Goal: Task Accomplishment & Management: Manage account settings

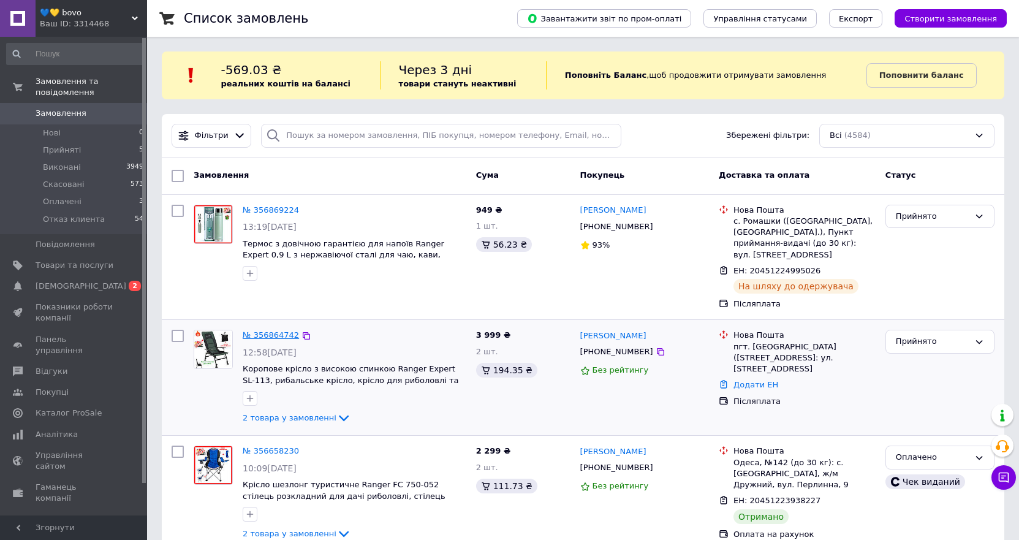
click at [262, 330] on link "№ 356864742" at bounding box center [271, 334] width 56 height 9
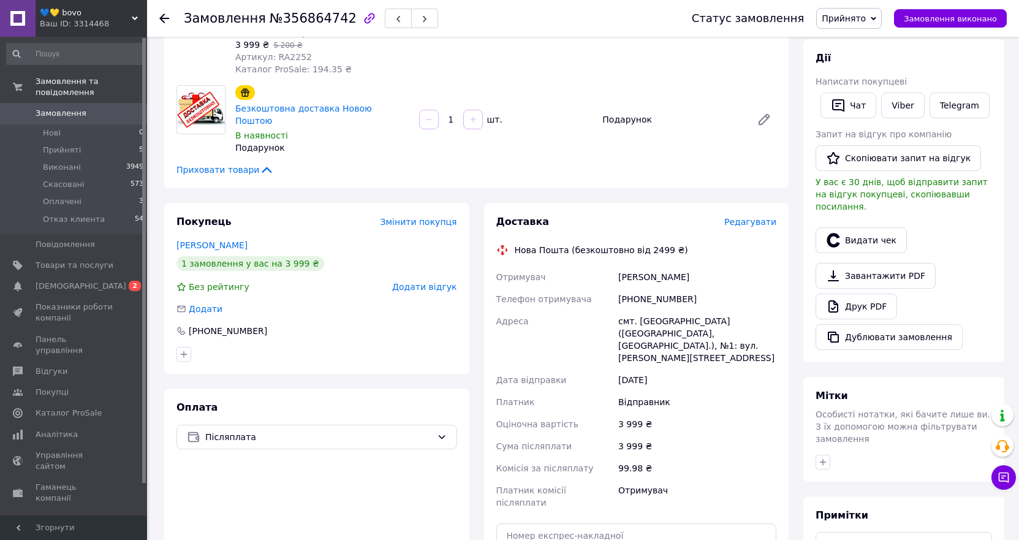
scroll to position [245, 0]
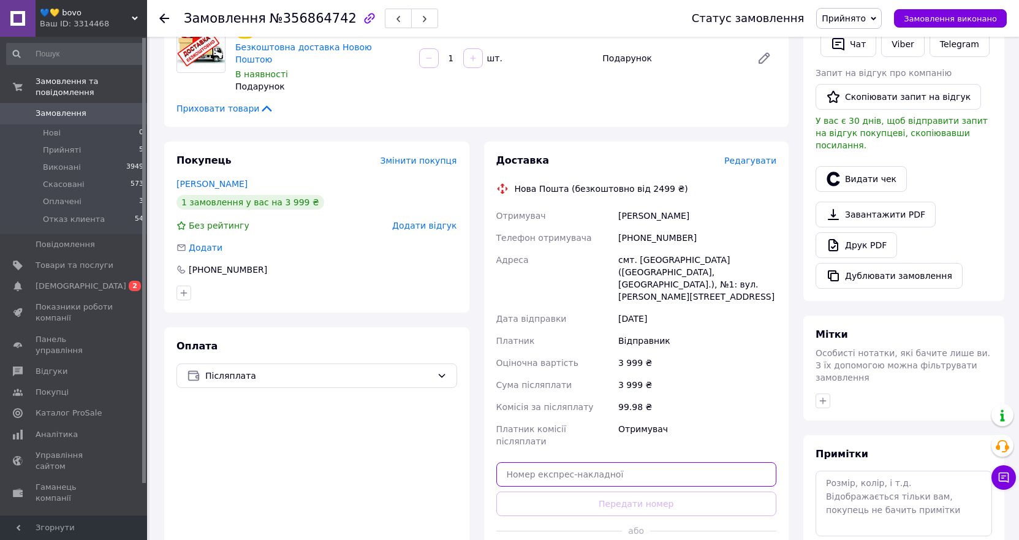
paste input "20451224962091"
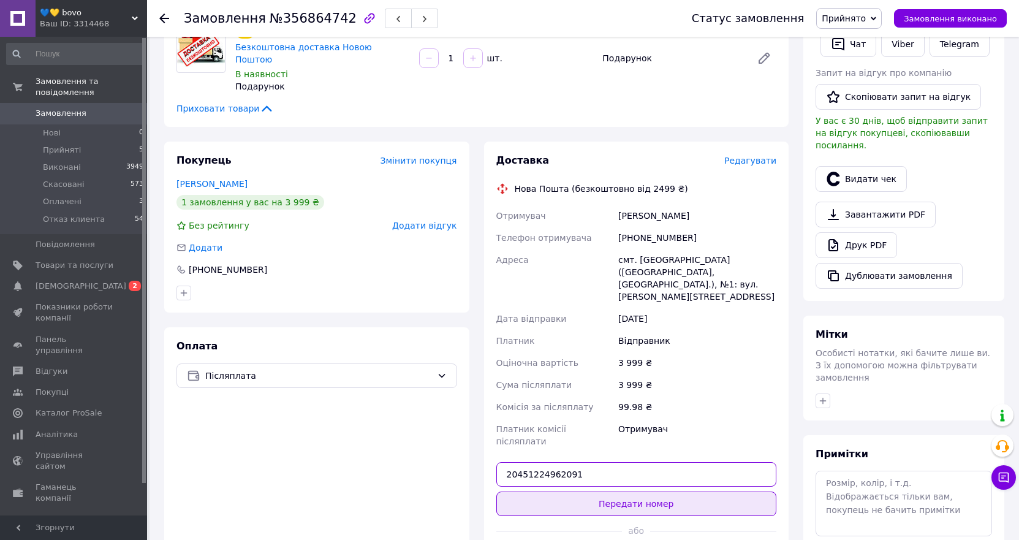
type input "20451224962091"
click at [634, 491] on button "Передати номер" at bounding box center [636, 503] width 281 height 25
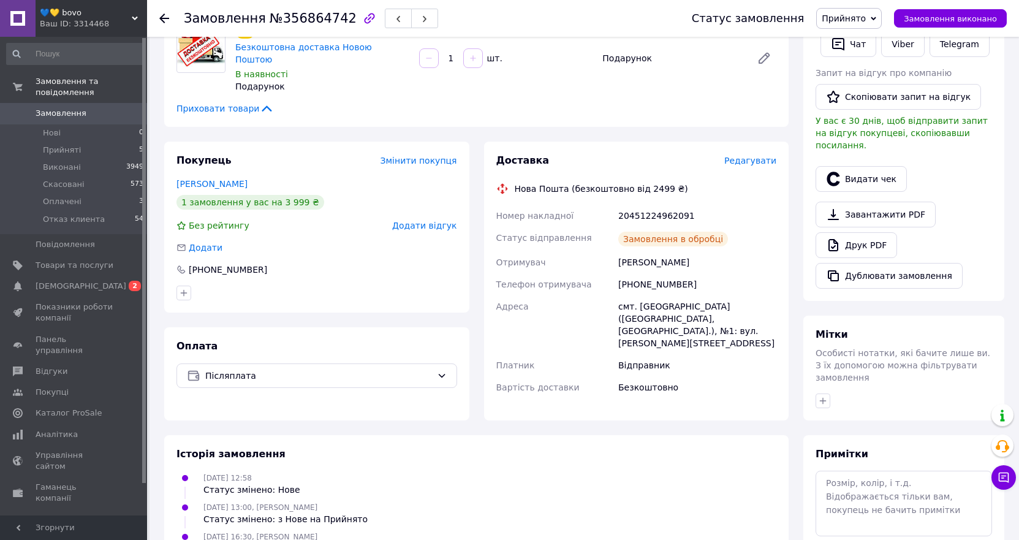
scroll to position [0, 0]
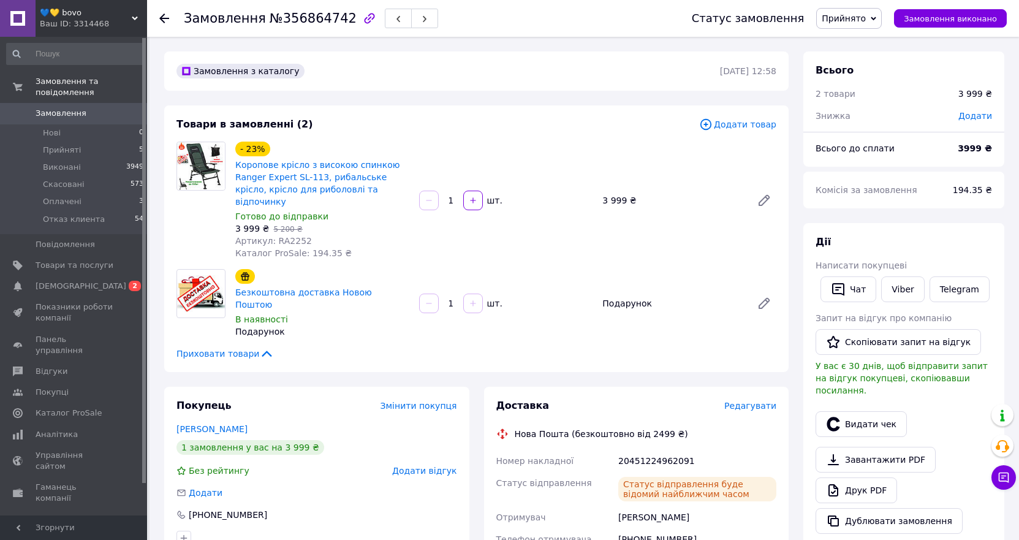
click at [59, 108] on span "Замовлення" at bounding box center [61, 113] width 51 height 11
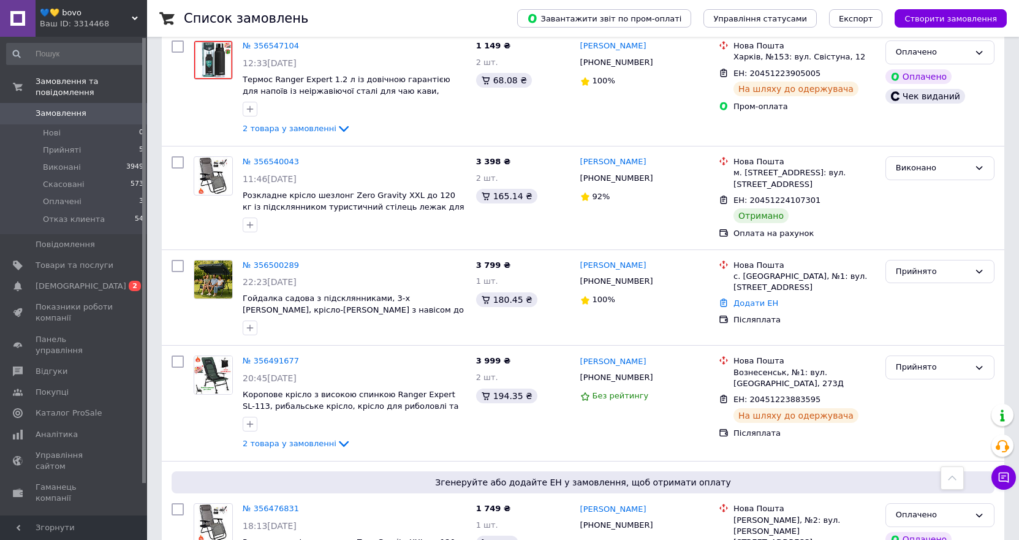
scroll to position [674, 0]
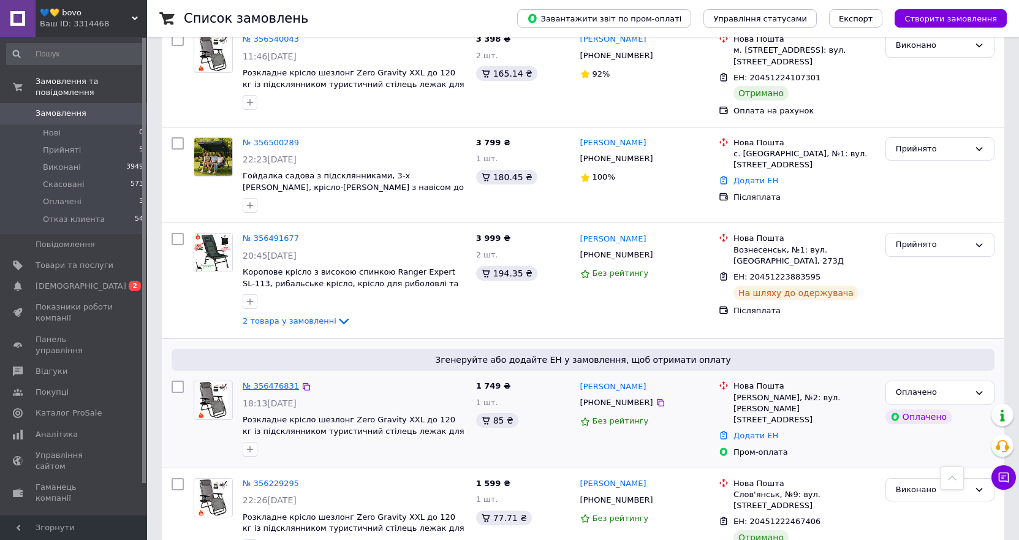
click at [273, 381] on link "№ 356476831" at bounding box center [271, 385] width 56 height 9
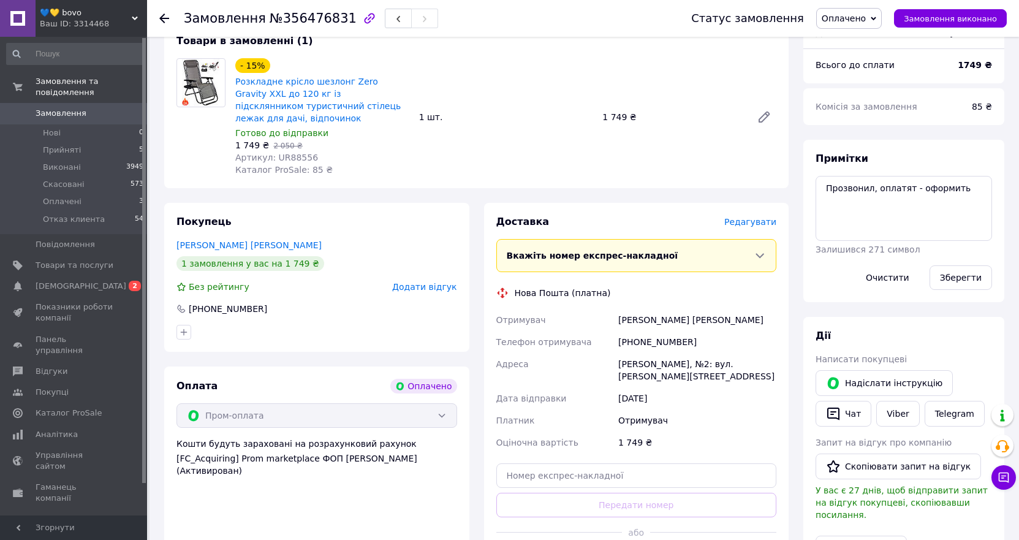
scroll to position [244, 0]
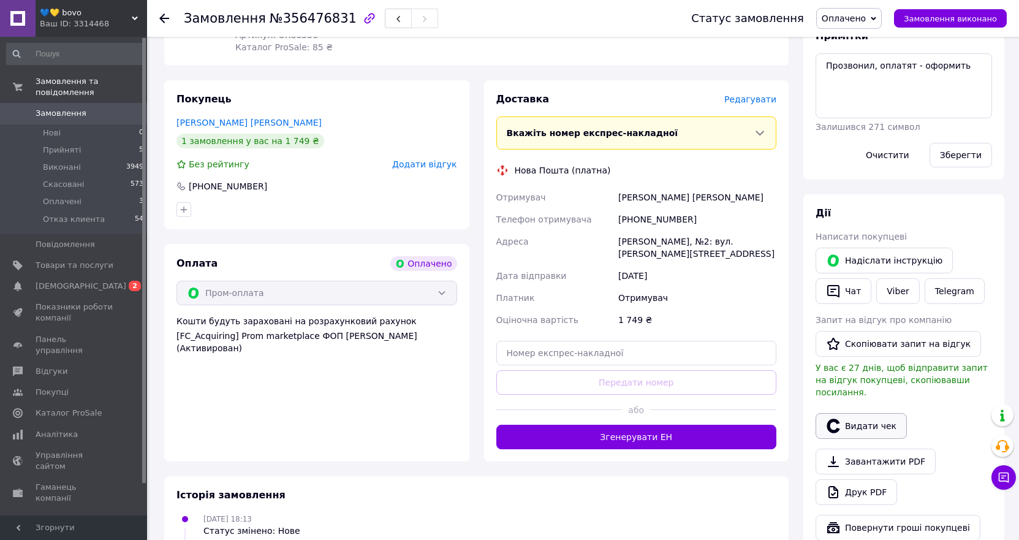
click at [868, 413] on button "Видати чек" at bounding box center [861, 426] width 91 height 26
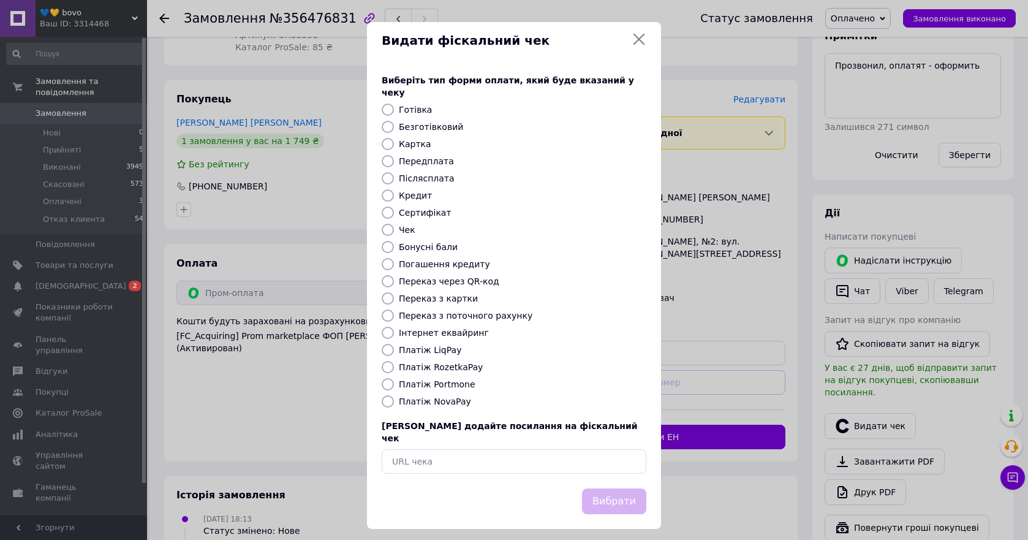
click at [388, 362] on input "Платіж RozetkaPay" at bounding box center [388, 367] width 12 height 12
radio input "true"
click at [626, 488] on button "Вибрати" at bounding box center [614, 501] width 64 height 26
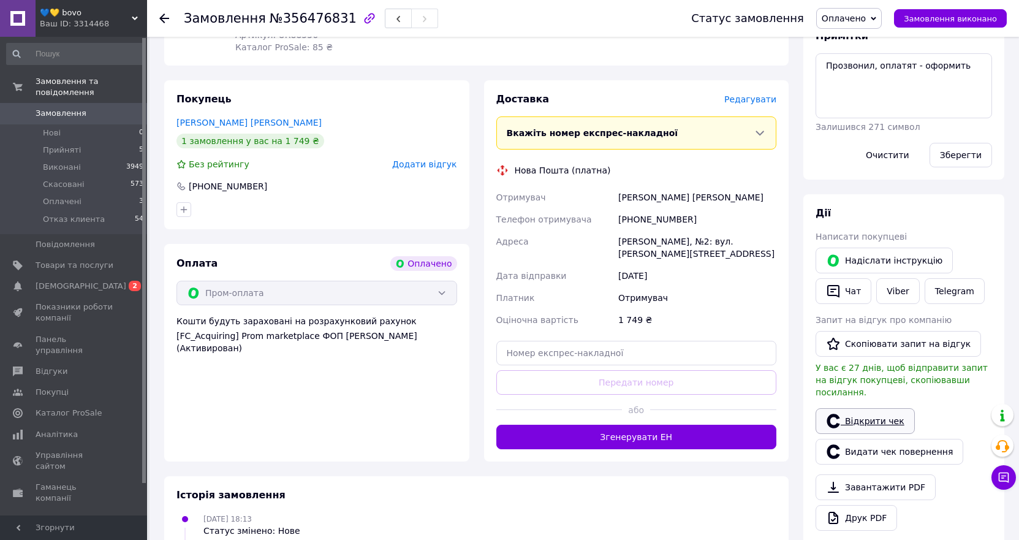
click at [884, 408] on link "Відкрити чек" at bounding box center [865, 421] width 99 height 26
drag, startPoint x: 62, startPoint y: 97, endPoint x: 72, endPoint y: 99, distance: 10.5
click at [61, 108] on span "Замовлення" at bounding box center [61, 113] width 51 height 11
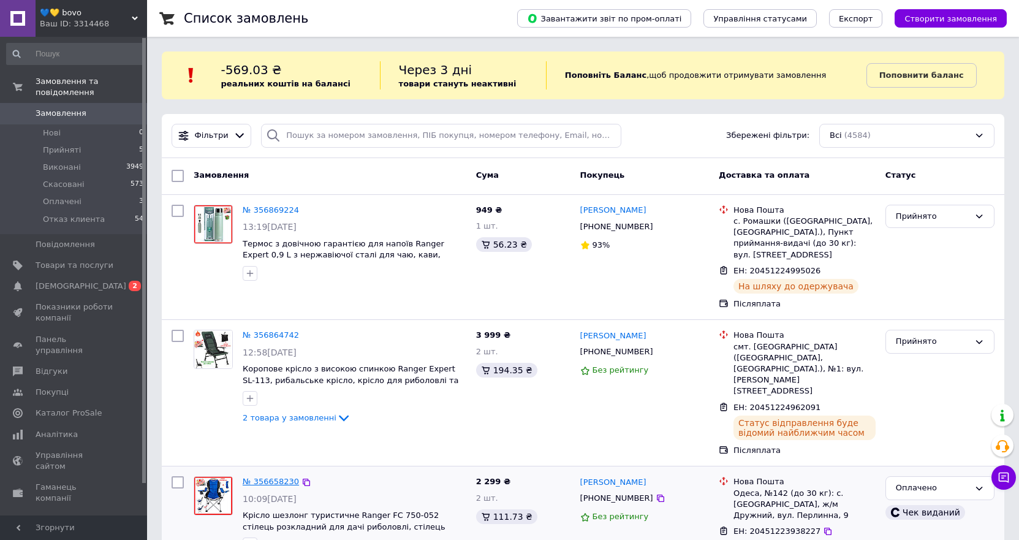
click at [276, 477] on link "№ 356658230" at bounding box center [271, 481] width 56 height 9
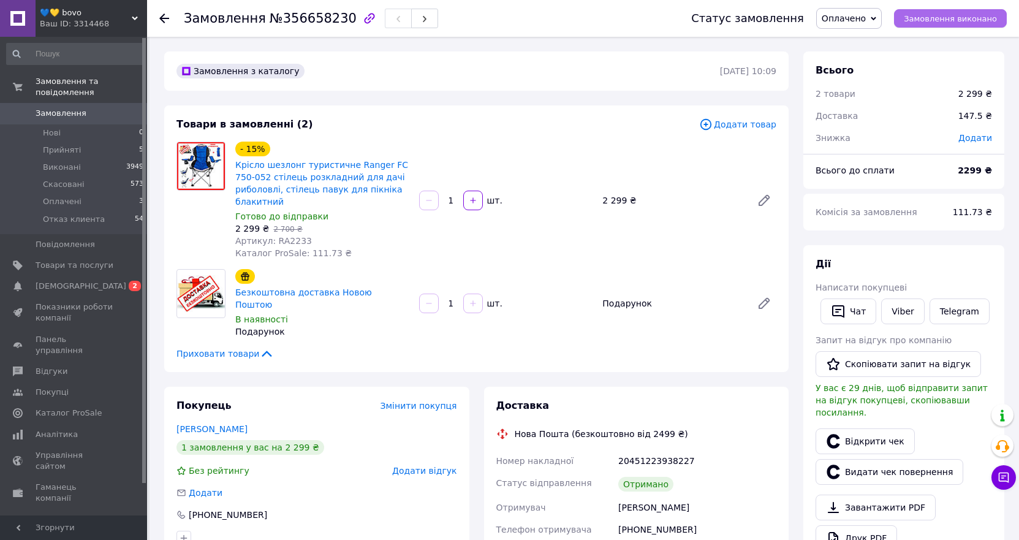
click at [934, 17] on span "Замовлення виконано" at bounding box center [950, 18] width 93 height 9
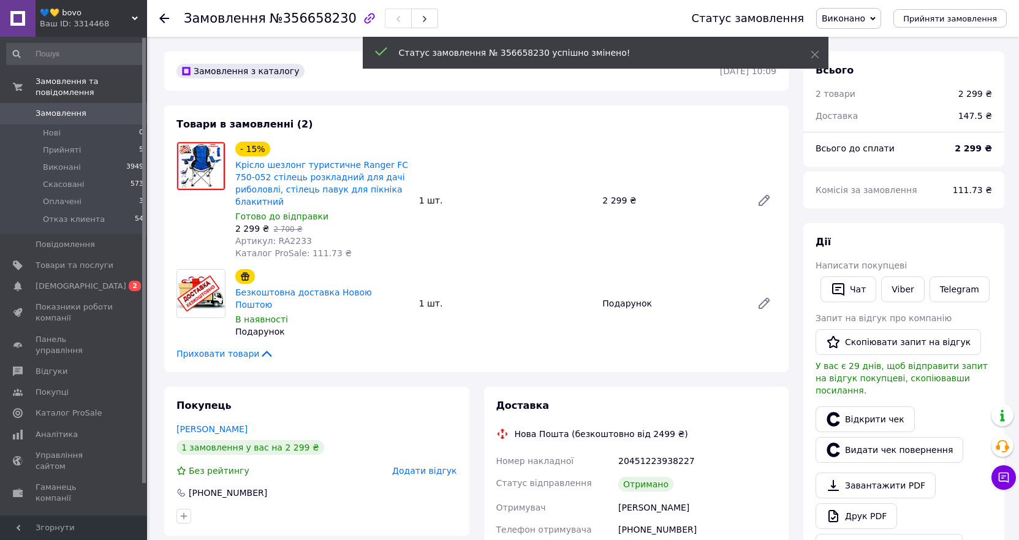
click at [428, 466] on span "Додати відгук" at bounding box center [424, 471] width 64 height 10
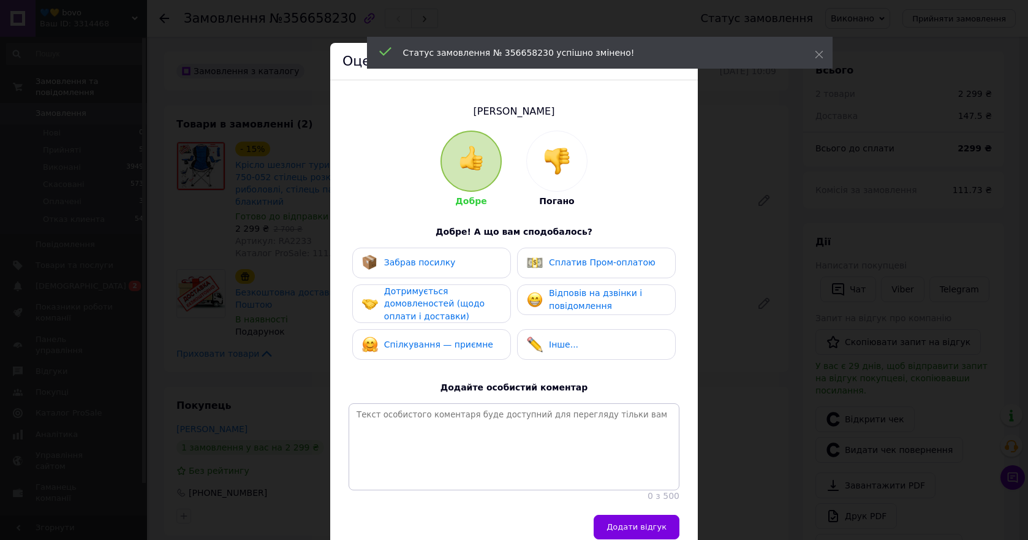
drag, startPoint x: 423, startPoint y: 256, endPoint x: 428, endPoint y: 265, distance: 10.2
click at [423, 257] on div "Забрав посилку" at bounding box center [431, 263] width 159 height 31
click at [426, 294] on span "Дотримується домовленостей (щодо оплати і доставки)" at bounding box center [434, 303] width 100 height 35
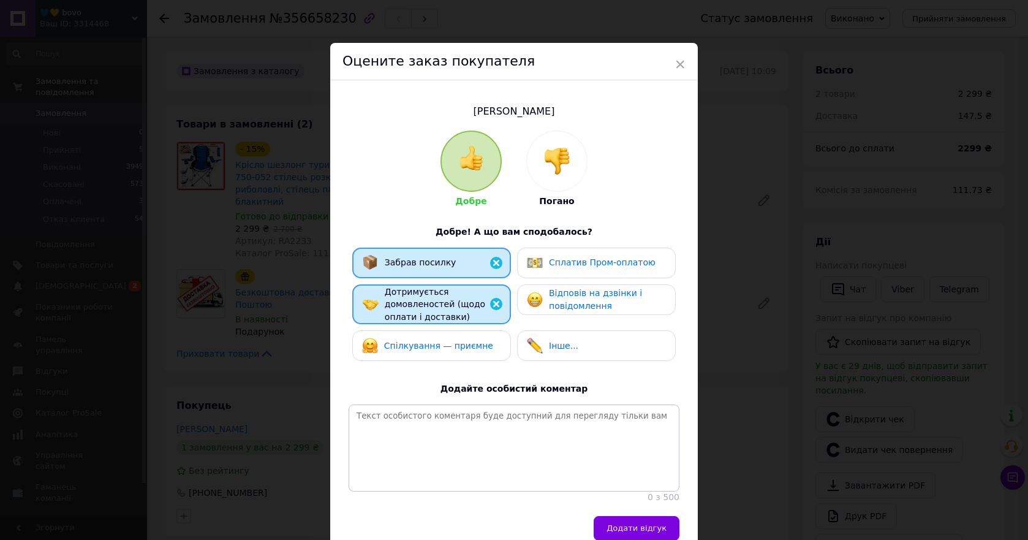
click at [554, 289] on span "Відповів на дзвінки і повідомлення" at bounding box center [595, 299] width 93 height 23
drag, startPoint x: 424, startPoint y: 353, endPoint x: 467, endPoint y: 388, distance: 55.7
click at [426, 354] on div "Спілкування — приємне" at bounding box center [431, 345] width 159 height 31
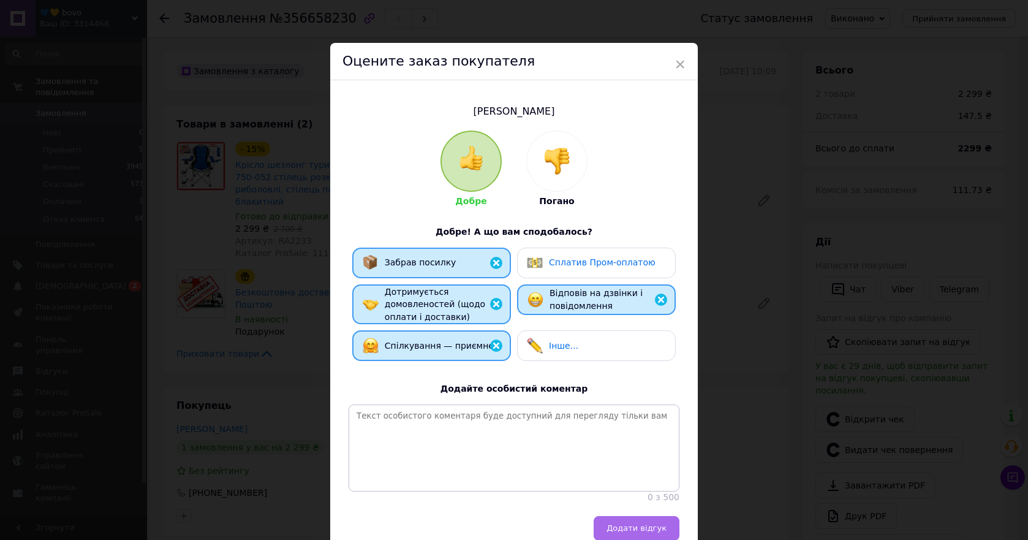
click at [669, 534] on button "Додати відгук" at bounding box center [637, 528] width 86 height 25
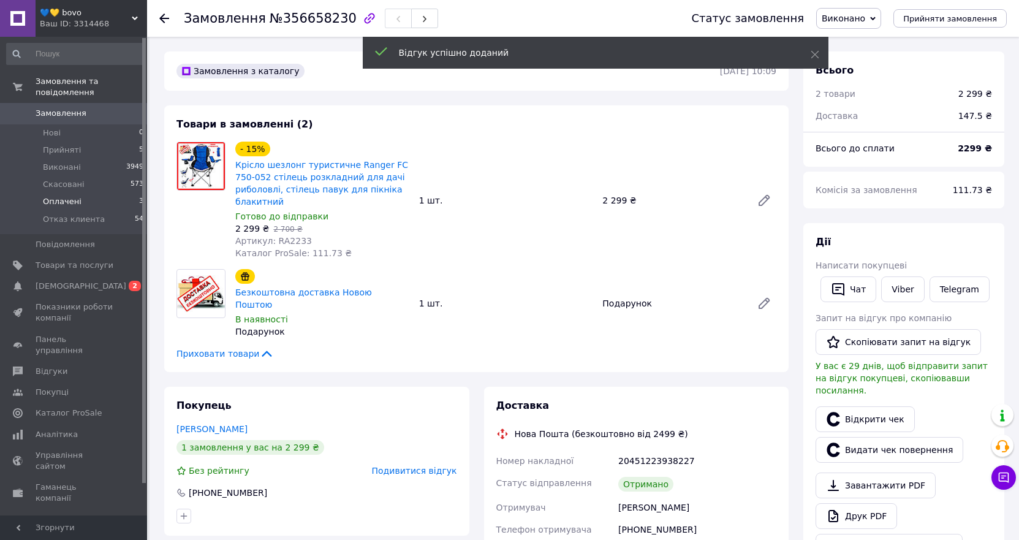
click at [77, 194] on li "Оплачені 3" at bounding box center [75, 201] width 151 height 17
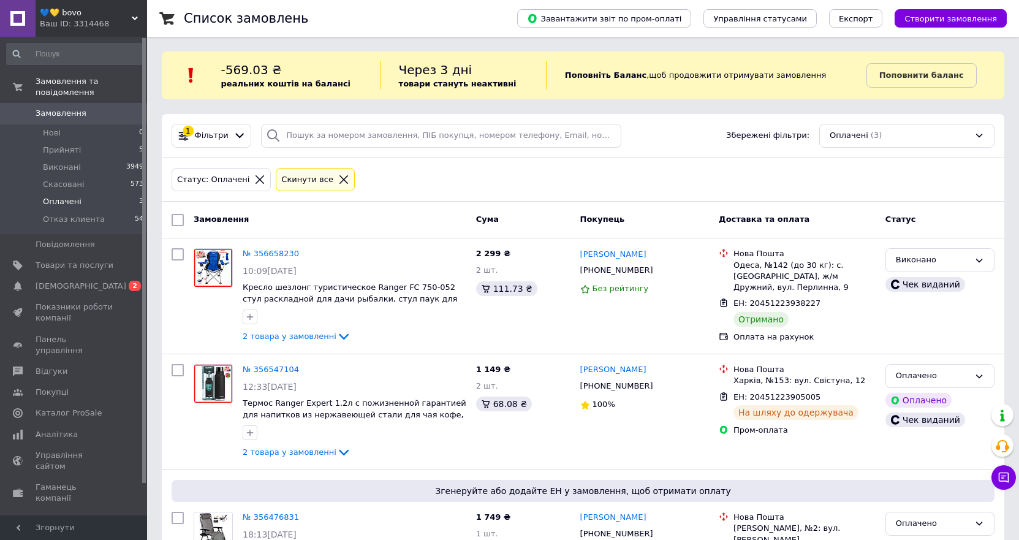
scroll to position [72, 0]
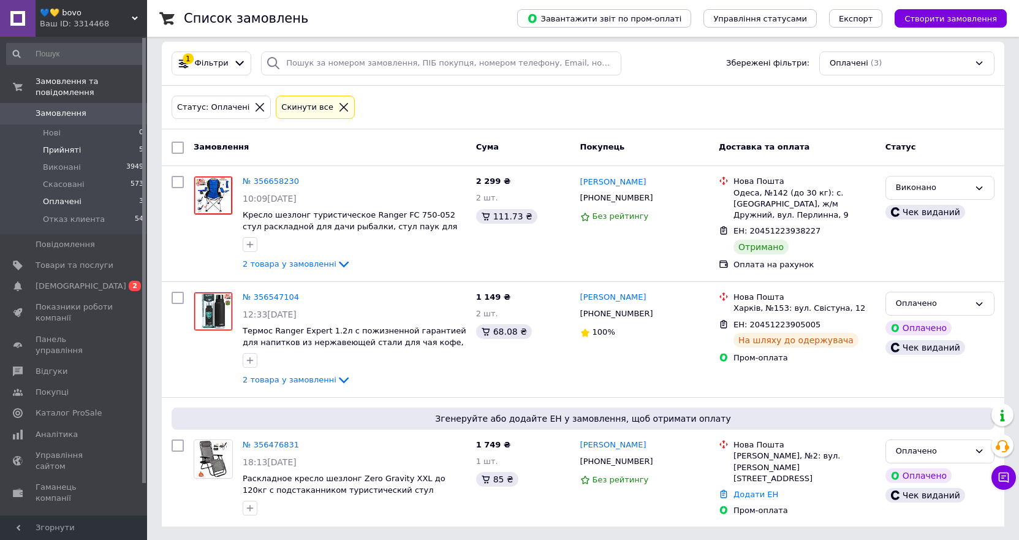
click at [56, 145] on span "Прийняті" at bounding box center [62, 150] width 38 height 11
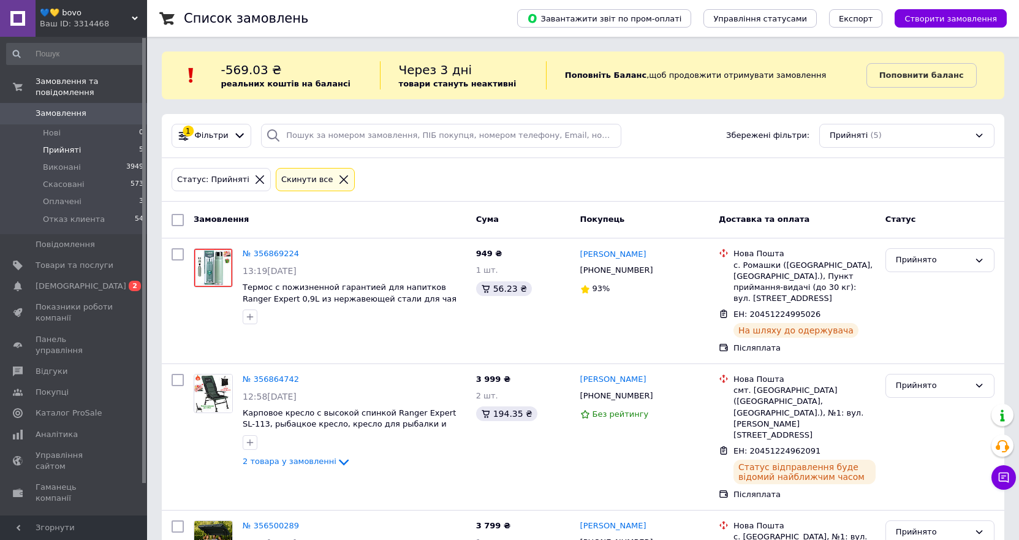
click at [45, 108] on span "Замовлення" at bounding box center [61, 113] width 51 height 11
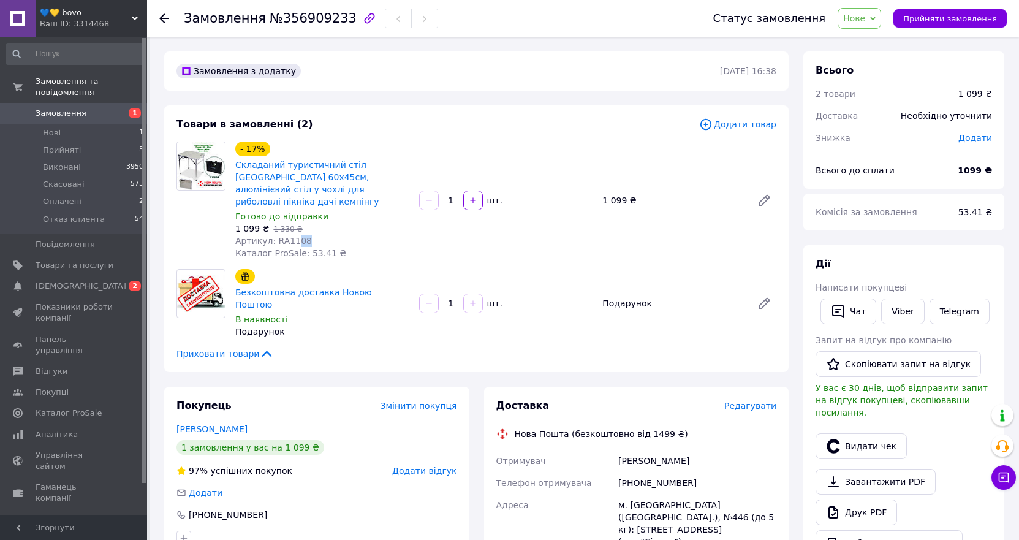
drag, startPoint x: 307, startPoint y: 226, endPoint x: 291, endPoint y: 229, distance: 16.4
click at [273, 235] on div "Артикул: RA1108" at bounding box center [322, 241] width 174 height 12
click at [314, 235] on div "Артикул: RA1108" at bounding box center [322, 241] width 174 height 12
drag, startPoint x: 310, startPoint y: 228, endPoint x: 271, endPoint y: 229, distance: 38.6
click at [271, 235] on div "Артикул: RA1108" at bounding box center [322, 241] width 174 height 12
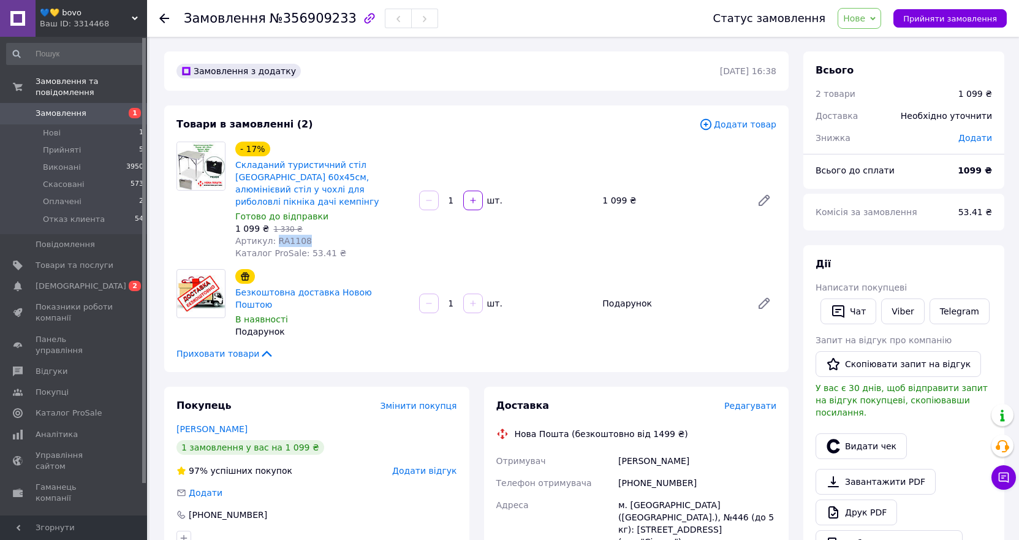
copy span "RA1108"
click at [963, 20] on span "Прийняти замовлення" at bounding box center [950, 18] width 94 height 9
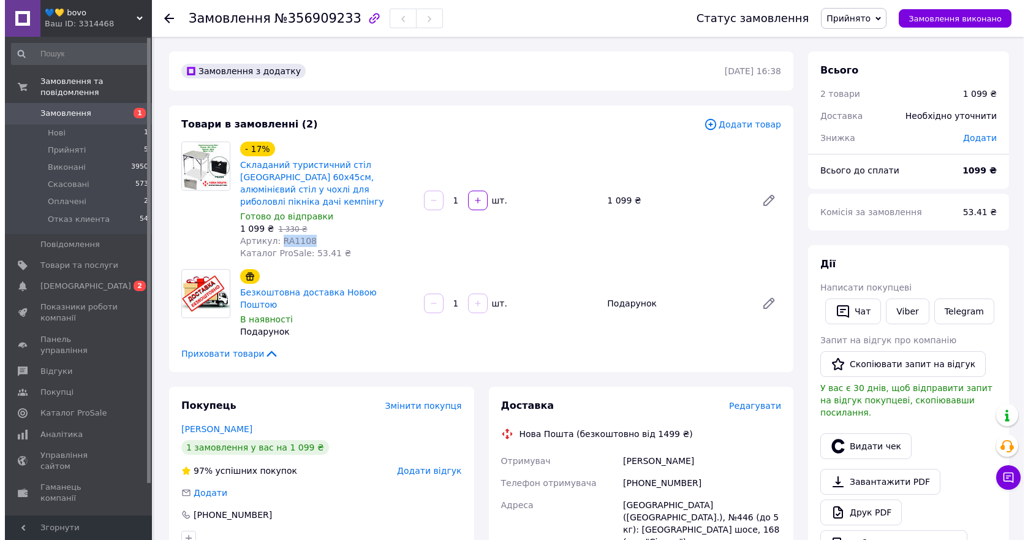
scroll to position [184, 0]
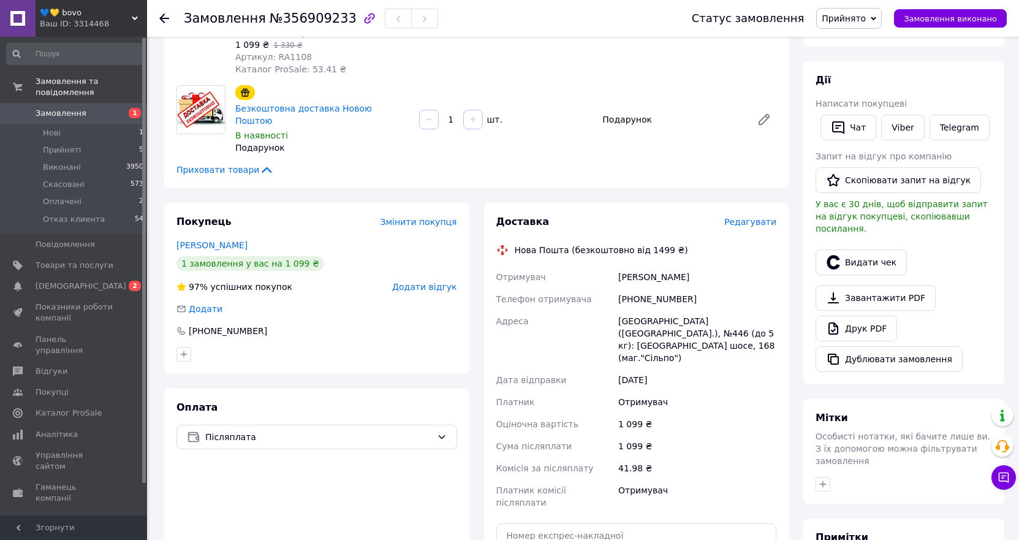
click at [756, 217] on span "Редагувати" at bounding box center [750, 222] width 52 height 10
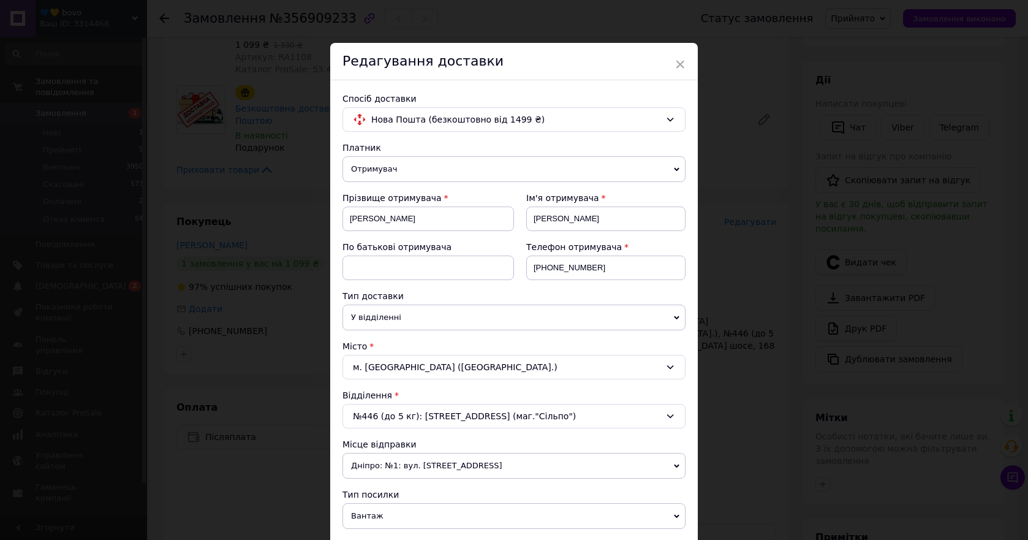
scroll to position [123, 0]
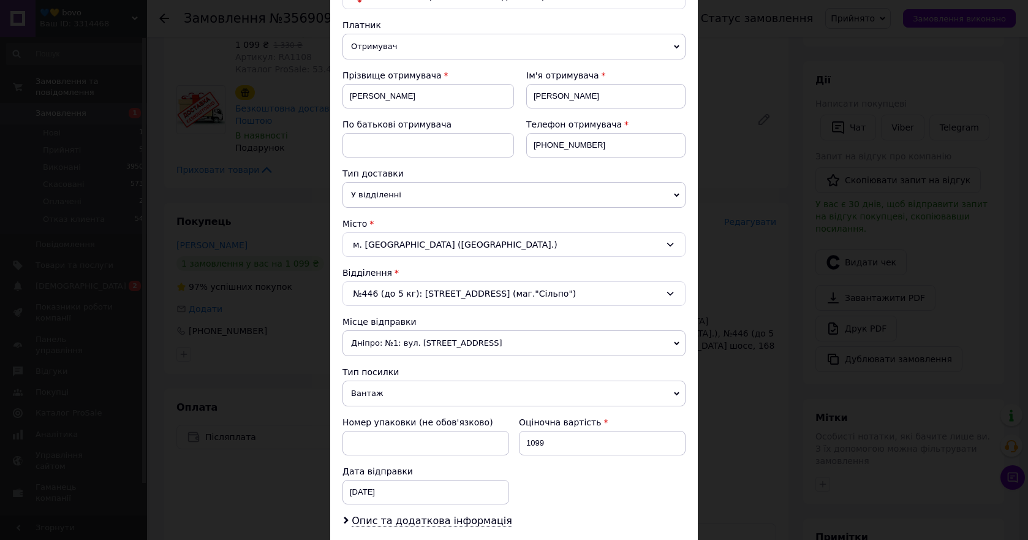
click at [405, 295] on div "№446 (до 5 кг): Харківське шосе, 168 (маг."Сільпо")" at bounding box center [514, 293] width 343 height 25
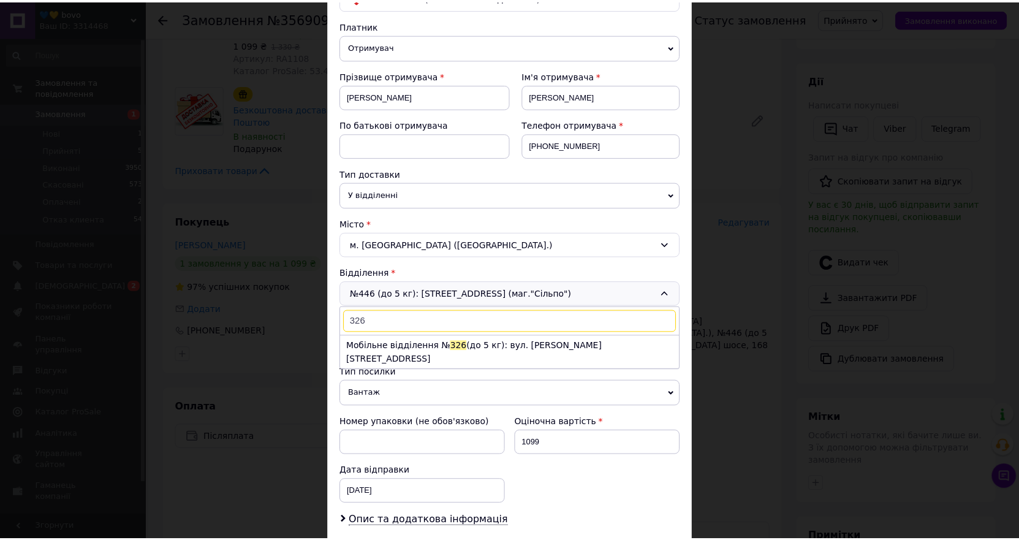
scroll to position [0, 0]
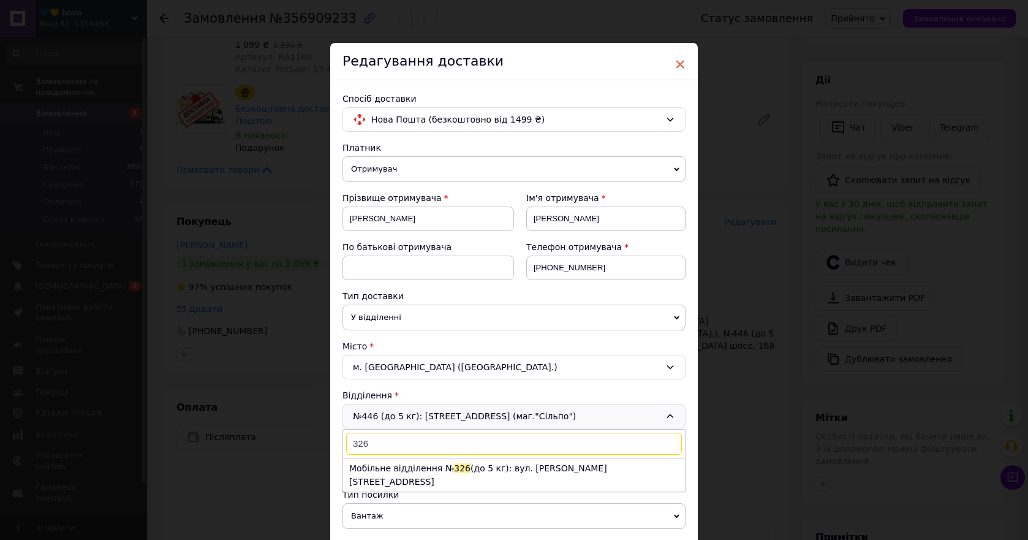
type input "326"
click at [678, 63] on span "×" at bounding box center [680, 64] width 11 height 21
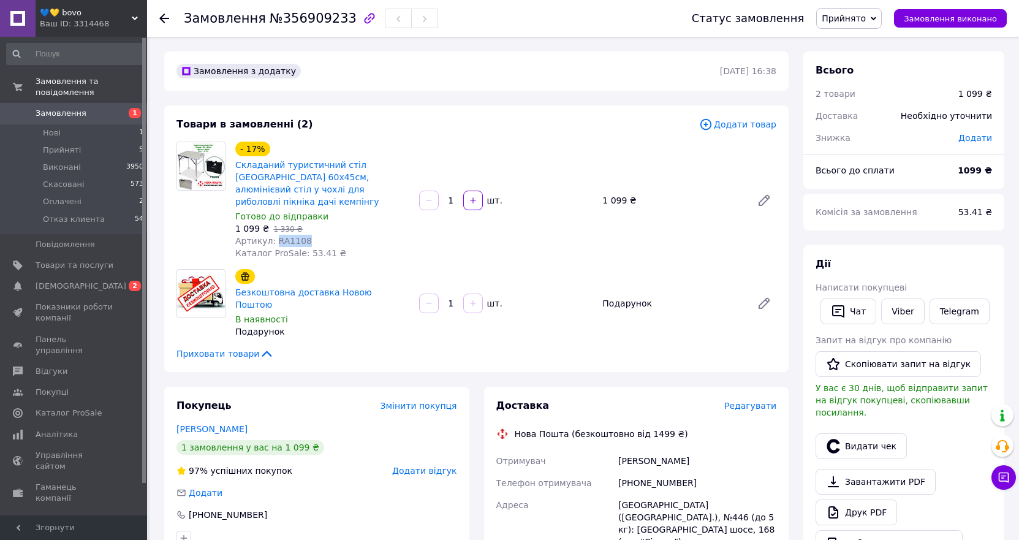
drag, startPoint x: 310, startPoint y: 229, endPoint x: 271, endPoint y: 227, distance: 39.2
click at [271, 235] on div "Артикул: RA1108" at bounding box center [322, 241] width 174 height 12
copy span "RA1108"
click at [752, 401] on span "Редагувати" at bounding box center [750, 406] width 52 height 10
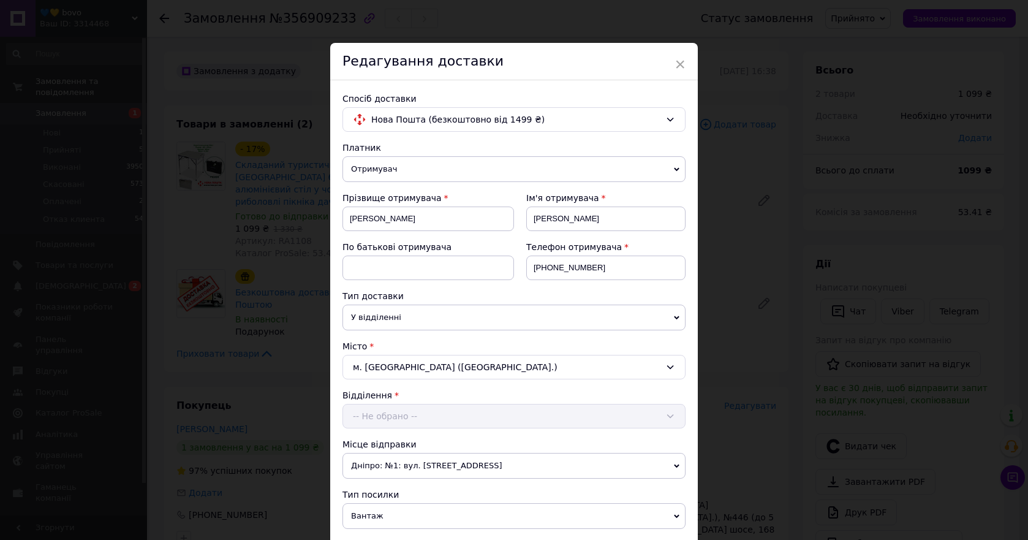
scroll to position [123, 0]
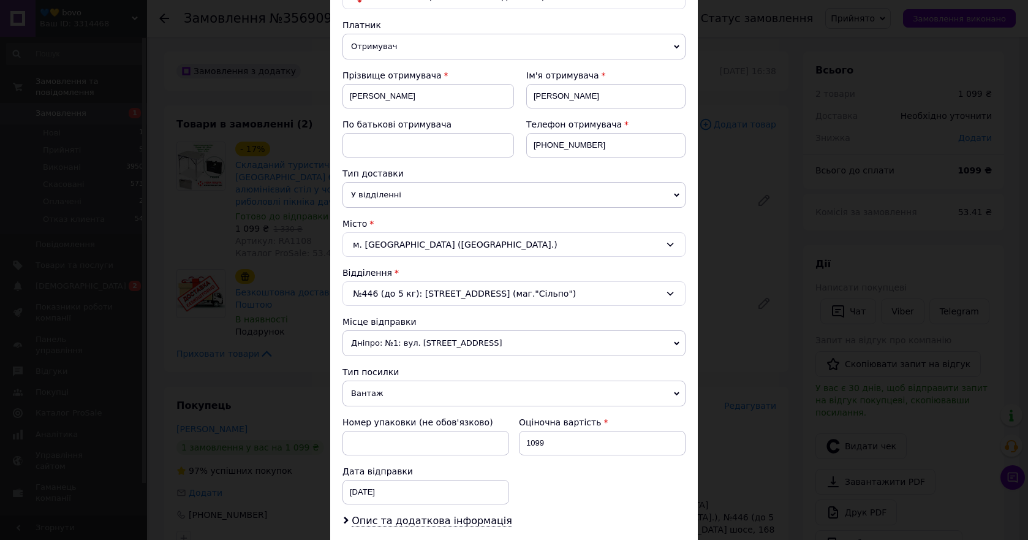
click at [392, 296] on div "№446 (до 5 кг): Харківське шосе, 168 (маг."Сільпо")" at bounding box center [514, 293] width 343 height 25
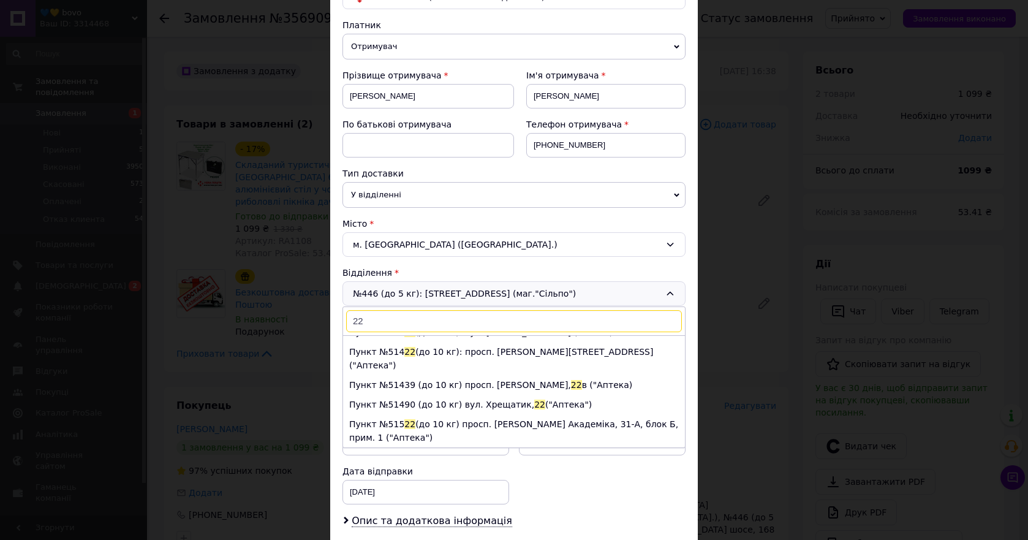
scroll to position [0, 0]
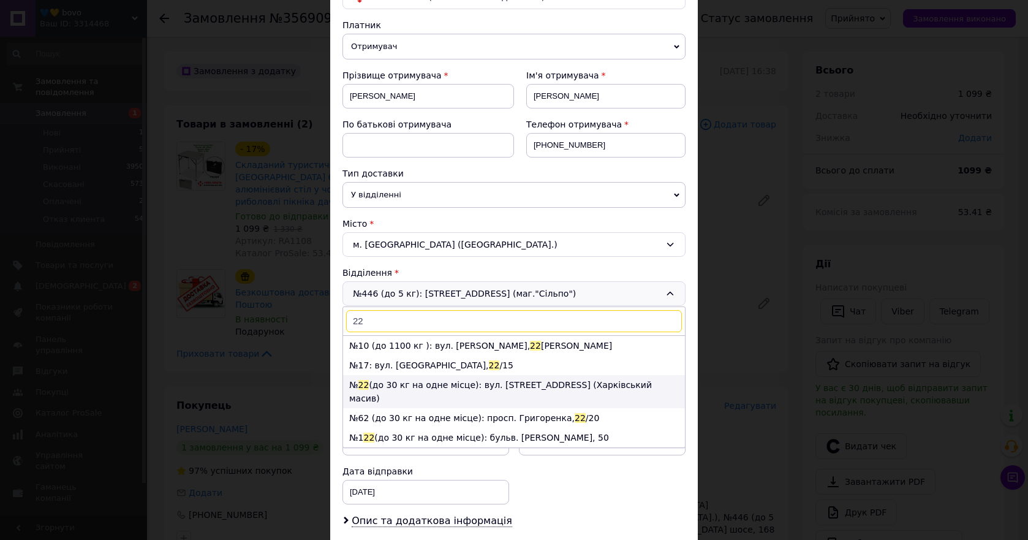
type input "22"
click at [412, 385] on li "№ 22 (до 30 кг на одне місце): вул. Ревуцького, 26 (Харківський масив)" at bounding box center [514, 391] width 342 height 33
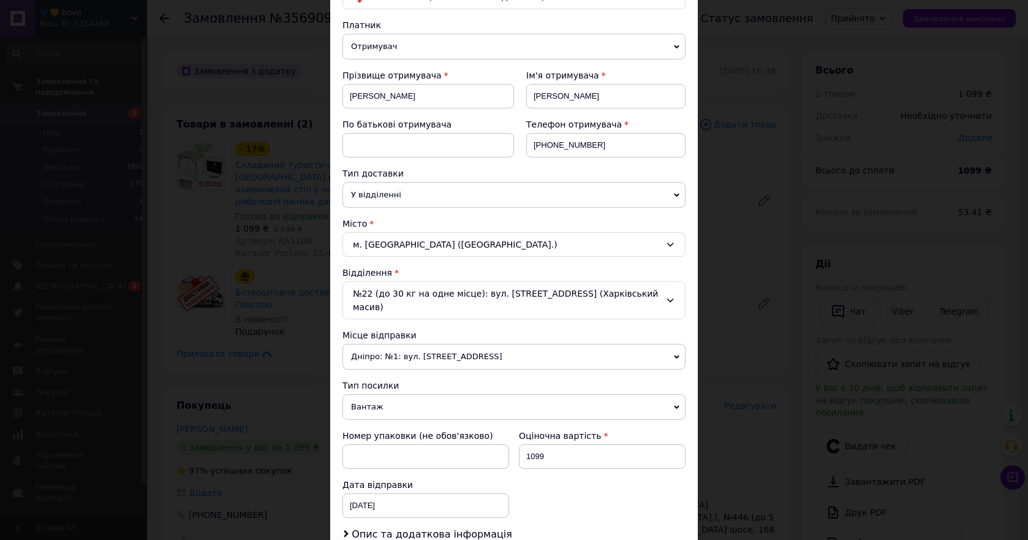
click at [419, 344] on span "Дніпро: №1: вул. Сонячна Набережна, 114" at bounding box center [514, 357] width 343 height 26
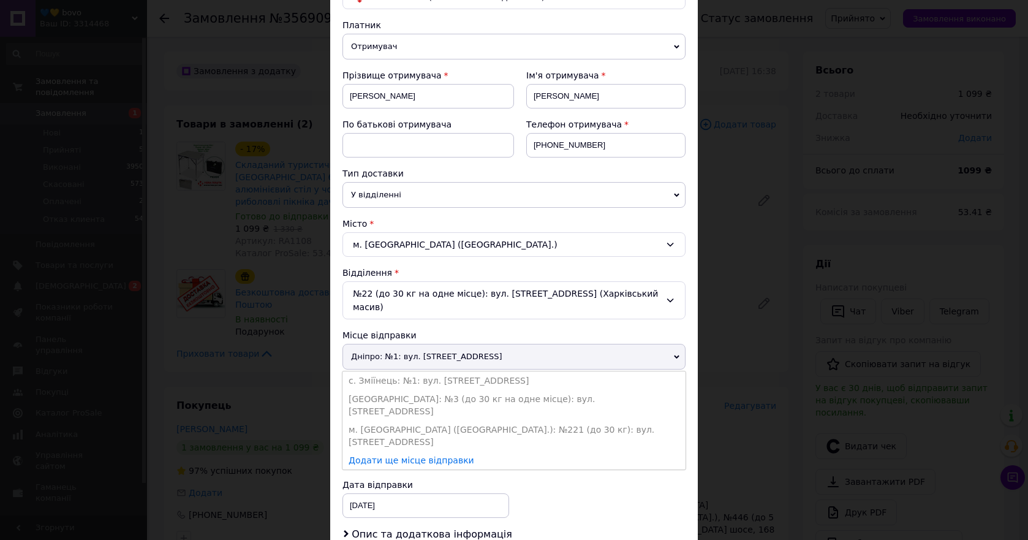
click at [419, 344] on span "Дніпро: №1: вул. Сонячна Набережна, 114" at bounding box center [514, 357] width 343 height 26
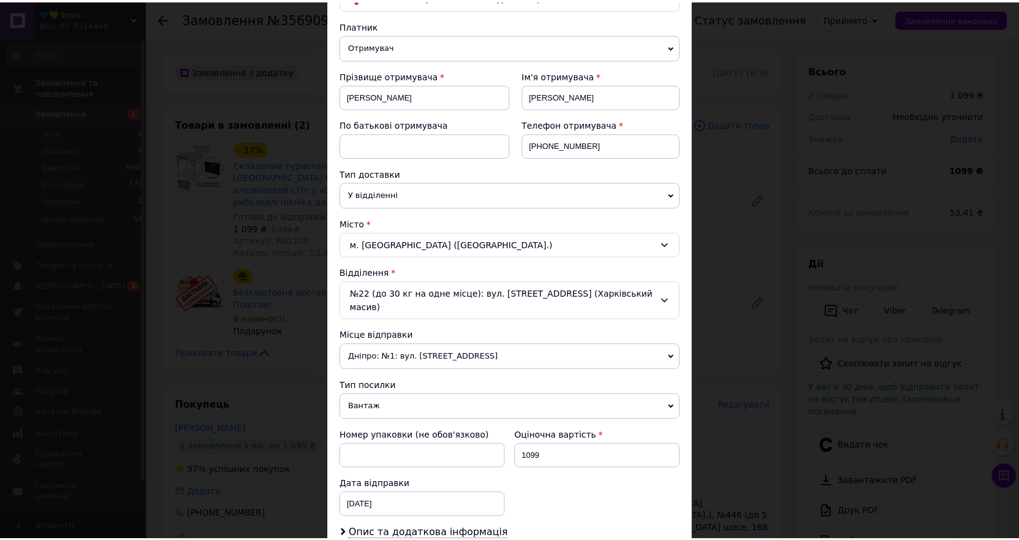
scroll to position [395, 0]
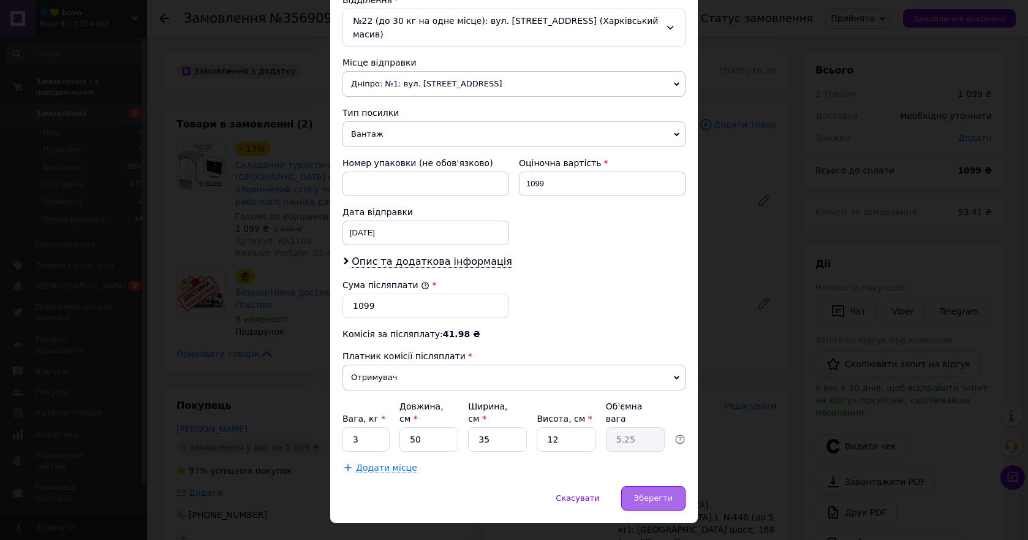
click at [656, 486] on div "Зберегти" at bounding box center [653, 498] width 64 height 25
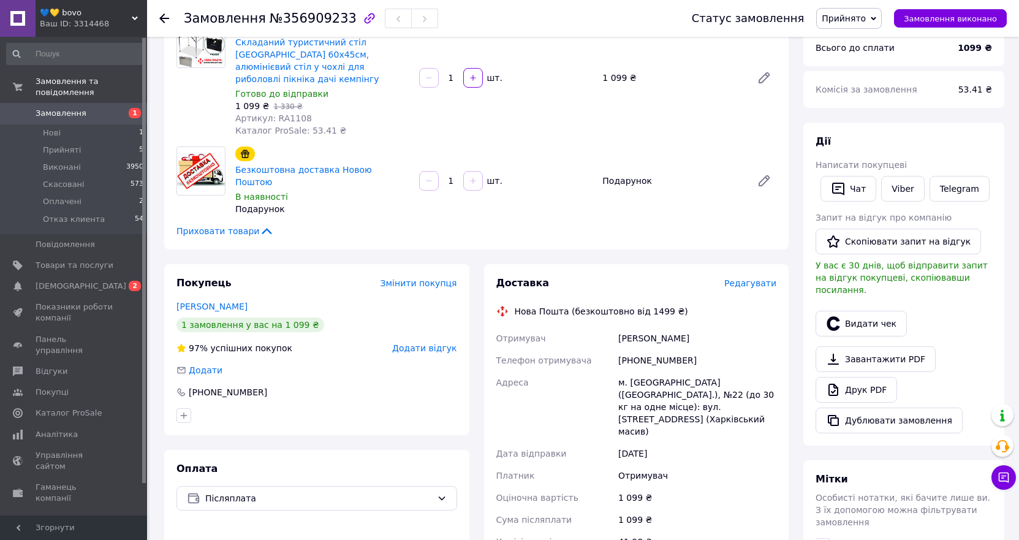
scroll to position [0, 0]
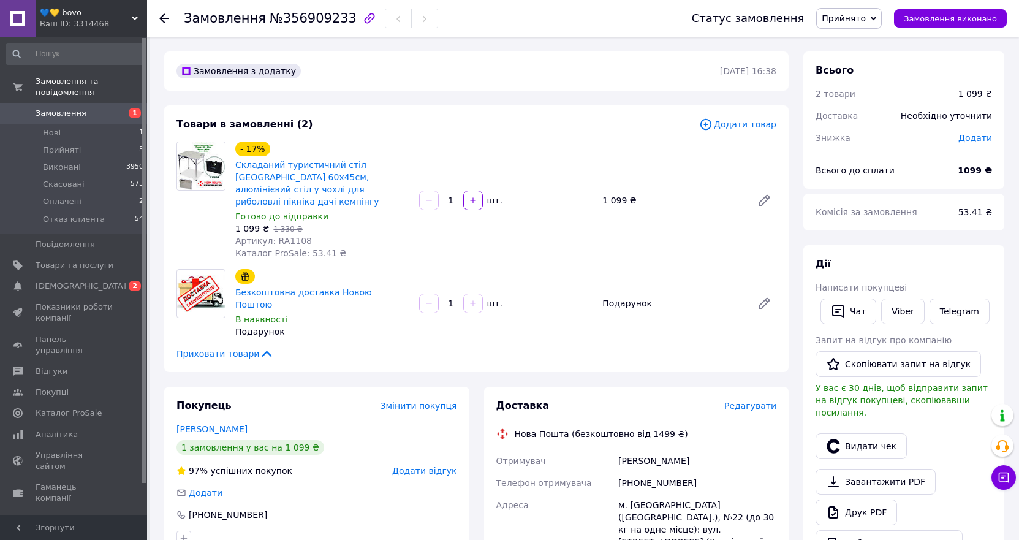
click at [732, 472] on div "[PHONE_NUMBER]" at bounding box center [697, 483] width 163 height 22
drag, startPoint x: 635, startPoint y: 439, endPoint x: 612, endPoint y: 439, distance: 23.9
copy div "Отримувач Кошова Марина"
drag, startPoint x: 615, startPoint y: 483, endPoint x: 645, endPoint y: 483, distance: 30.6
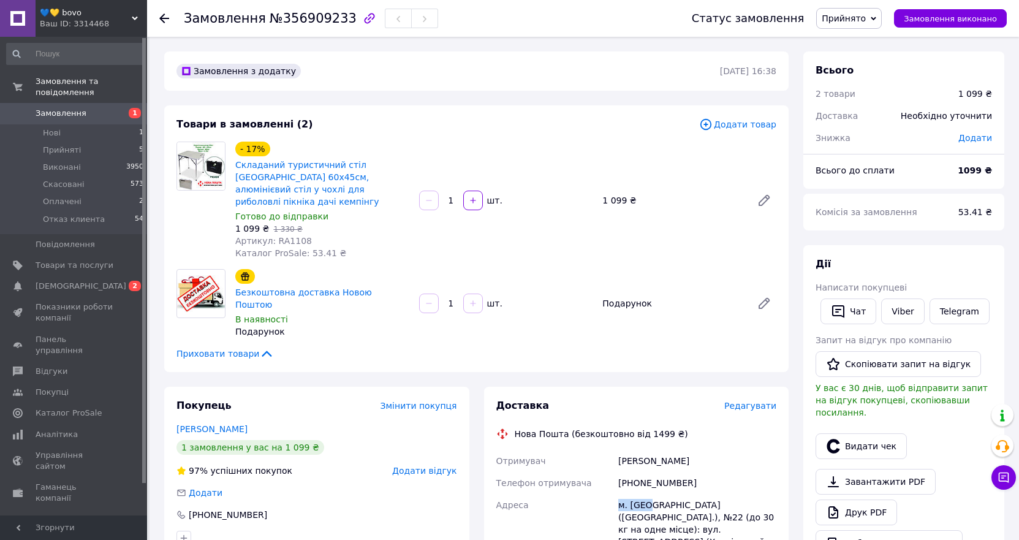
copy div "Адреса м. Київ"
drag, startPoint x: 706, startPoint y: 458, endPoint x: 634, endPoint y: 460, distance: 71.7
click at [634, 472] on div "[PHONE_NUMBER]" at bounding box center [697, 483] width 163 height 22
copy div "0981321188"
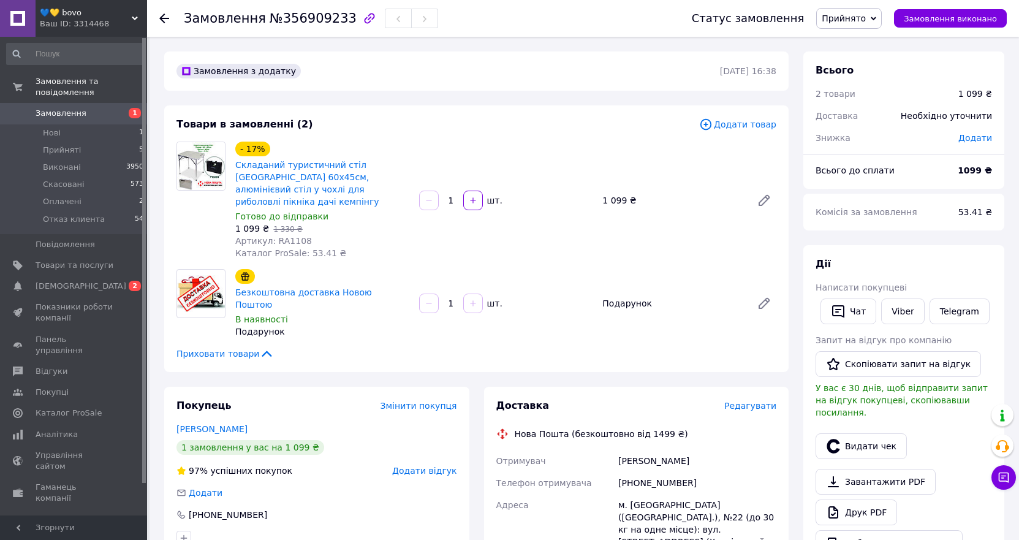
click at [721, 428] on div "Нова Пошта (безкоштовно від 1499 ₴)" at bounding box center [636, 434] width 287 height 12
click at [767, 494] on div "м. [GEOGRAPHIC_DATA] ([GEOGRAPHIC_DATA].), №22 (до 30 кг на одне місце): вул. […" at bounding box center [697, 529] width 163 height 71
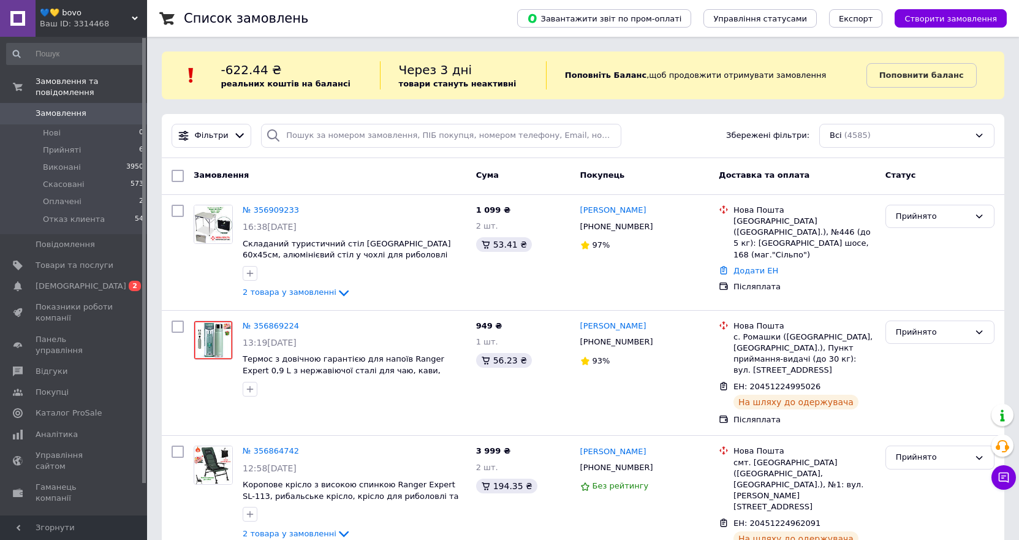
click at [64, 108] on span "Замовлення" at bounding box center [61, 113] width 51 height 11
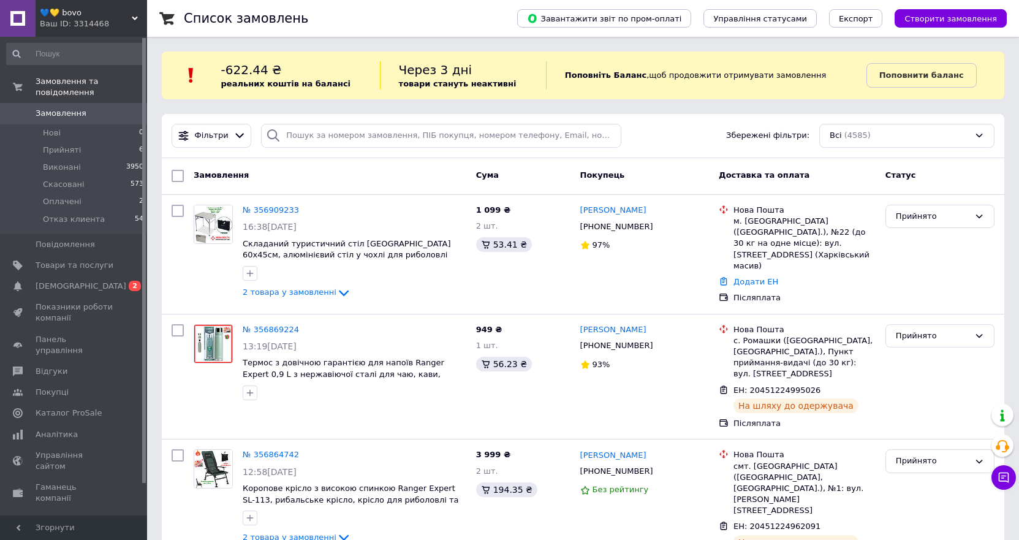
click at [74, 108] on span "Замовлення" at bounding box center [61, 113] width 51 height 11
click at [71, 196] on span "Оплачені" at bounding box center [62, 201] width 39 height 11
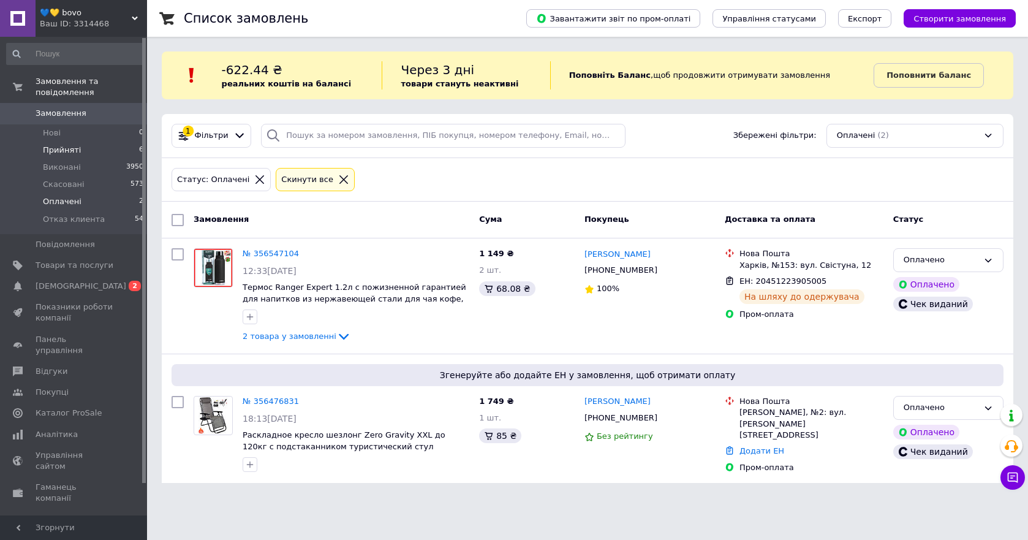
click at [78, 142] on li "Прийняті 6" at bounding box center [75, 150] width 151 height 17
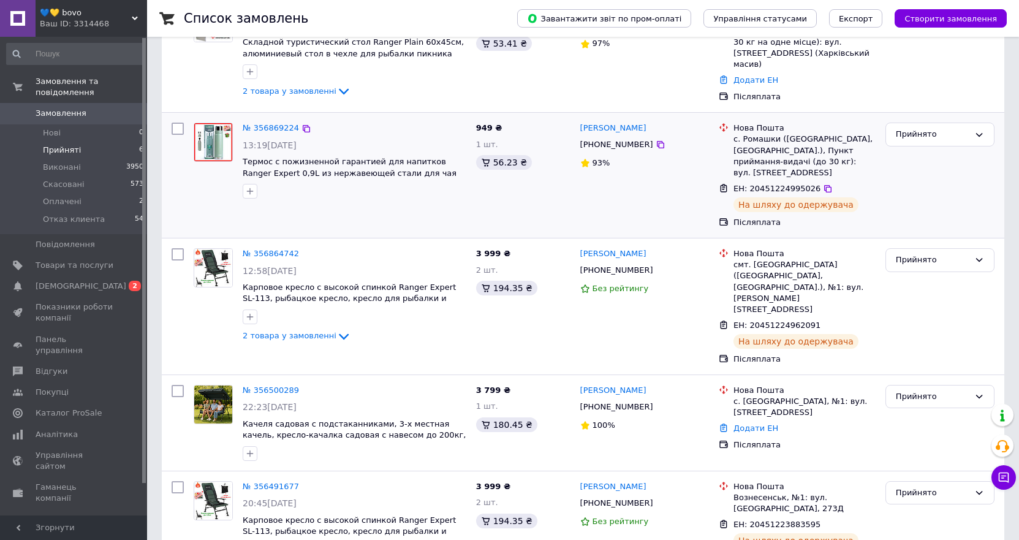
scroll to position [384, 0]
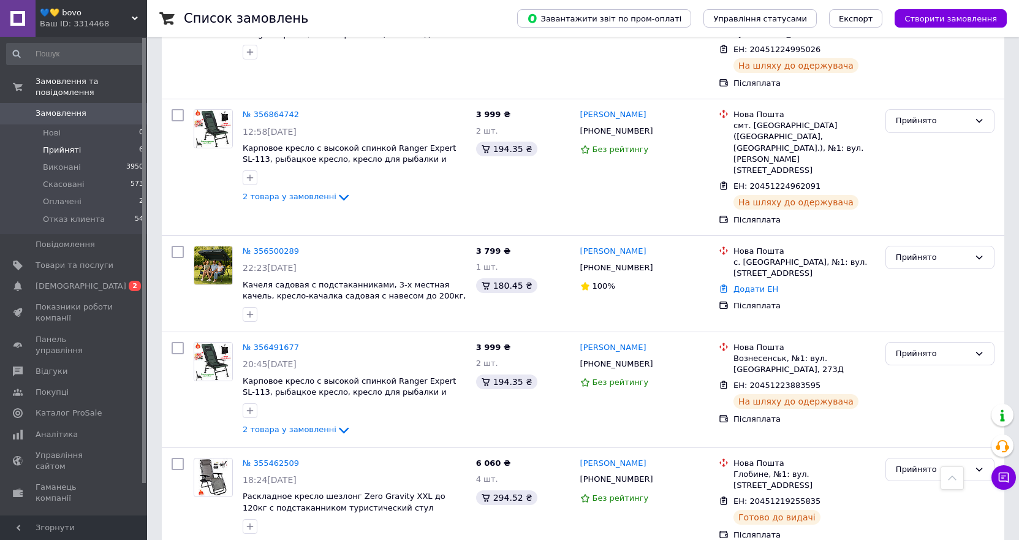
click at [67, 108] on span "Замовлення" at bounding box center [61, 113] width 51 height 11
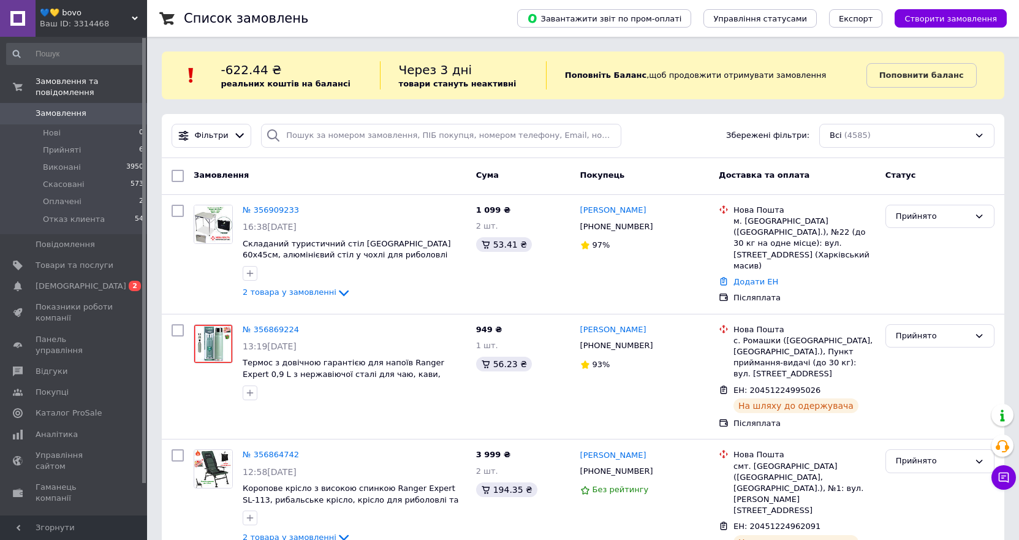
click at [62, 109] on link "Замовлення 0" at bounding box center [75, 113] width 151 height 21
click at [72, 301] on span "Показники роботи компанії" at bounding box center [75, 312] width 78 height 22
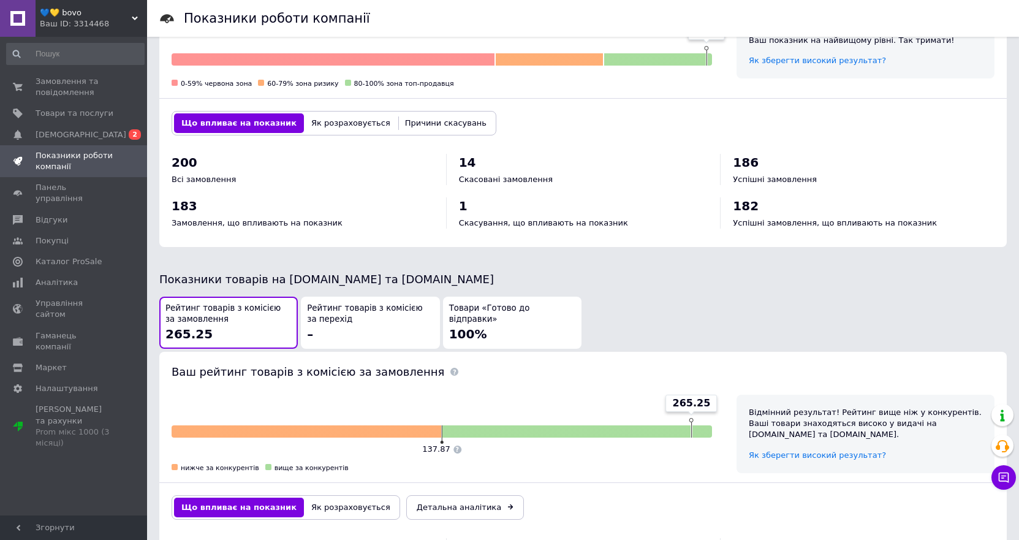
scroll to position [545, 0]
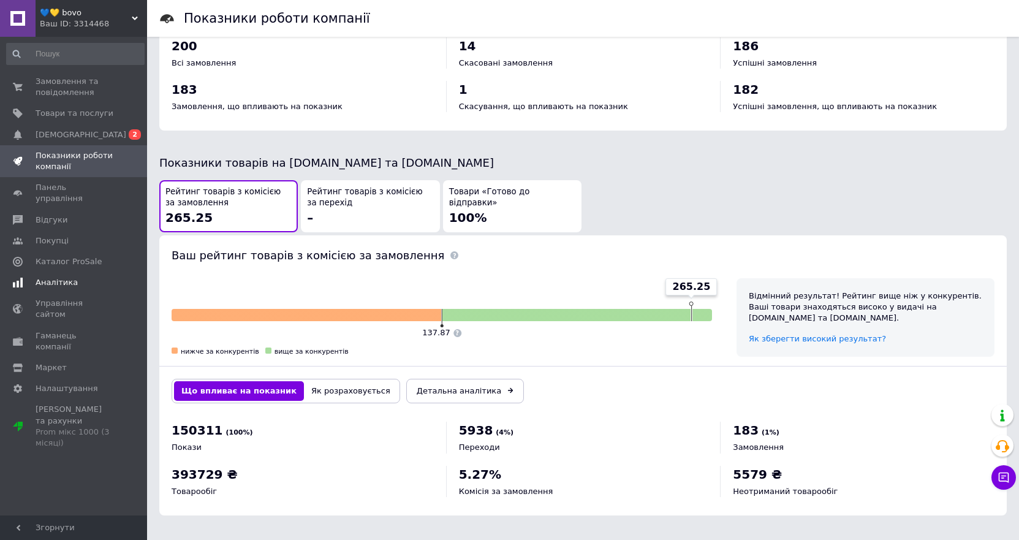
click at [45, 277] on span "Аналітика" at bounding box center [57, 282] width 42 height 11
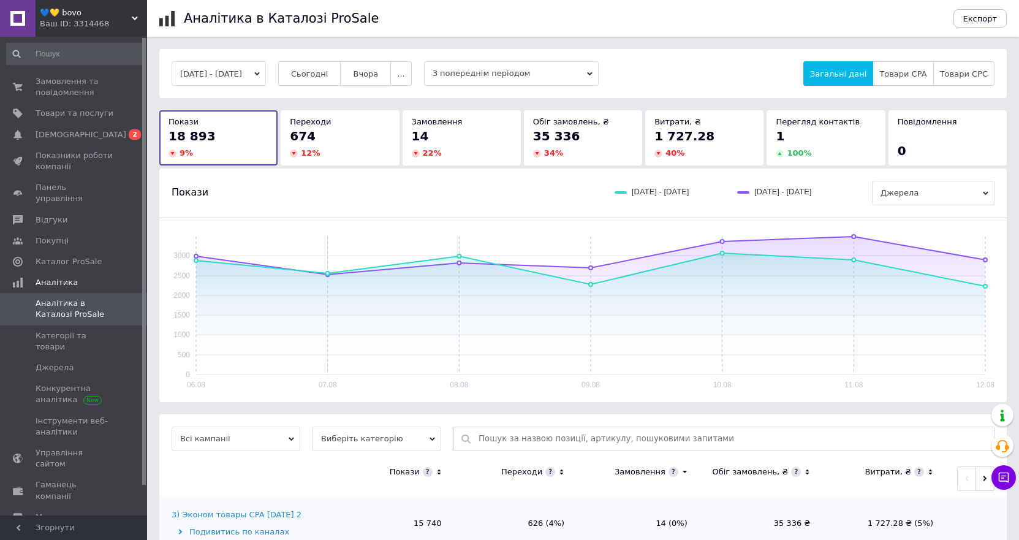
click at [378, 70] on span "Вчора" at bounding box center [365, 73] width 25 height 9
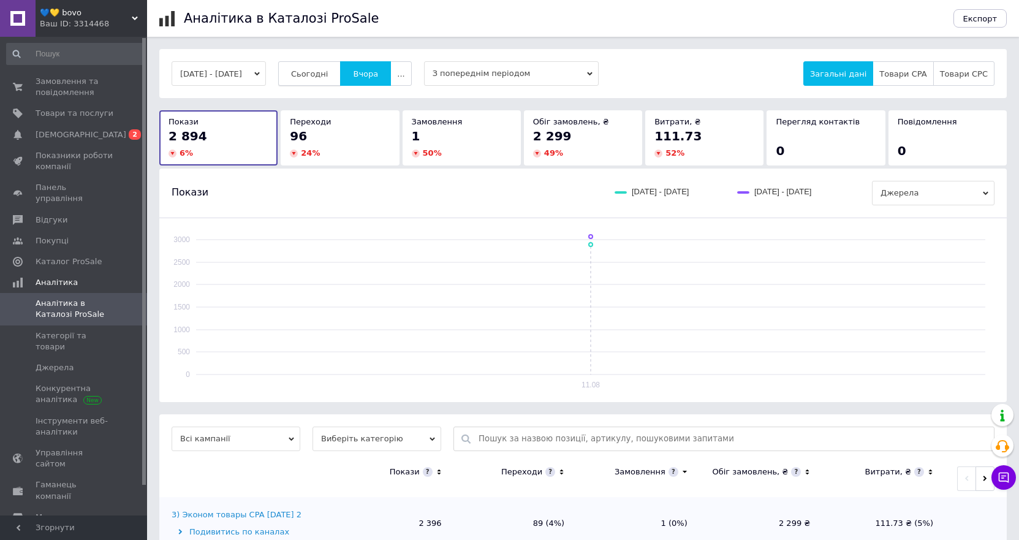
click at [328, 71] on span "Сьогодні" at bounding box center [309, 73] width 37 height 9
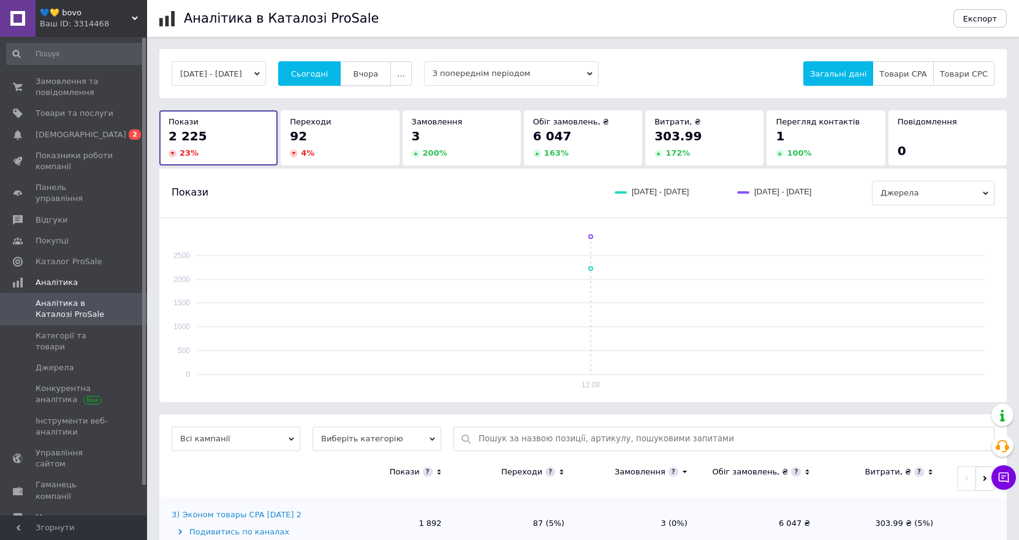
click at [377, 72] on span "Вчора" at bounding box center [365, 73] width 25 height 9
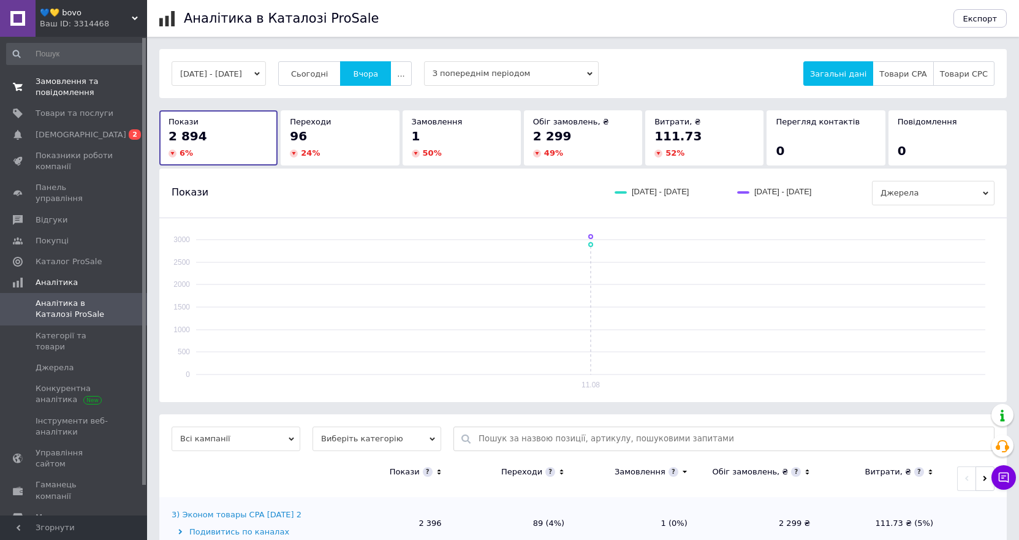
click at [54, 78] on span "Замовлення та повідомлення" at bounding box center [75, 87] width 78 height 22
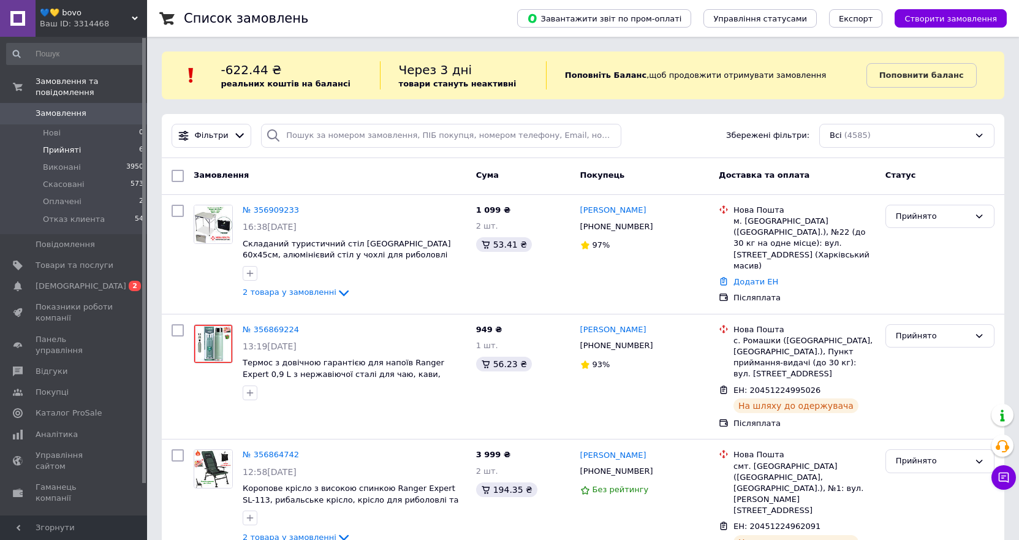
click at [54, 145] on span "Прийняті" at bounding box center [62, 150] width 38 height 11
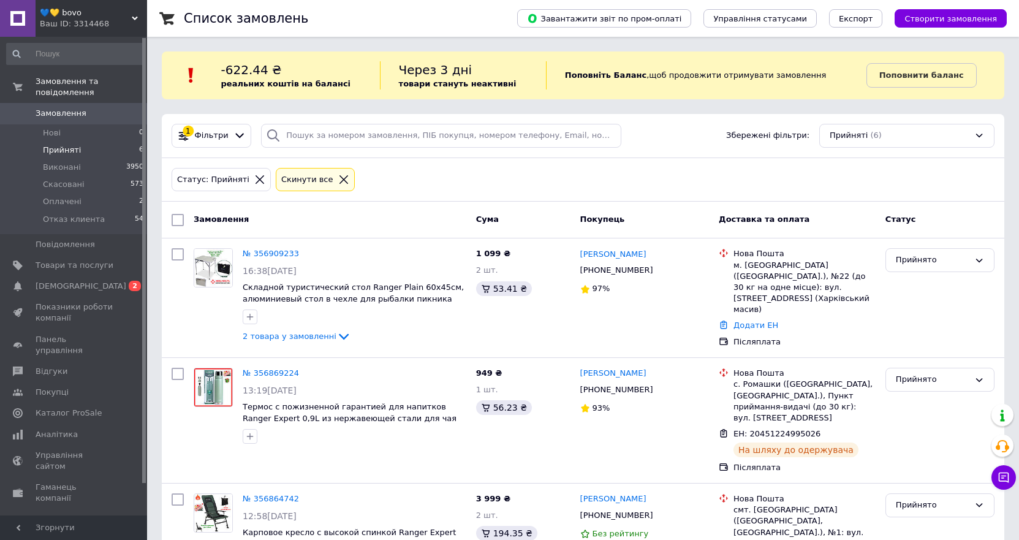
click at [56, 108] on span "Замовлення" at bounding box center [61, 113] width 51 height 11
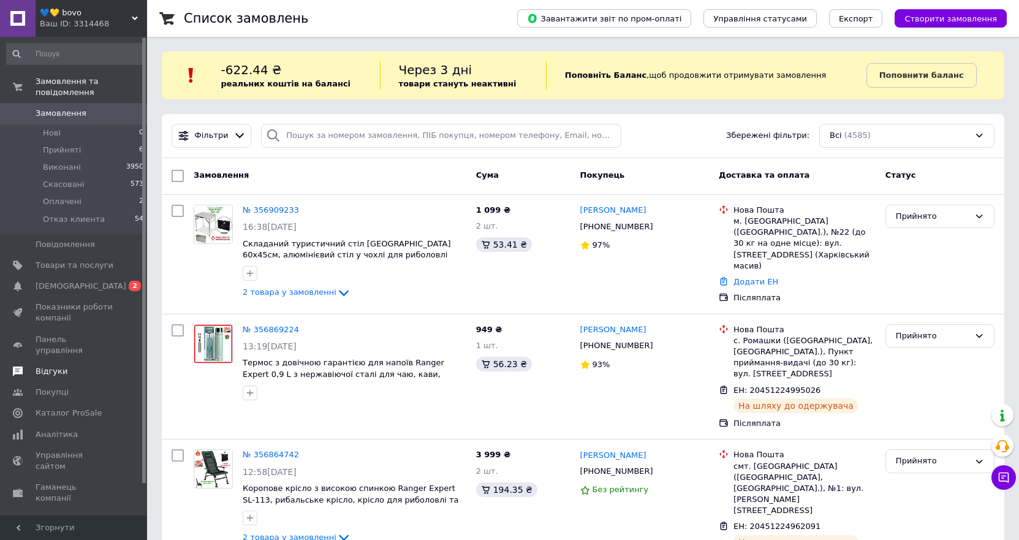
click at [74, 366] on span "Відгуки" at bounding box center [75, 371] width 78 height 11
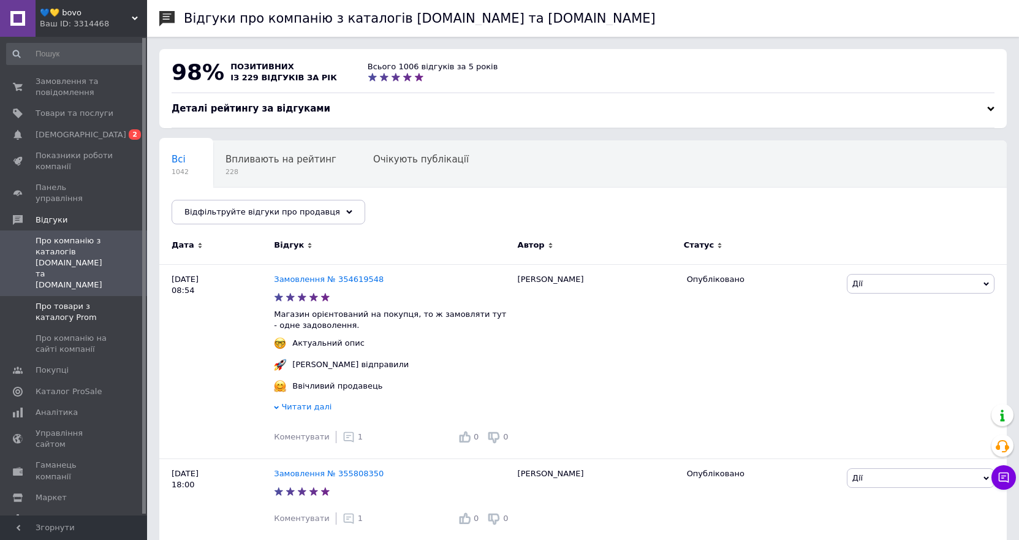
click at [42, 301] on span "Про товари з каталогу Prom" at bounding box center [75, 312] width 78 height 22
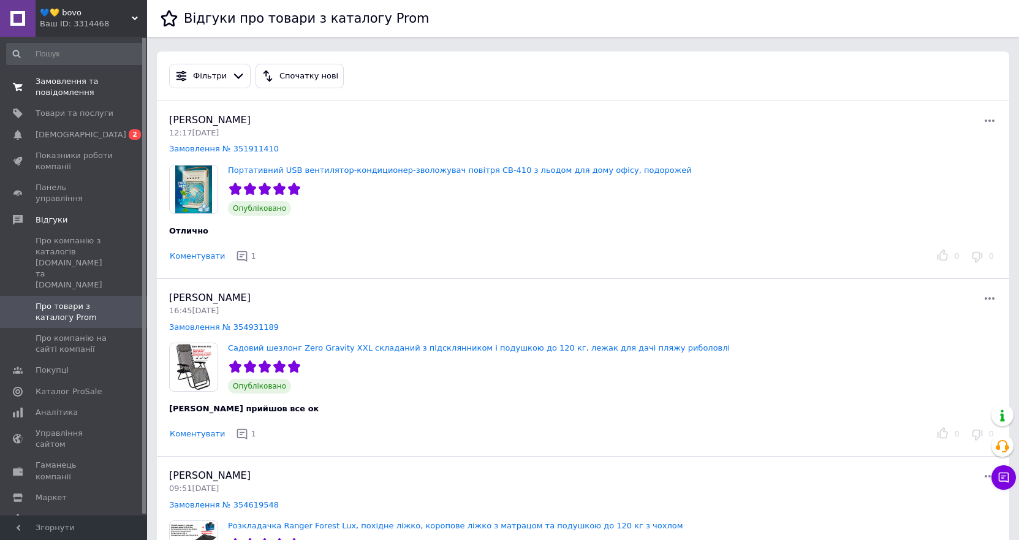
click at [74, 94] on span "Замовлення та повідомлення" at bounding box center [75, 87] width 78 height 22
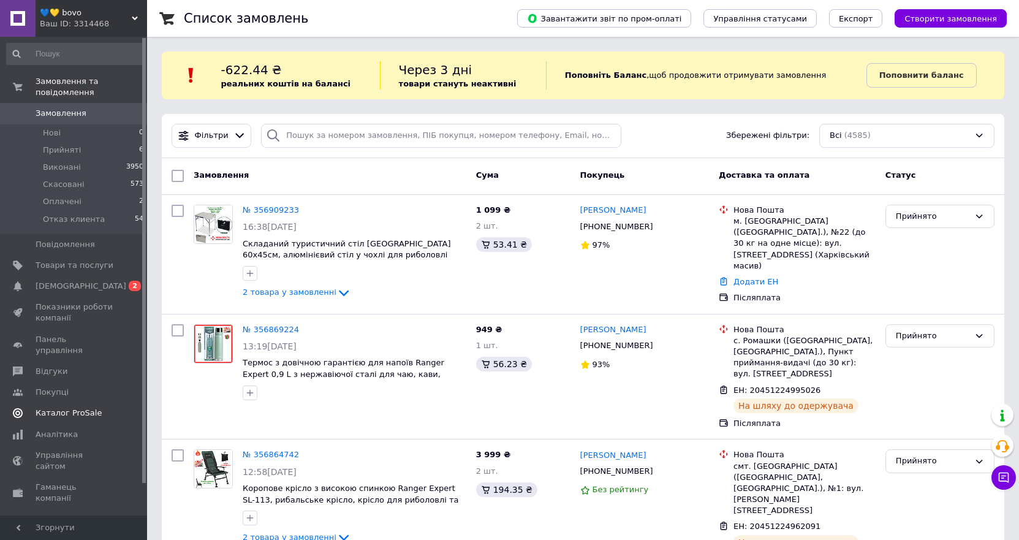
click at [59, 407] on span "Каталог ProSale" at bounding box center [69, 412] width 66 height 11
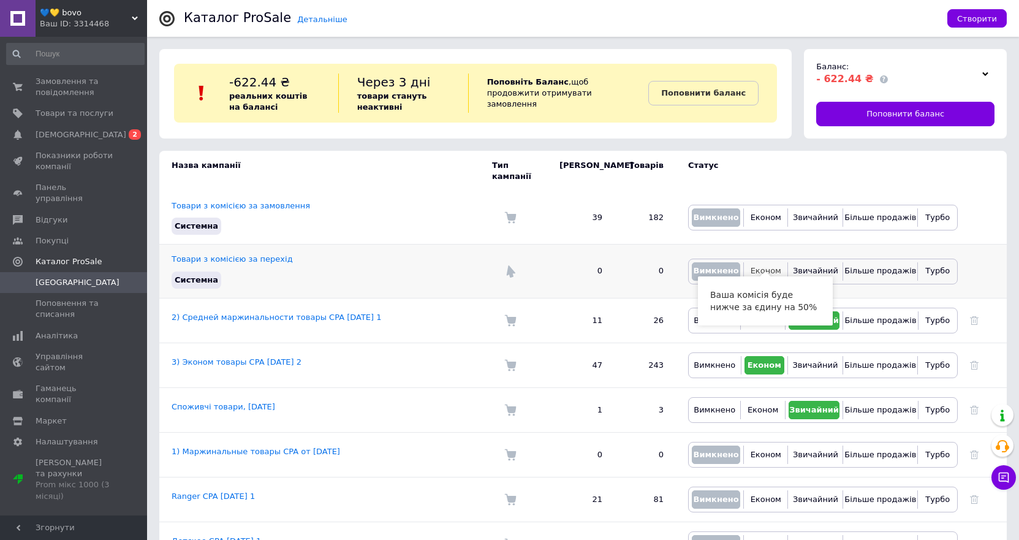
click at [760, 266] on span "Економ" at bounding box center [766, 270] width 31 height 9
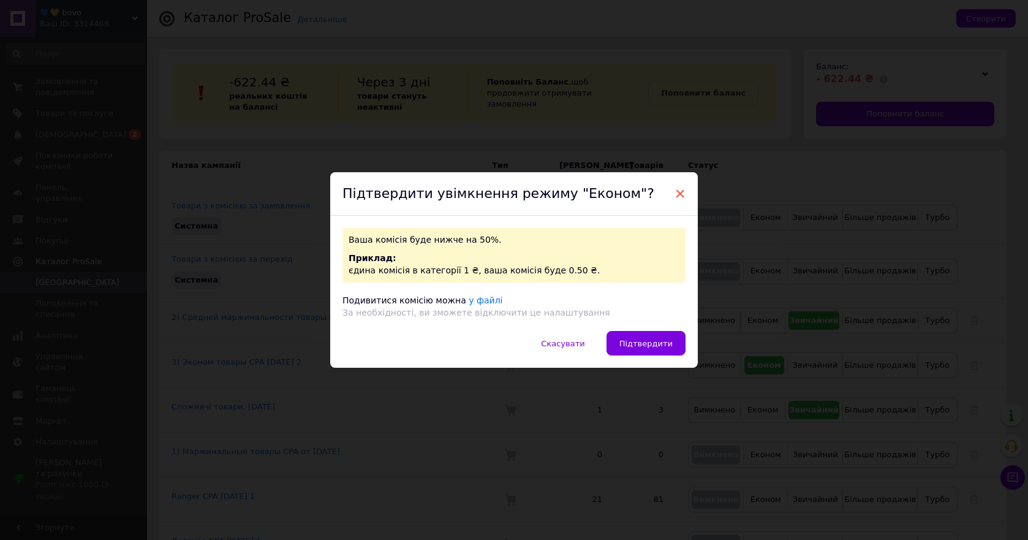
click at [677, 193] on span "×" at bounding box center [680, 193] width 11 height 21
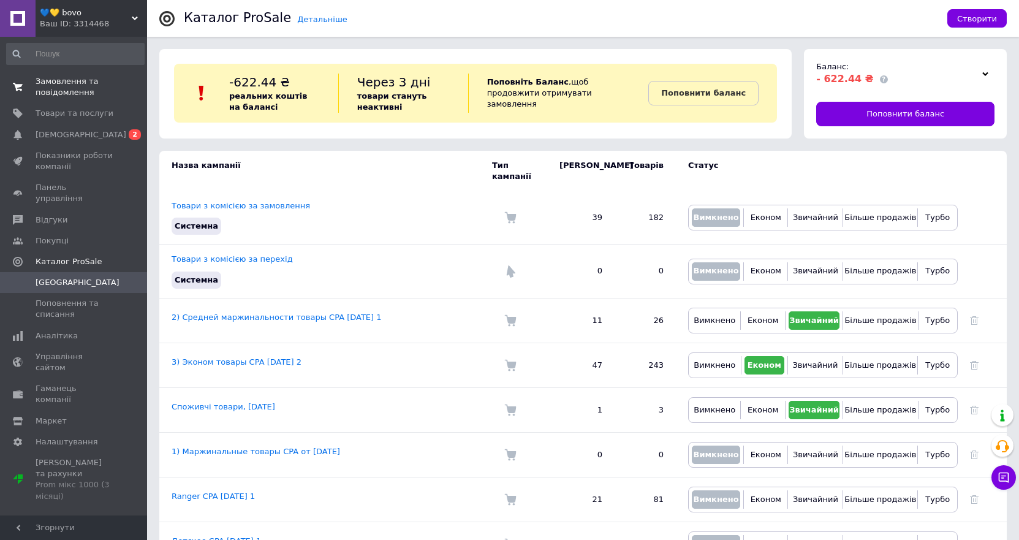
click at [66, 77] on span "Замовлення та повідомлення" at bounding box center [75, 87] width 78 height 22
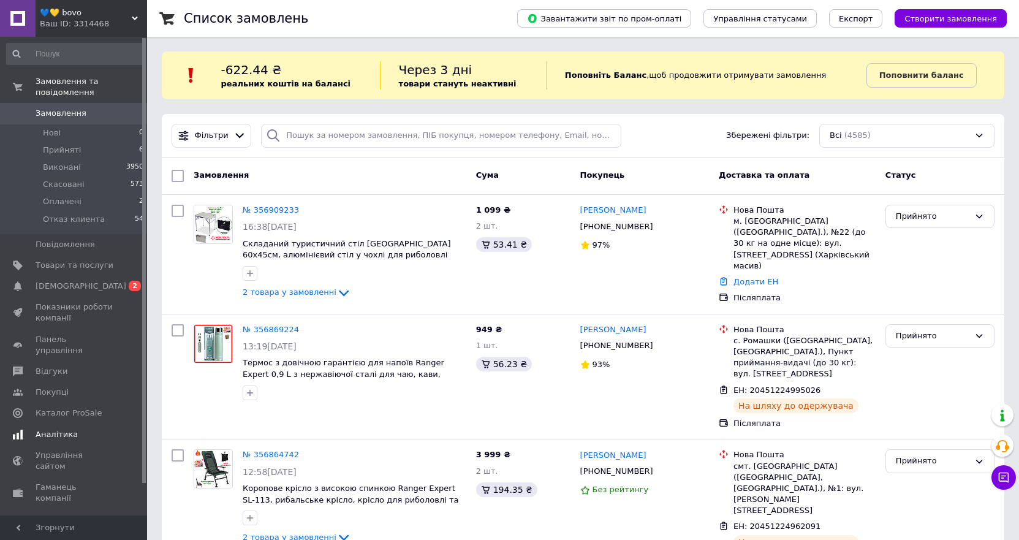
click at [59, 429] on span "Аналітика" at bounding box center [57, 434] width 42 height 11
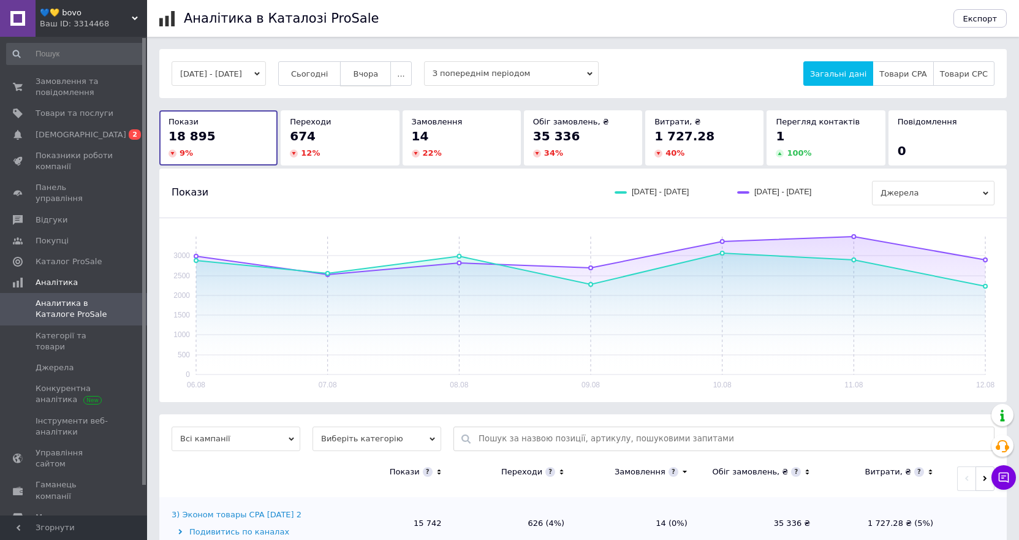
click at [377, 70] on span "Вчора" at bounding box center [365, 73] width 25 height 9
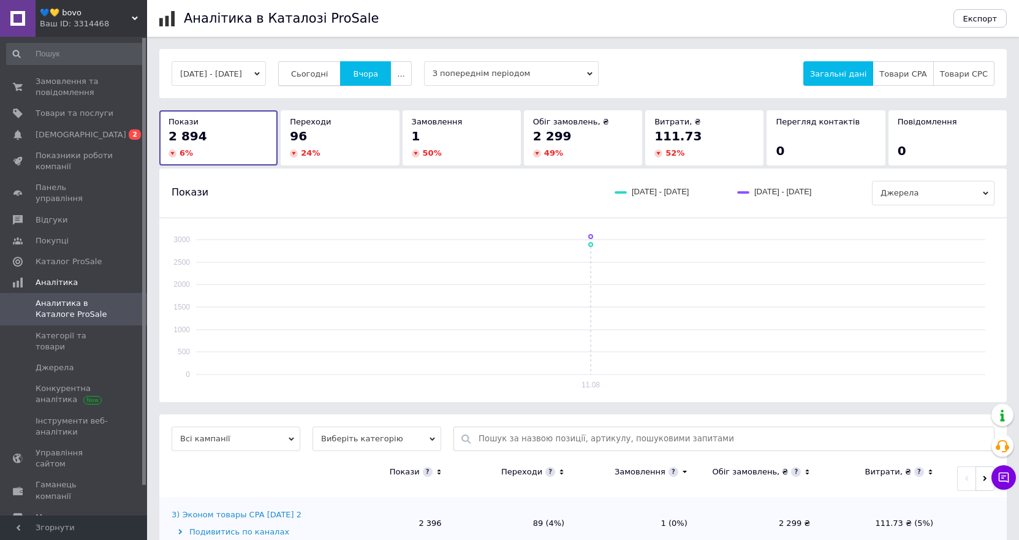
click at [328, 69] on span "Сьогодні" at bounding box center [309, 73] width 37 height 9
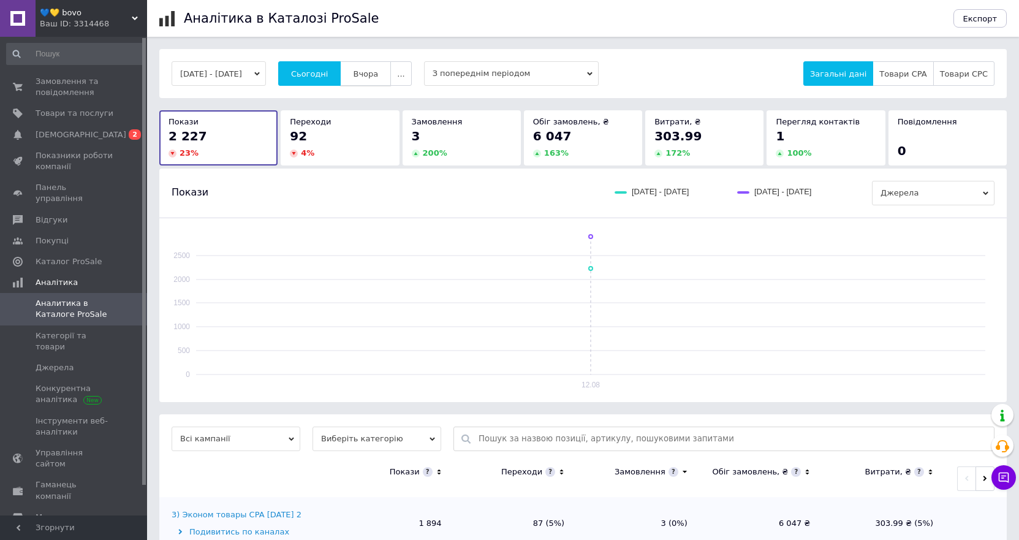
click at [378, 75] on span "Вчора" at bounding box center [365, 73] width 25 height 9
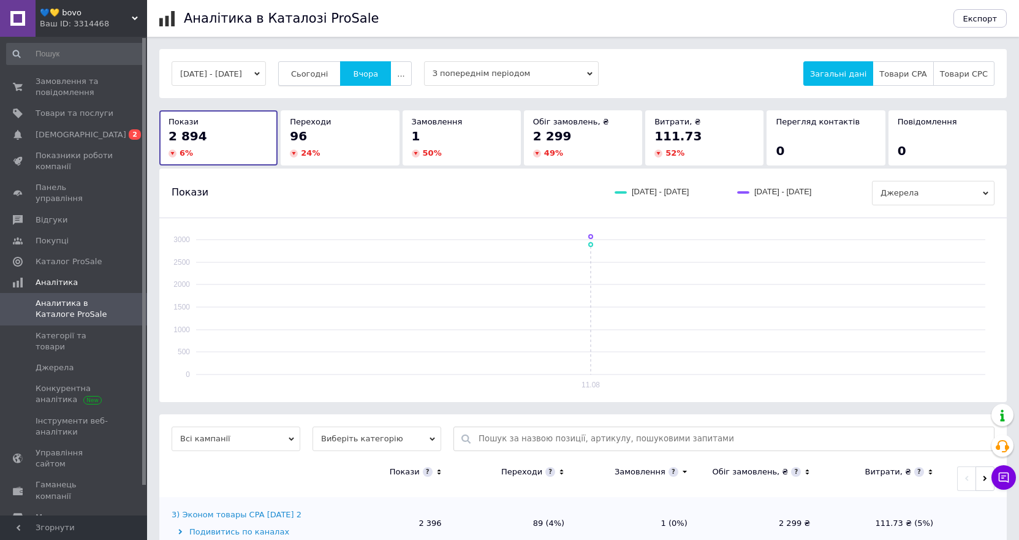
click at [328, 73] on span "Сьогодні" at bounding box center [309, 73] width 37 height 9
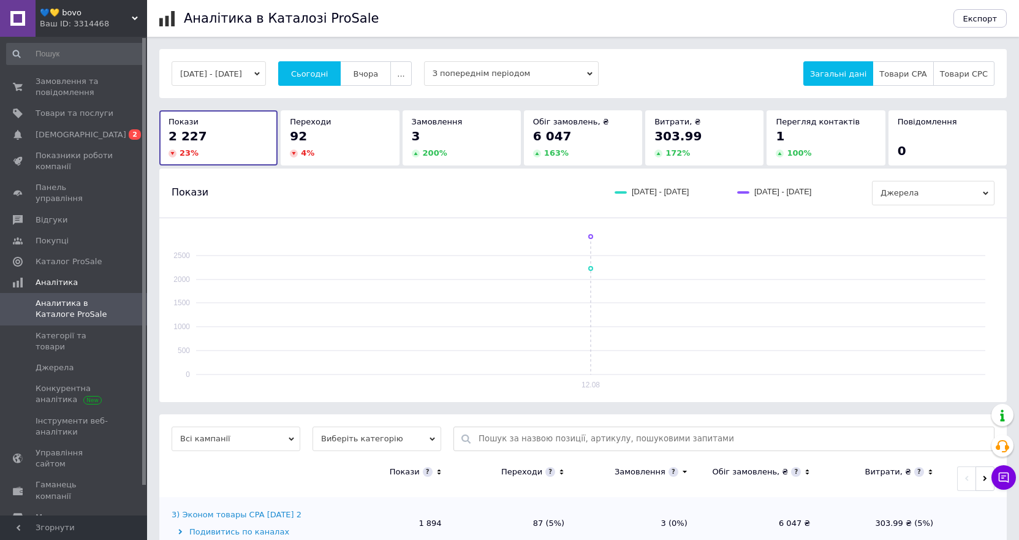
scroll to position [151, 0]
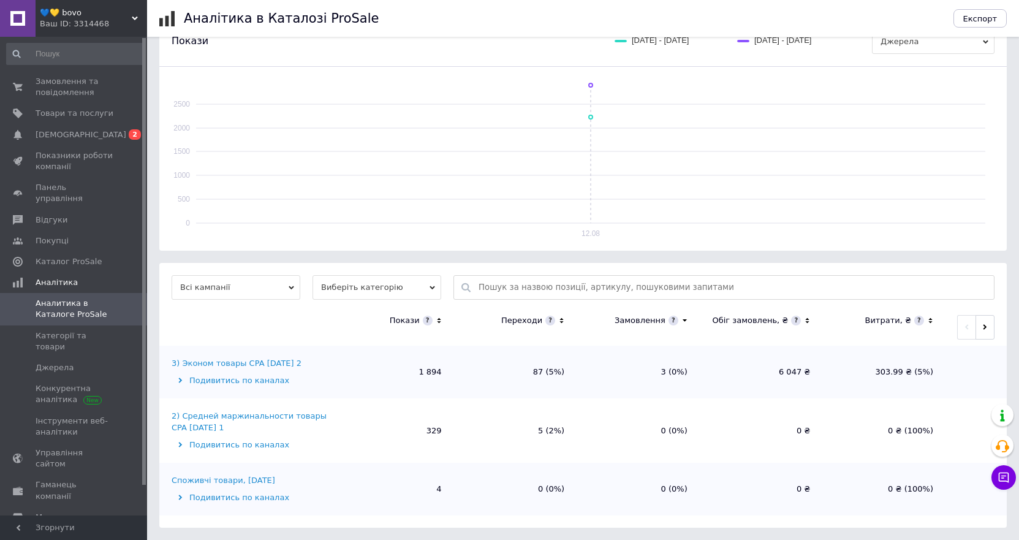
click at [247, 359] on div "3) Эконом товары CPA [DATE] 2" at bounding box center [237, 363] width 130 height 11
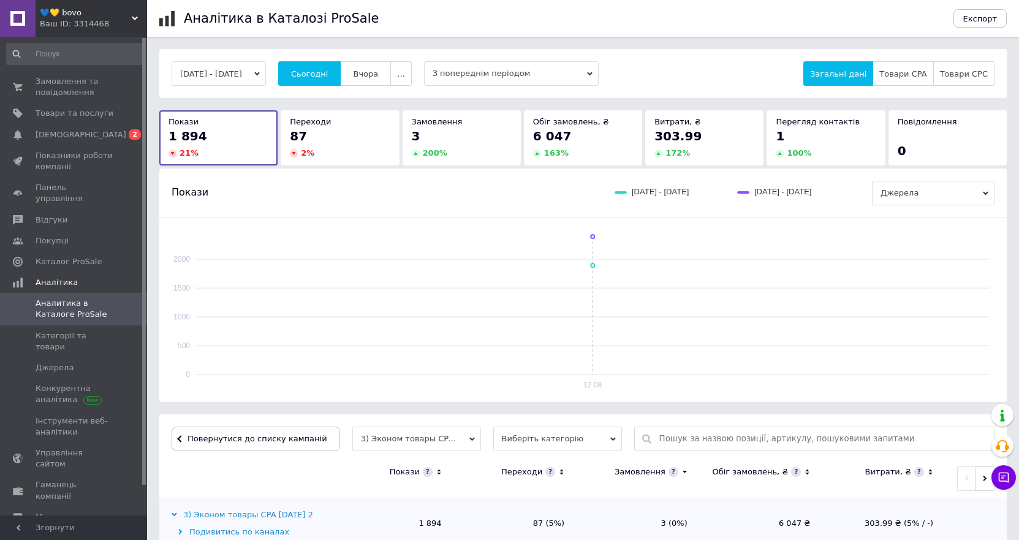
scroll to position [368, 0]
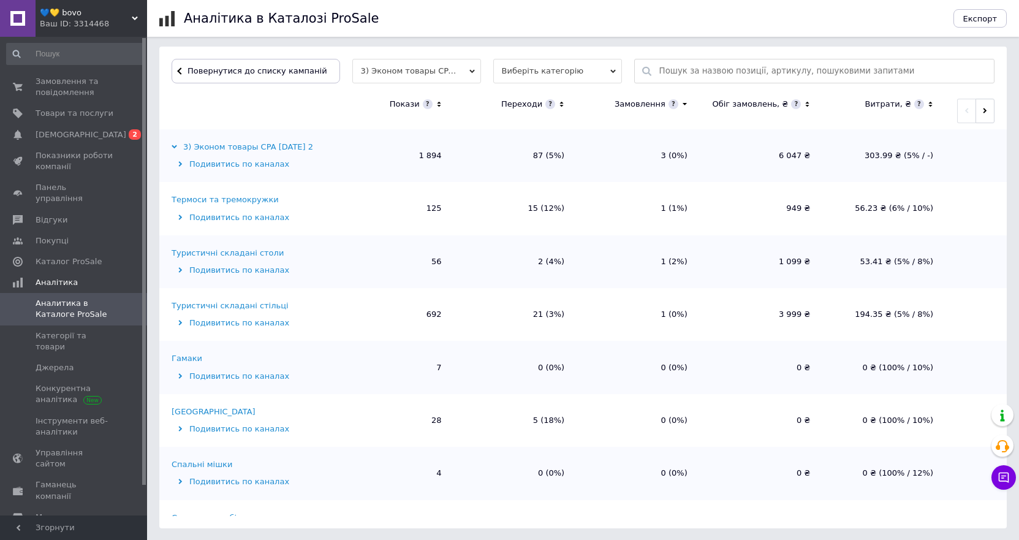
click at [219, 203] on div "Термоси та тремокружки" at bounding box center [225, 199] width 107 height 11
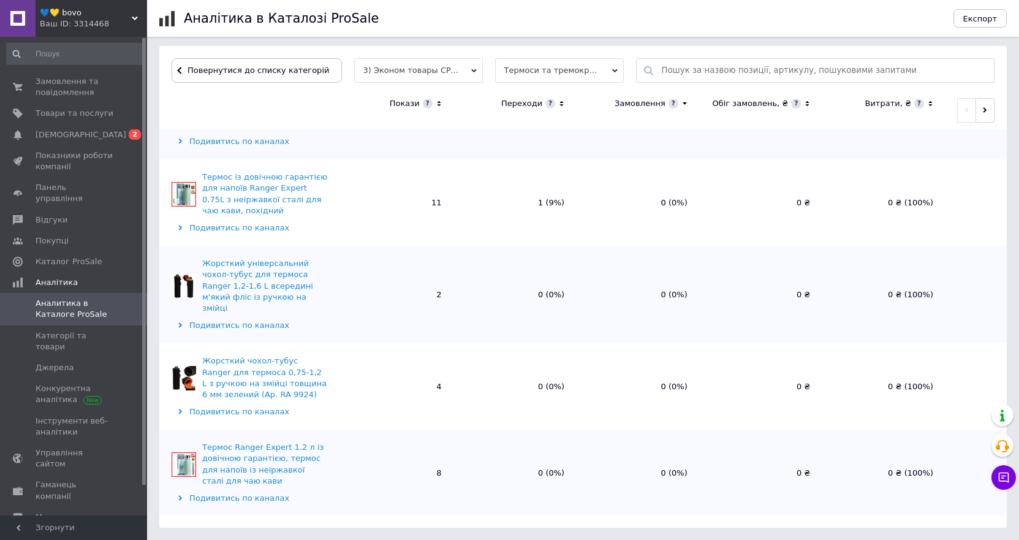
scroll to position [1123, 0]
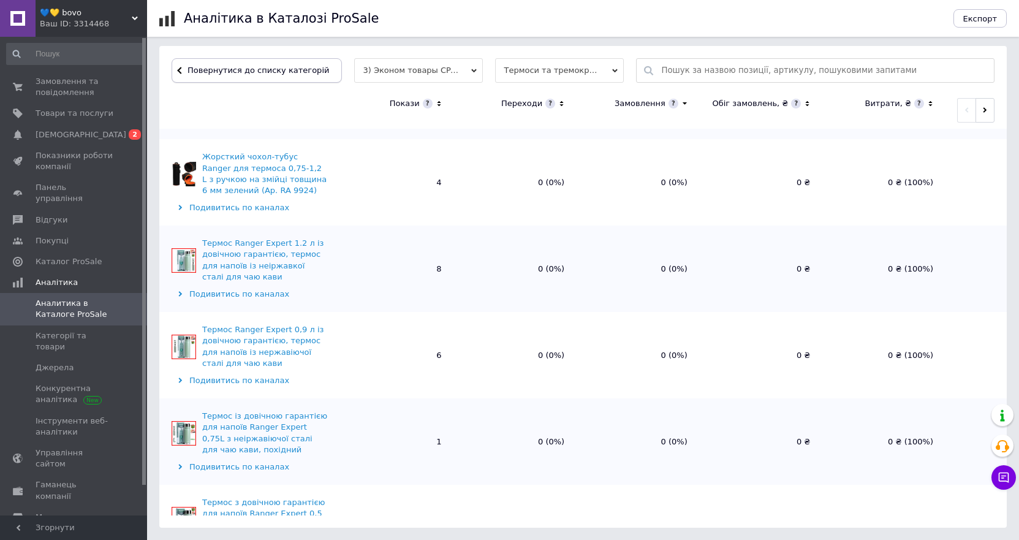
click at [239, 59] on button "Повернутися до списку категорій" at bounding box center [257, 70] width 170 height 25
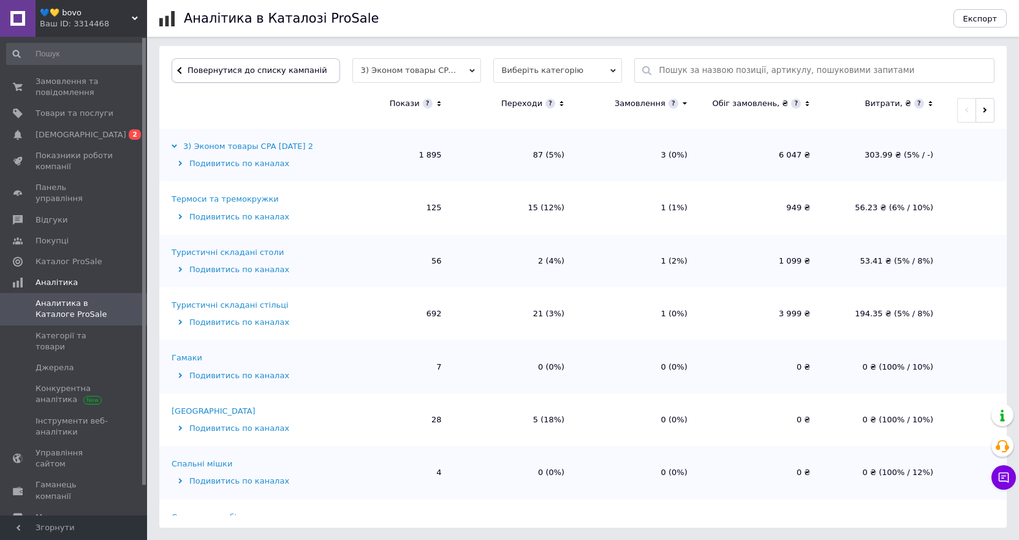
scroll to position [368, 0]
click at [240, 303] on div "Туристичні складані стільці" at bounding box center [230, 305] width 117 height 11
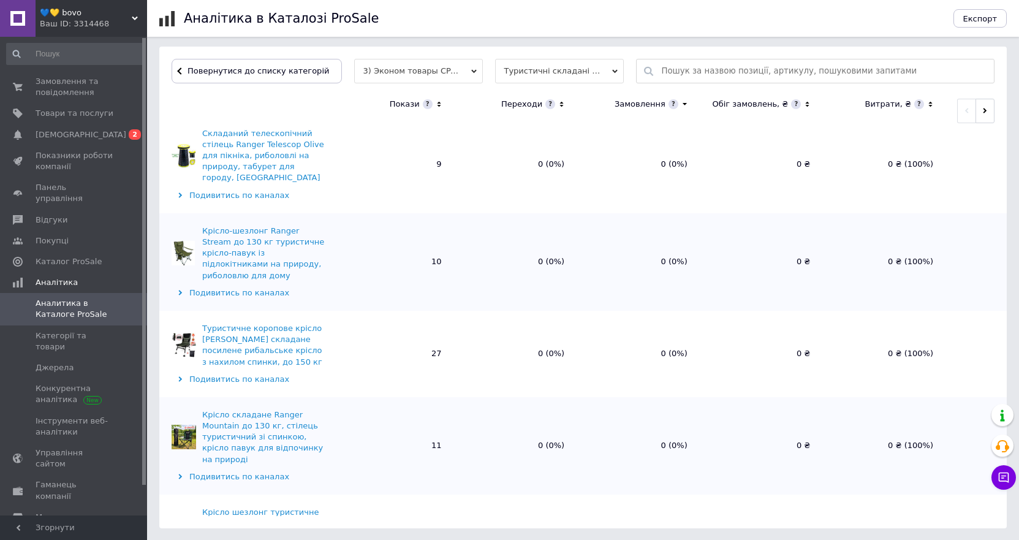
scroll to position [1464, 0]
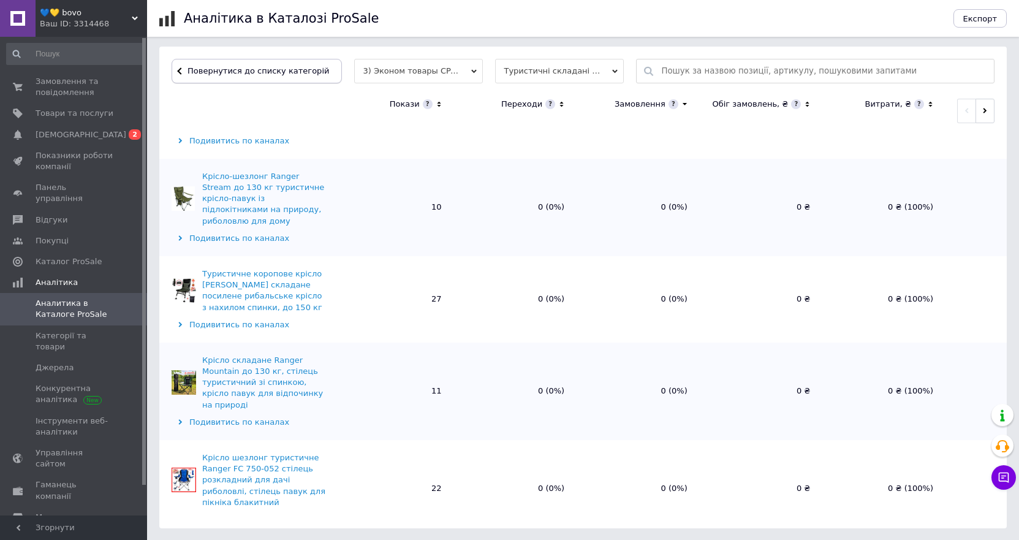
click at [232, 72] on span "Повернутися до списку категорій" at bounding box center [256, 70] width 145 height 9
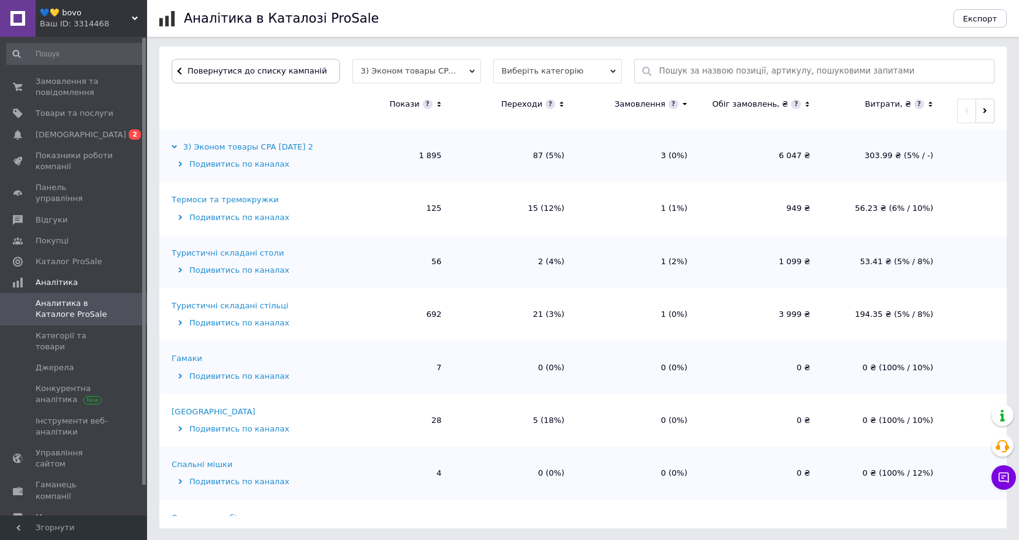
scroll to position [368, 0]
click at [238, 255] on div "Туристичні складані столи" at bounding box center [228, 253] width 112 height 11
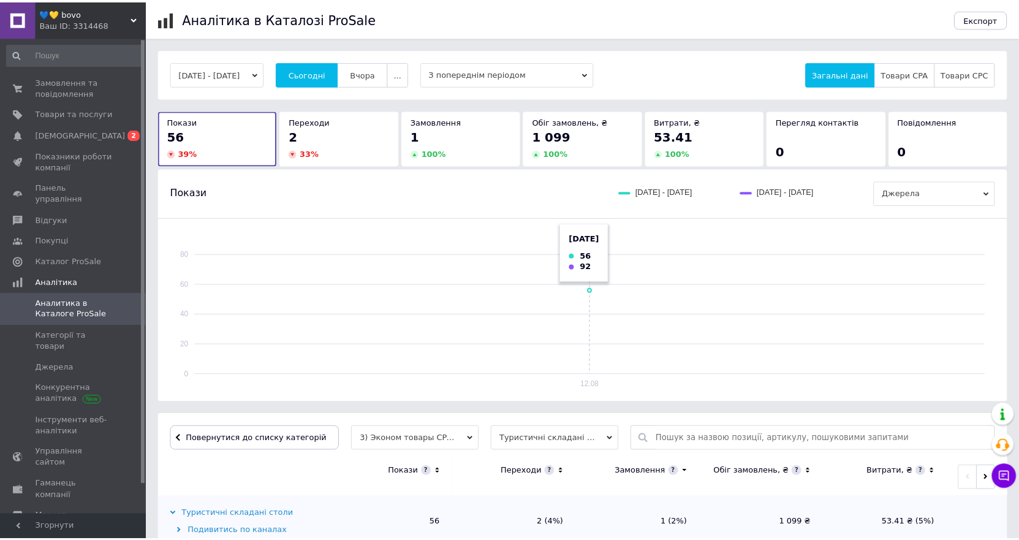
scroll to position [368, 0]
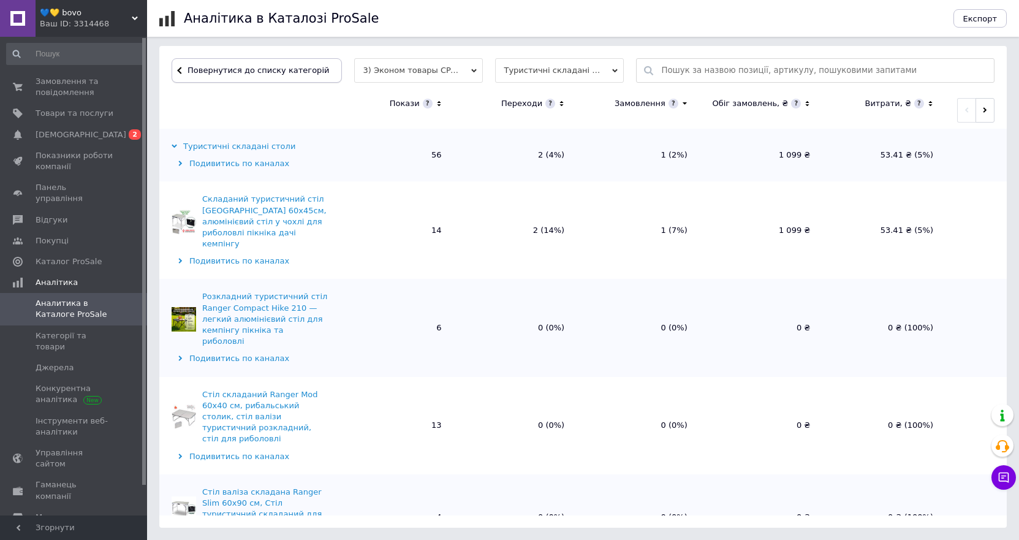
click at [248, 69] on span "Повернутися до списку категорій" at bounding box center [256, 70] width 145 height 9
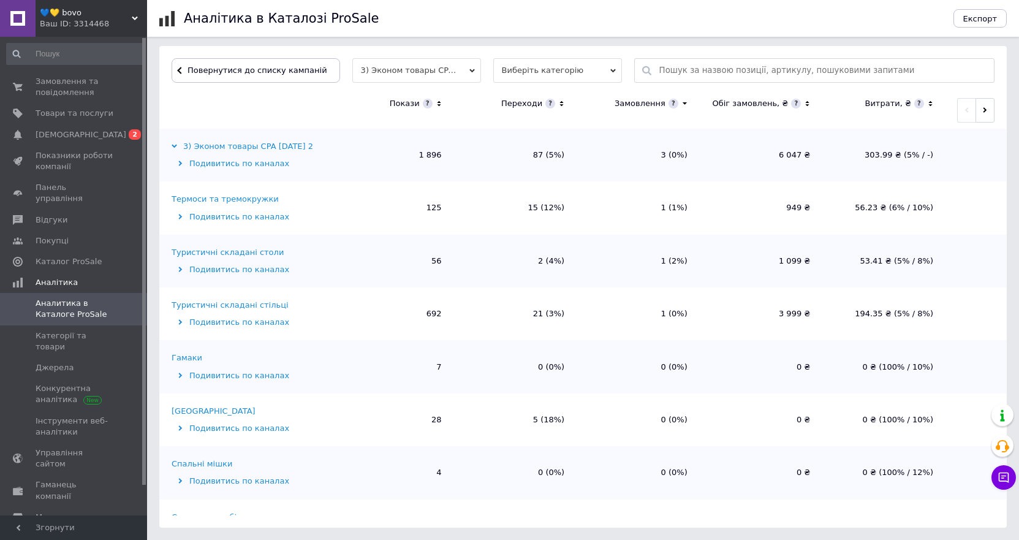
click at [245, 306] on div "Туристичні складані стільці" at bounding box center [230, 305] width 117 height 11
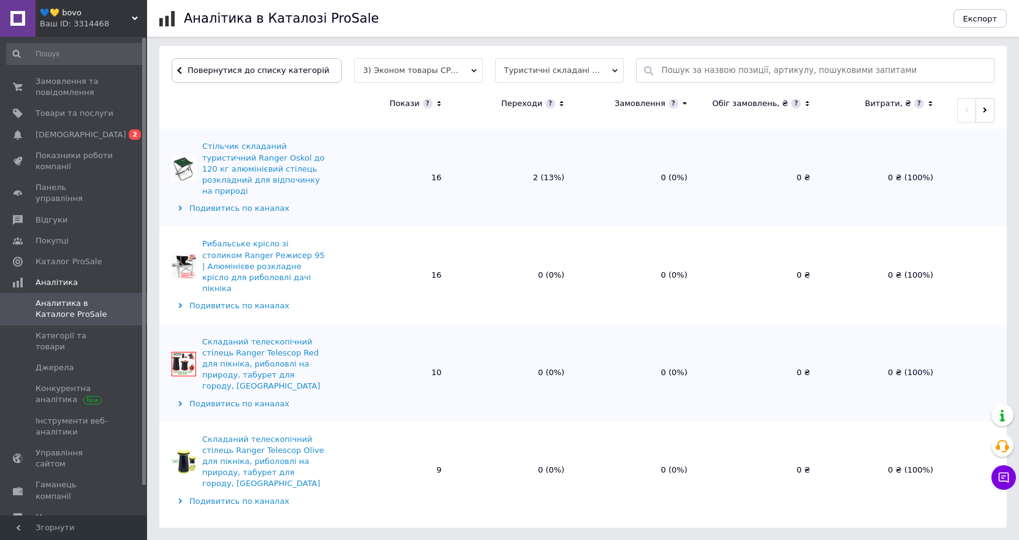
scroll to position [1464, 0]
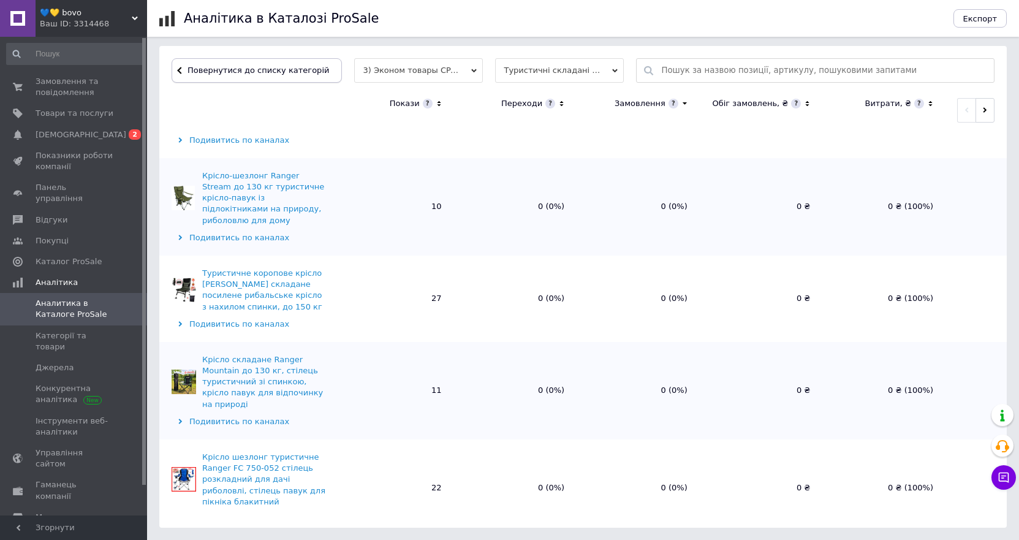
click at [222, 62] on button "Повернутися до списку категорій" at bounding box center [257, 70] width 170 height 25
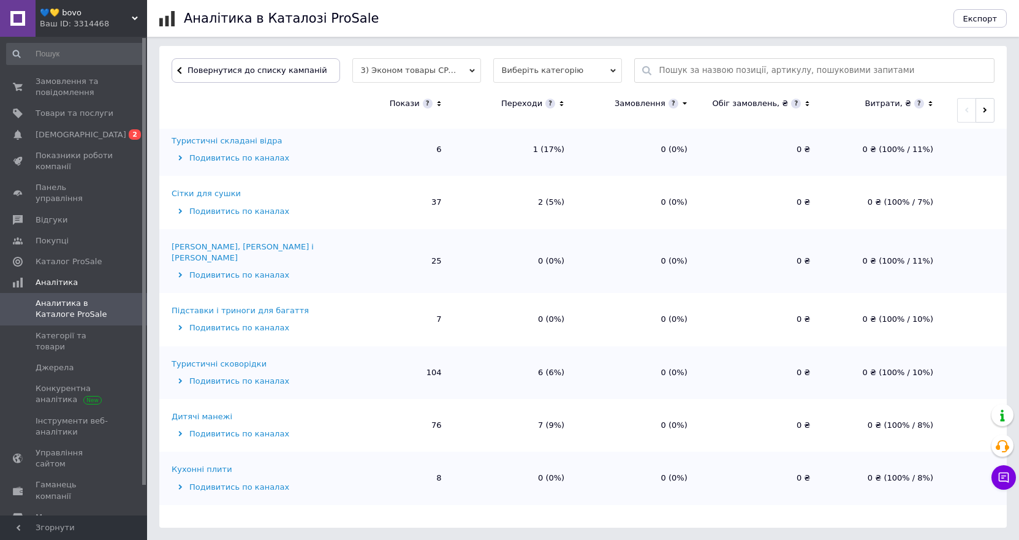
scroll to position [490, 0]
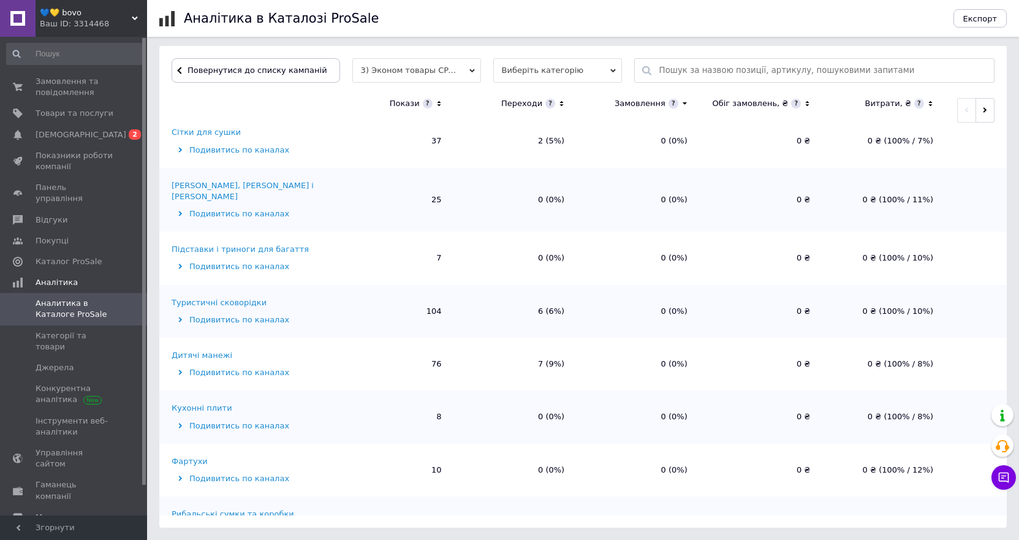
click at [203, 350] on div "Дитячі манежі" at bounding box center [202, 355] width 61 height 11
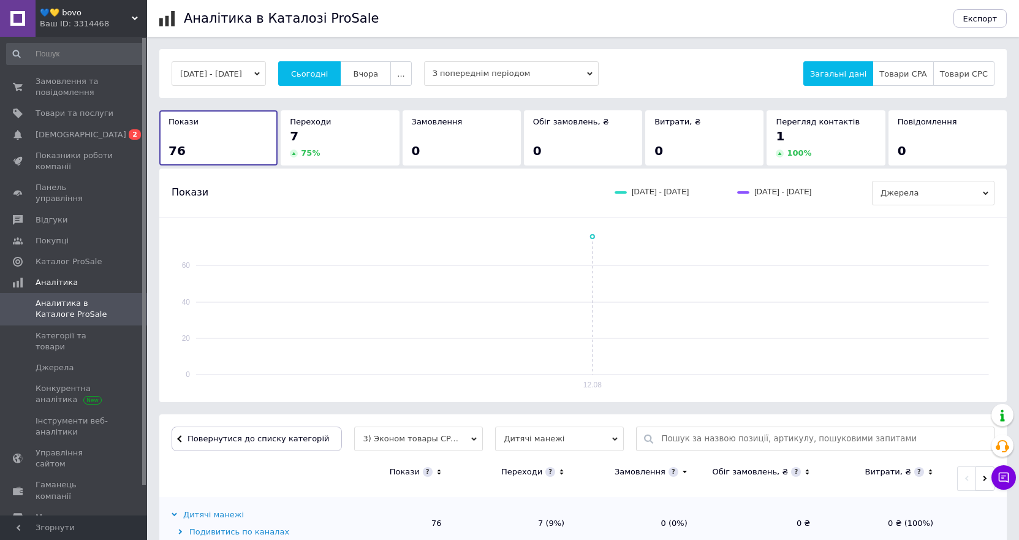
scroll to position [294, 0]
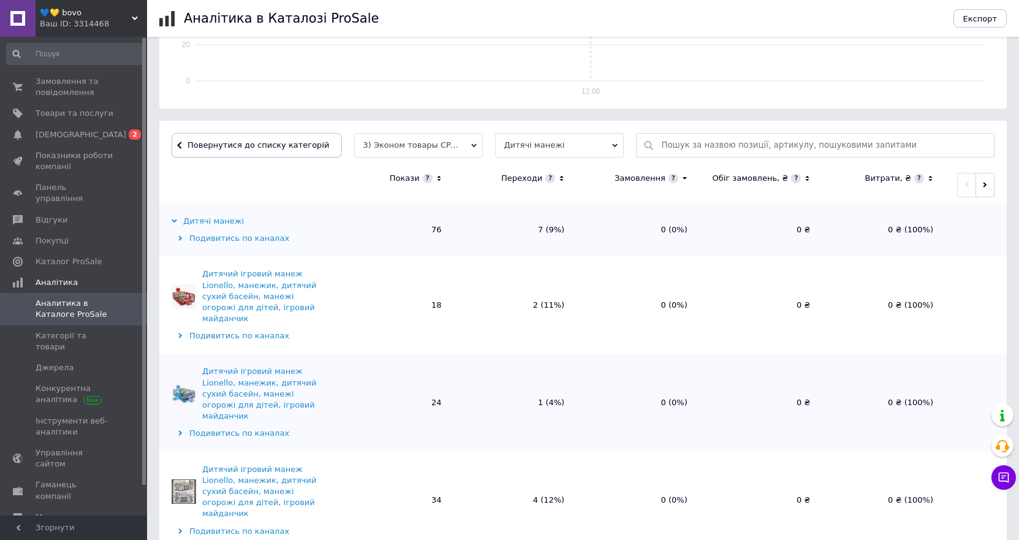
click at [218, 146] on span "Повернутися до списку категорій" at bounding box center [256, 144] width 145 height 9
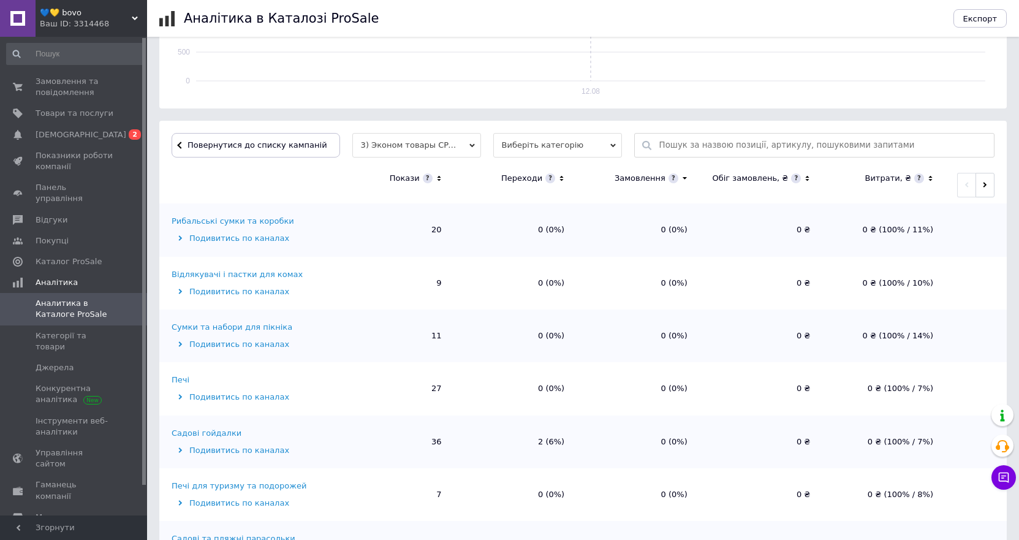
scroll to position [919, 0]
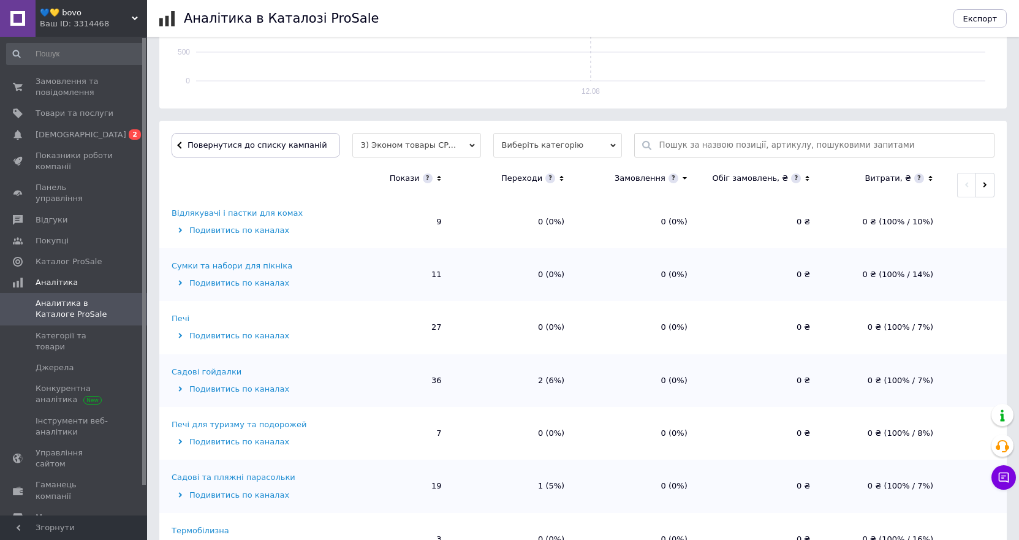
click at [210, 366] on div "Садові гойдалки" at bounding box center [207, 371] width 70 height 11
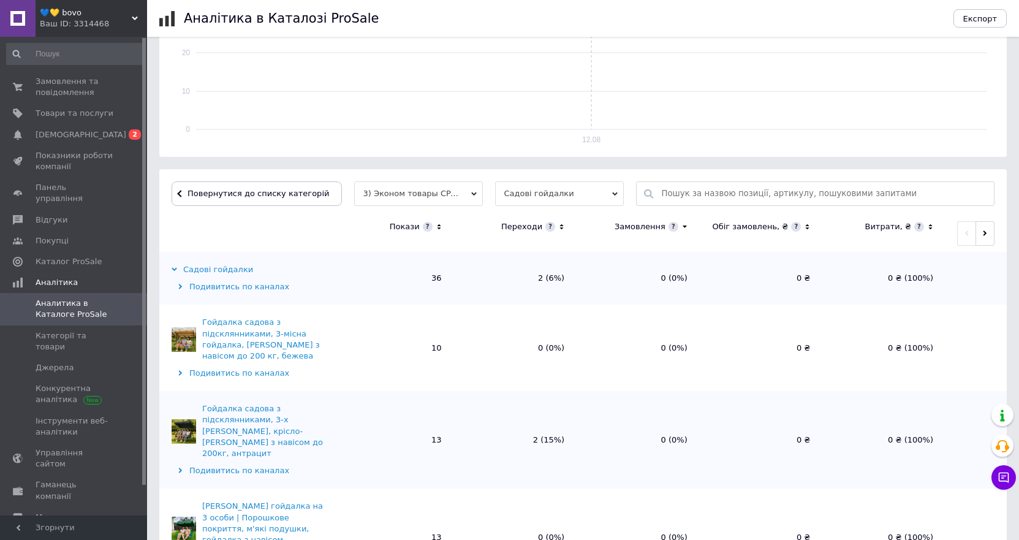
scroll to position [294, 0]
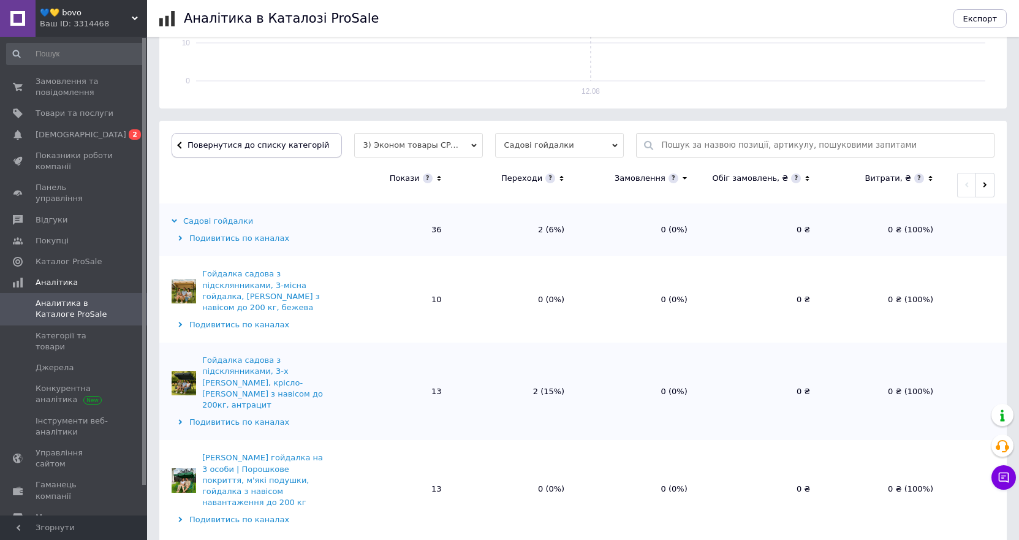
click at [244, 138] on button "Повернутися до списку категорій" at bounding box center [257, 145] width 170 height 25
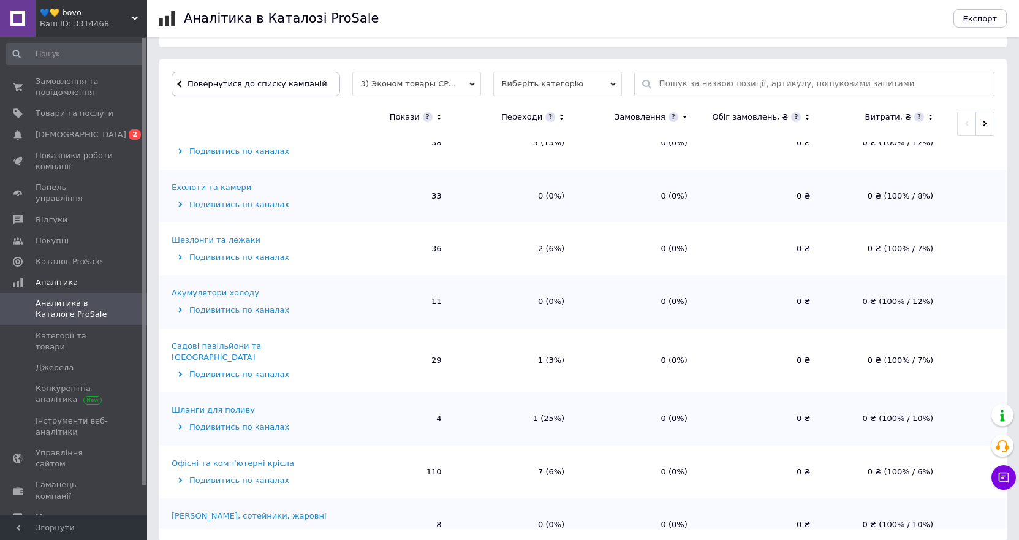
scroll to position [368, 0]
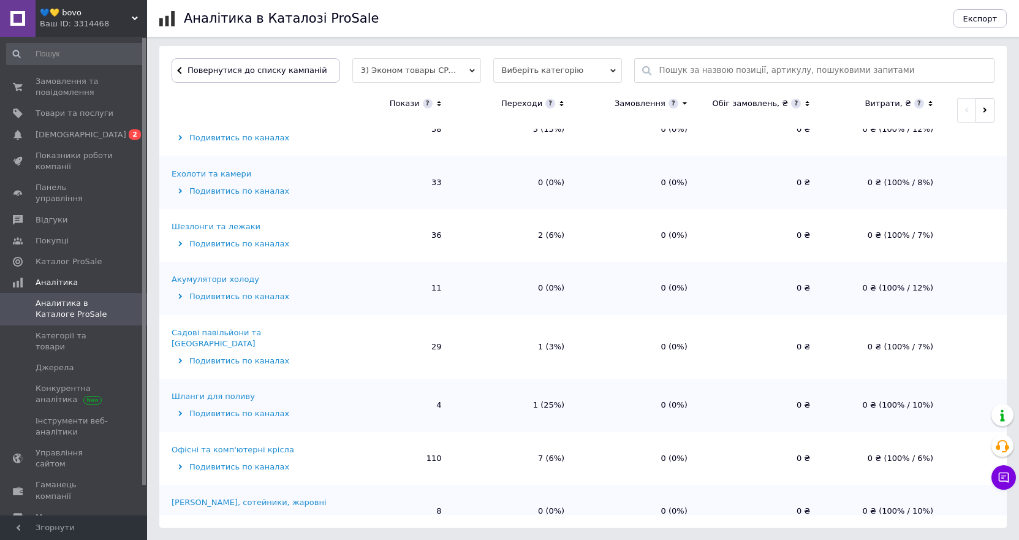
click at [202, 444] on div "Офісні та комп'ютерні крісла" at bounding box center [233, 449] width 123 height 11
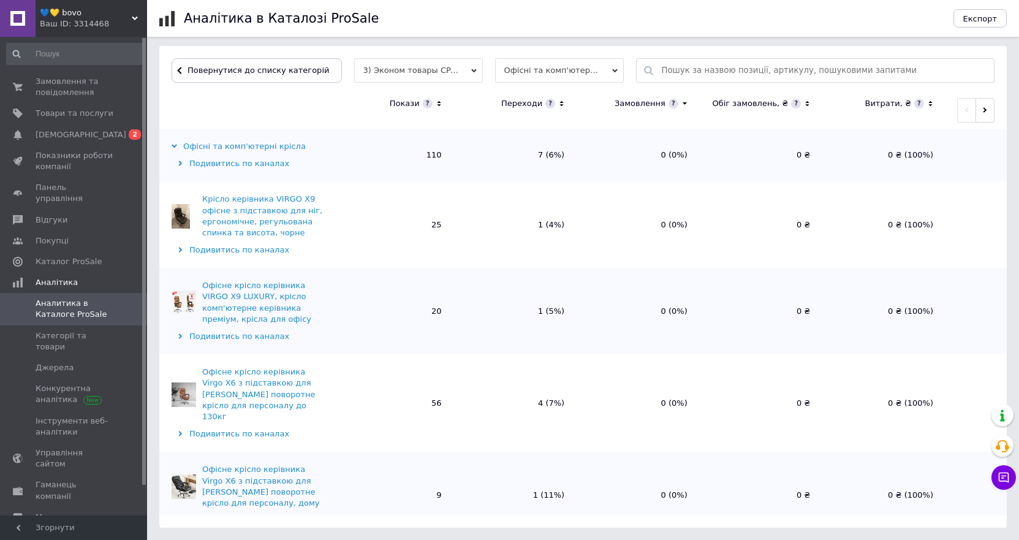
scroll to position [12, 0]
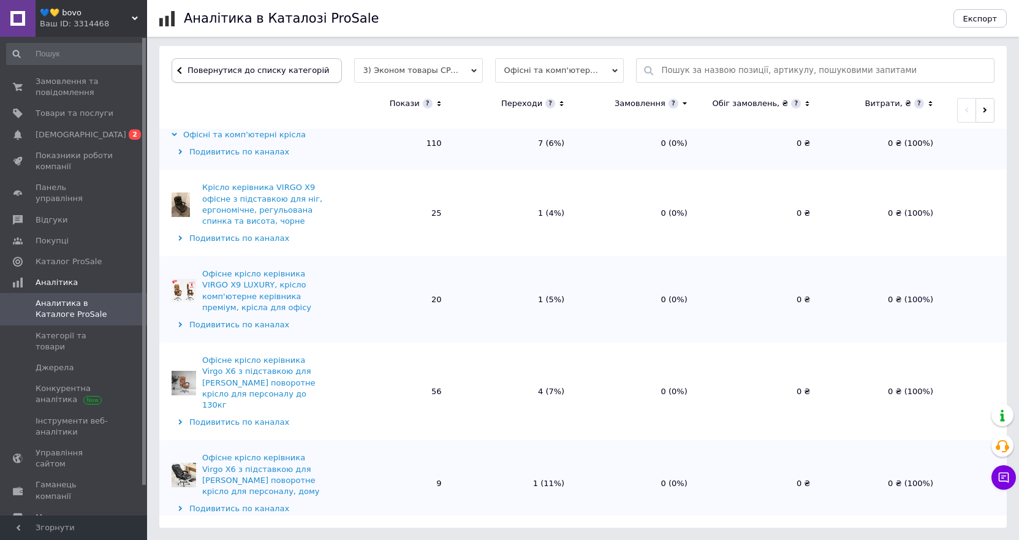
click at [252, 74] on span "Повернутися до списку категорій" at bounding box center [256, 70] width 145 height 9
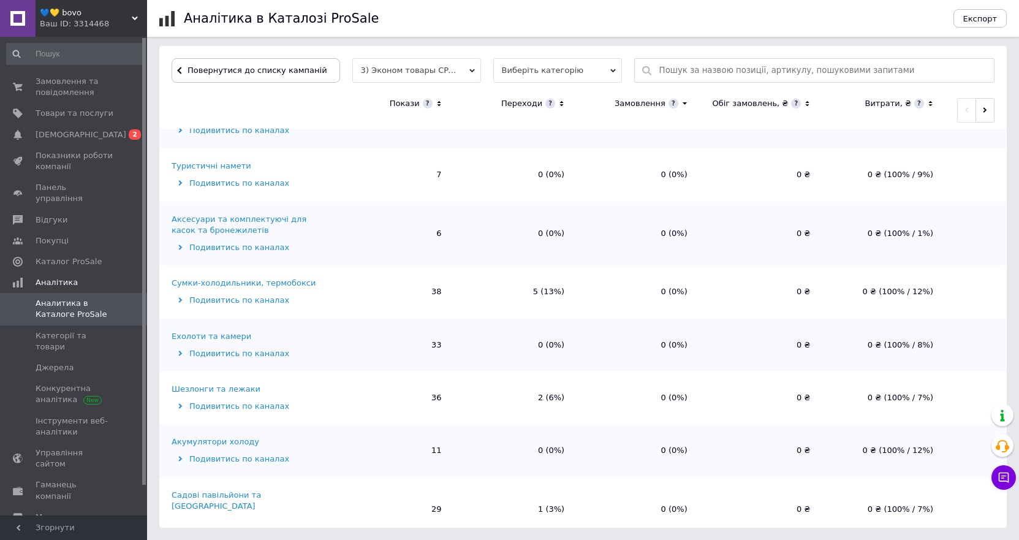
scroll to position [2123, 0]
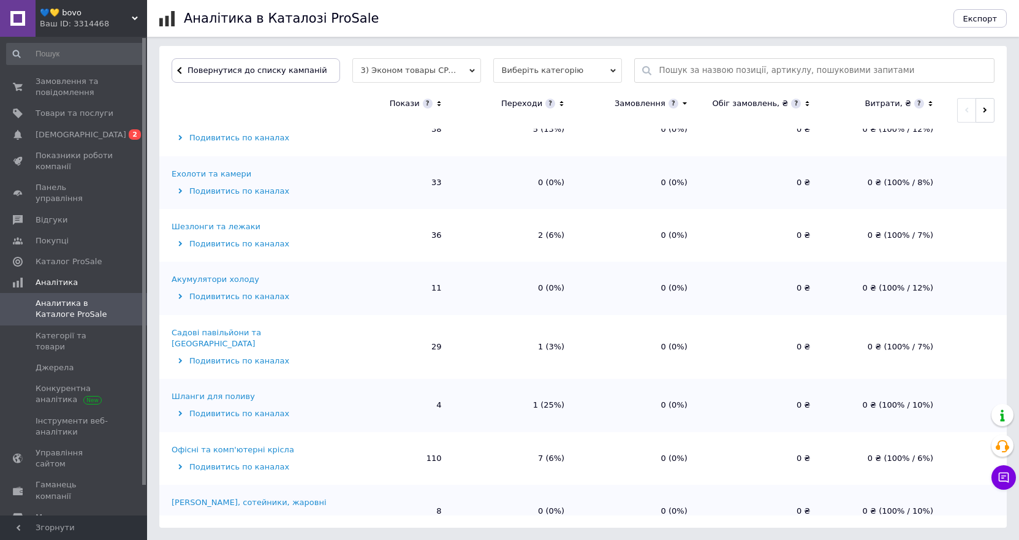
click at [221, 444] on div "Офісні та комп'ютерні крісла" at bounding box center [233, 449] width 123 height 11
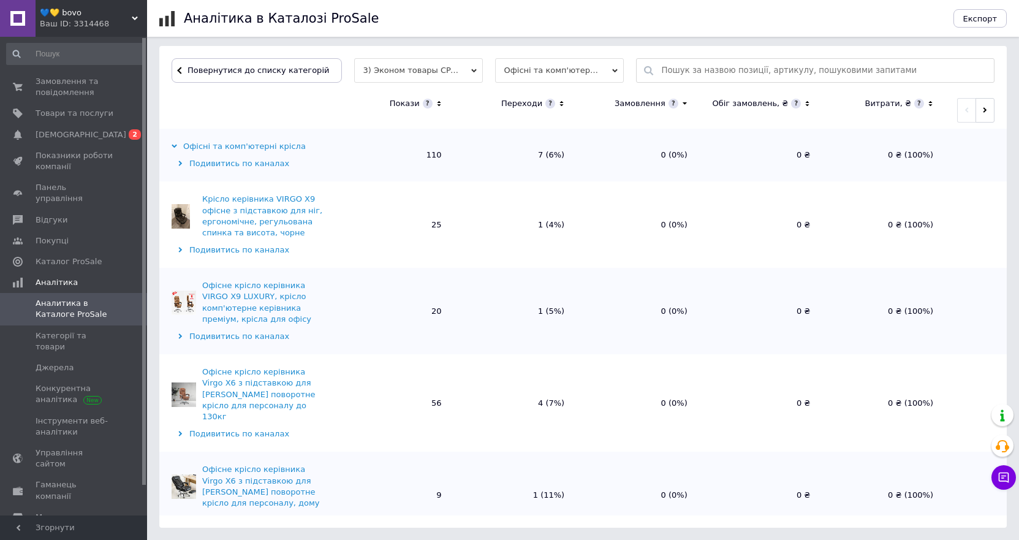
scroll to position [12, 0]
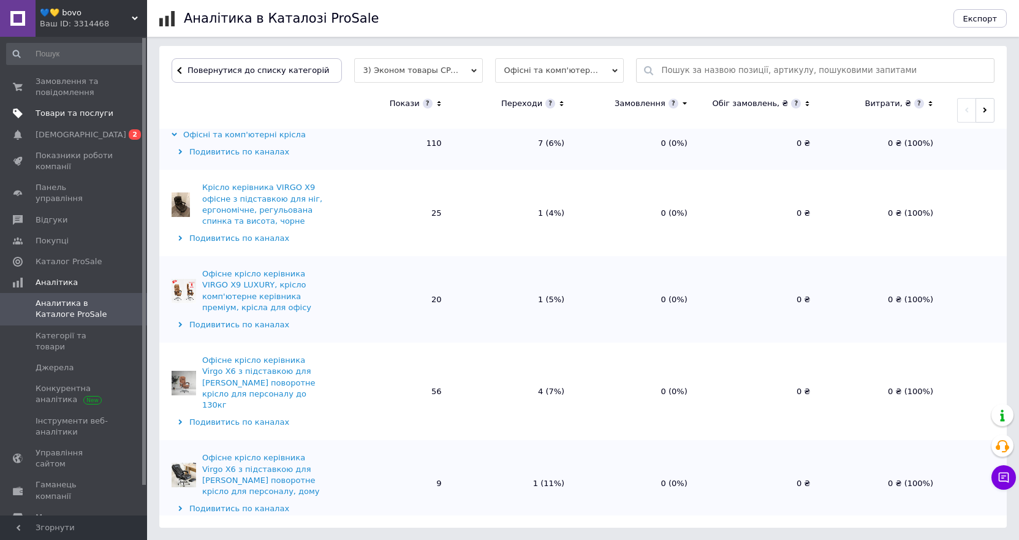
click at [57, 116] on span "Товари та послуги" at bounding box center [75, 113] width 78 height 11
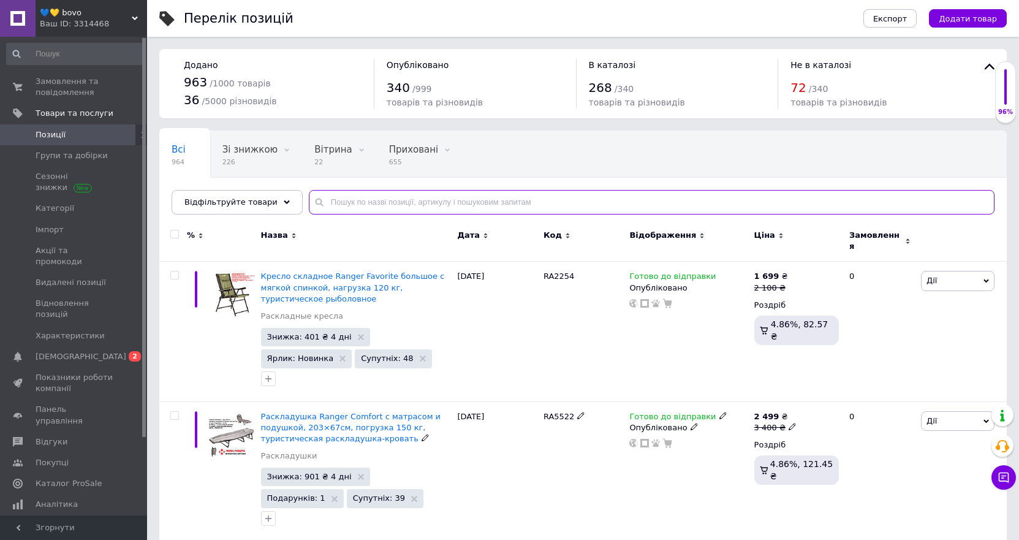
click at [377, 201] on input "text" at bounding box center [652, 202] width 686 height 25
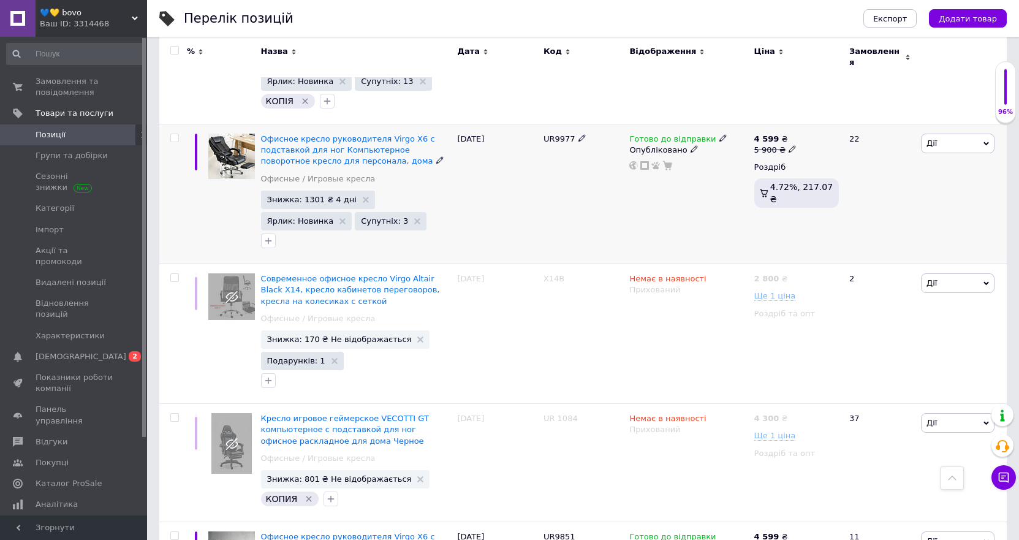
scroll to position [1042, 0]
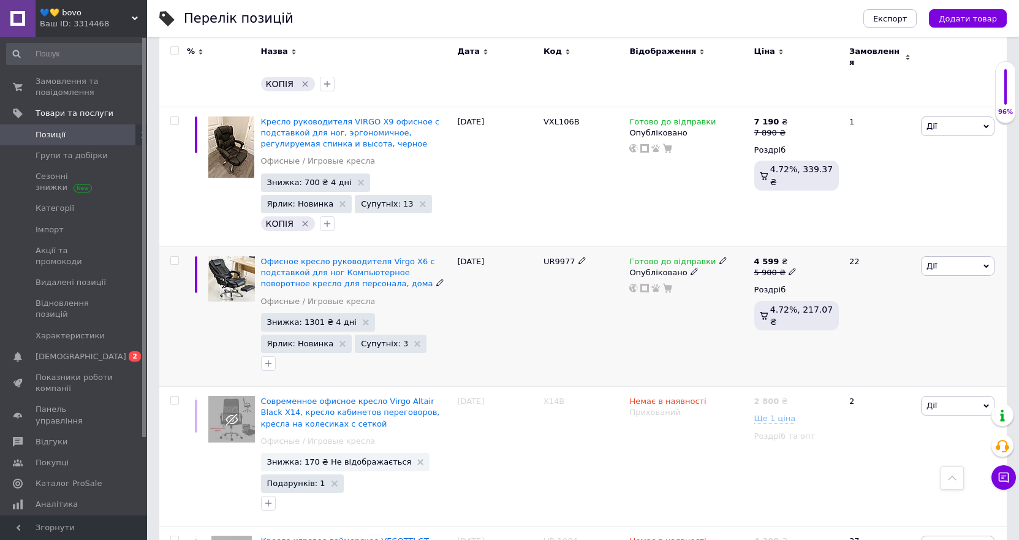
type input "офисе"
click at [789, 268] on use at bounding box center [792, 271] width 7 height 7
drag, startPoint x: 842, startPoint y: 240, endPoint x: 815, endPoint y: 245, distance: 27.4
click at [815, 245] on input "5900" at bounding box center [848, 253] width 93 height 25
type input "5800"
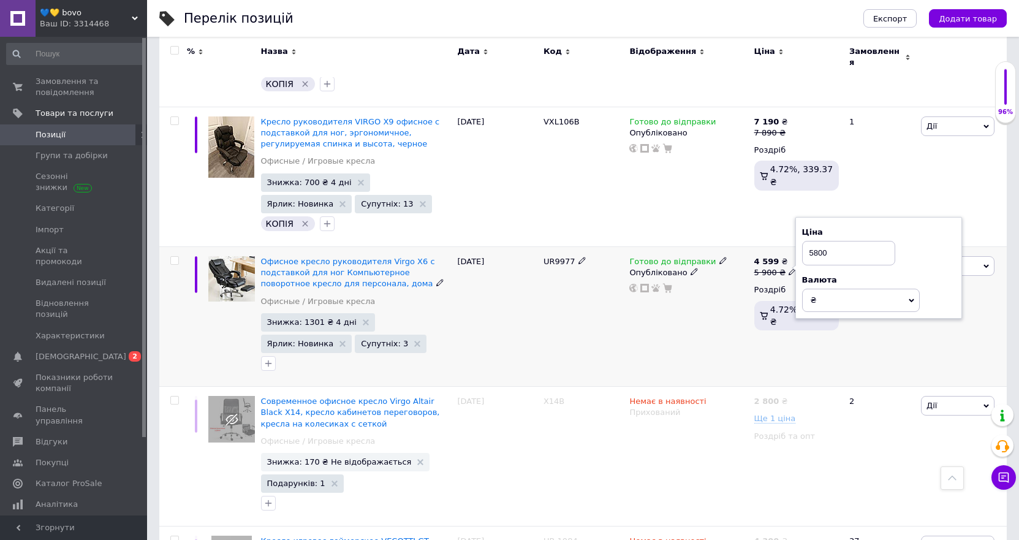
click at [691, 339] on div "Готово до відправки Опубліковано" at bounding box center [688, 317] width 124 height 140
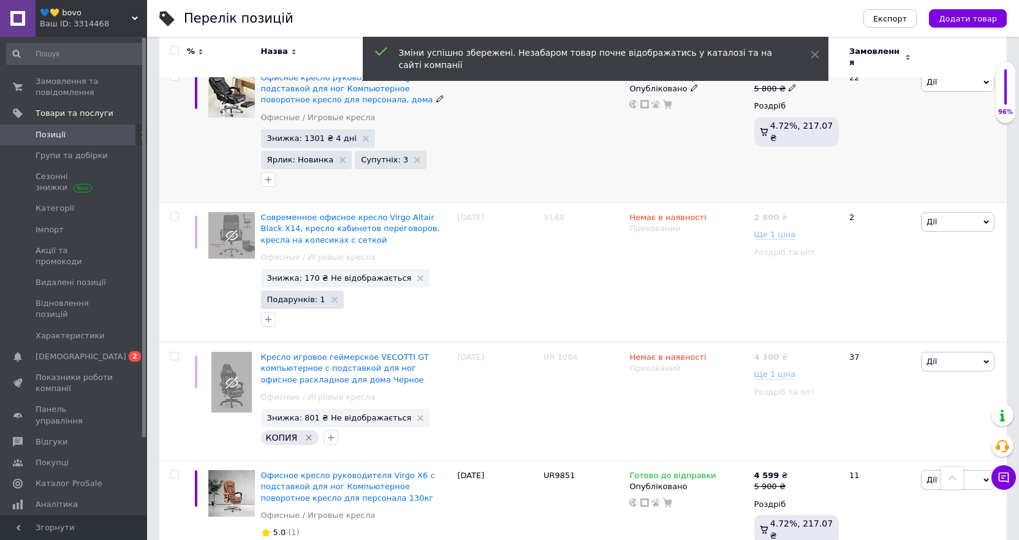
scroll to position [1348, 0]
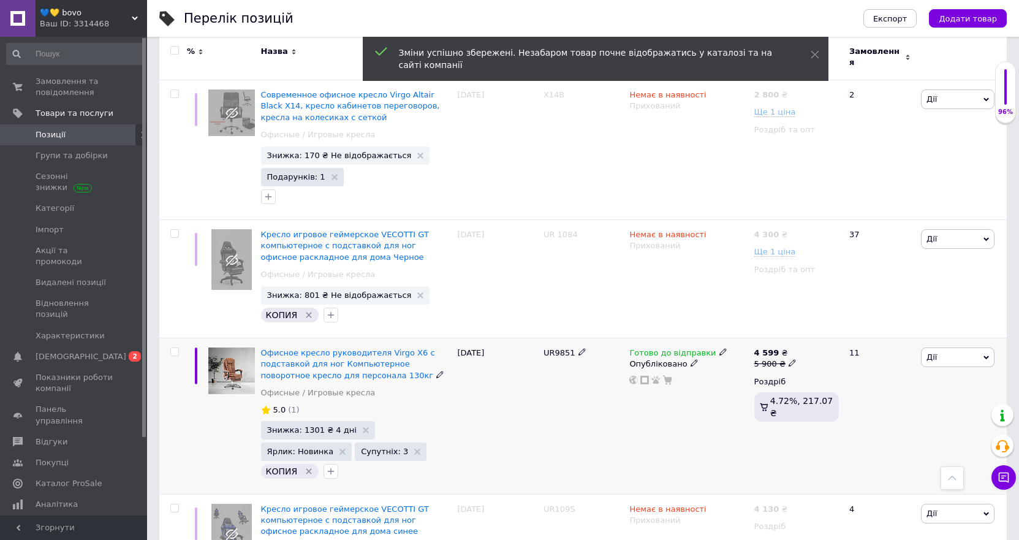
click at [789, 359] on icon at bounding box center [792, 362] width 7 height 7
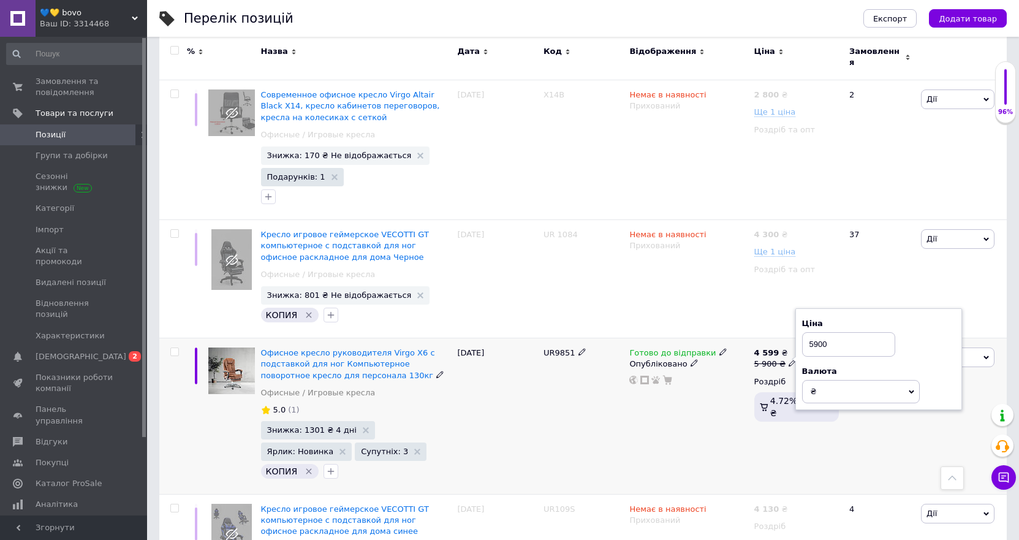
drag, startPoint x: 832, startPoint y: 336, endPoint x: 814, endPoint y: 337, distance: 17.8
click at [814, 337] on input "5900" at bounding box center [848, 344] width 93 height 25
type input "5800"
click at [655, 409] on div "Готово до відправки Опубліковано" at bounding box center [688, 416] width 124 height 156
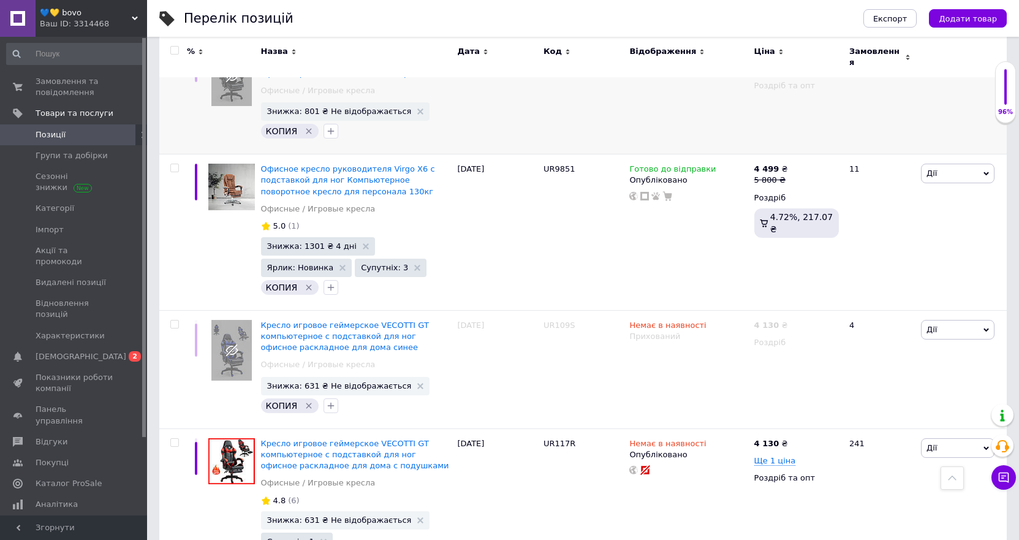
scroll to position [1716, 0]
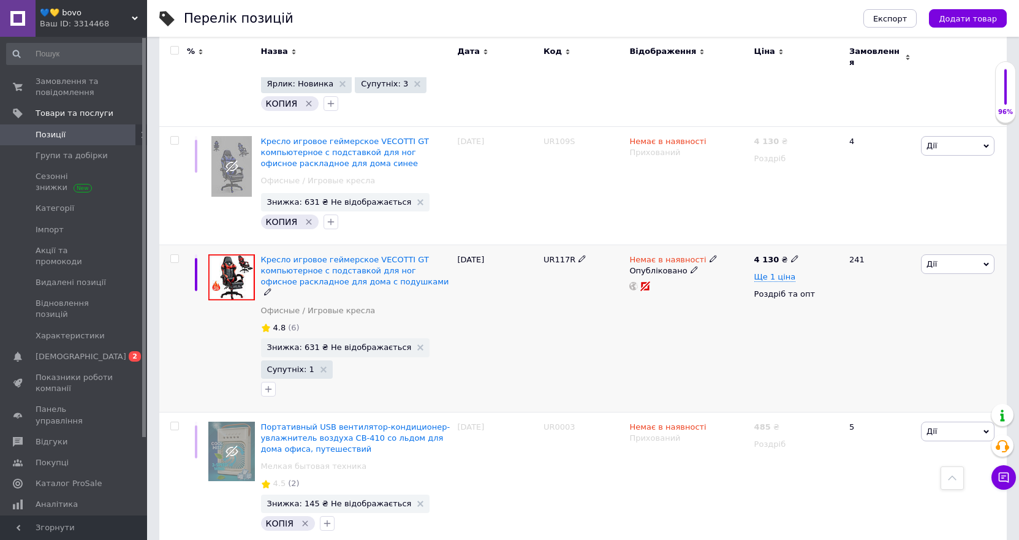
click at [691, 266] on icon at bounding box center [694, 269] width 7 height 7
click at [551, 330] on div "UR117R" at bounding box center [583, 327] width 86 height 167
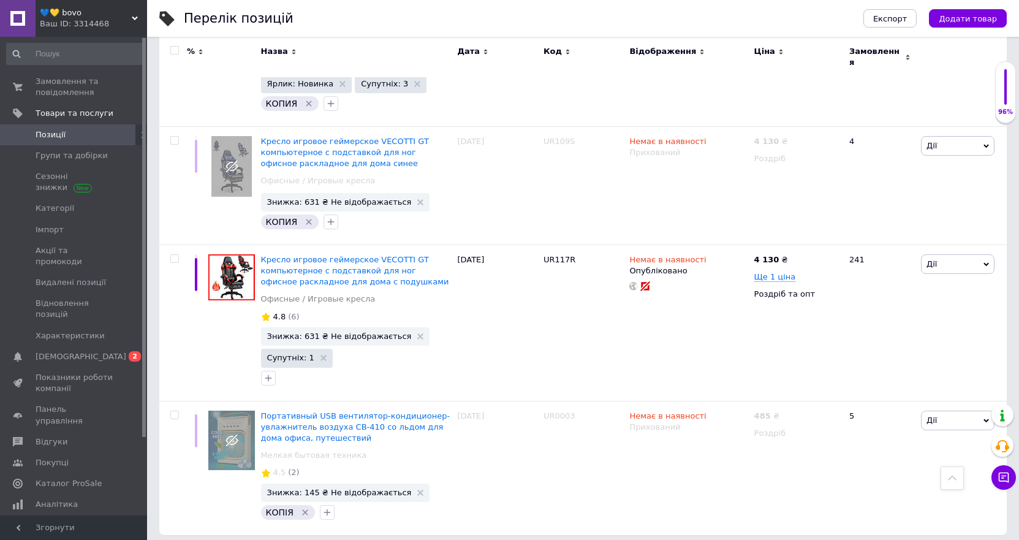
scroll to position [1103, 0]
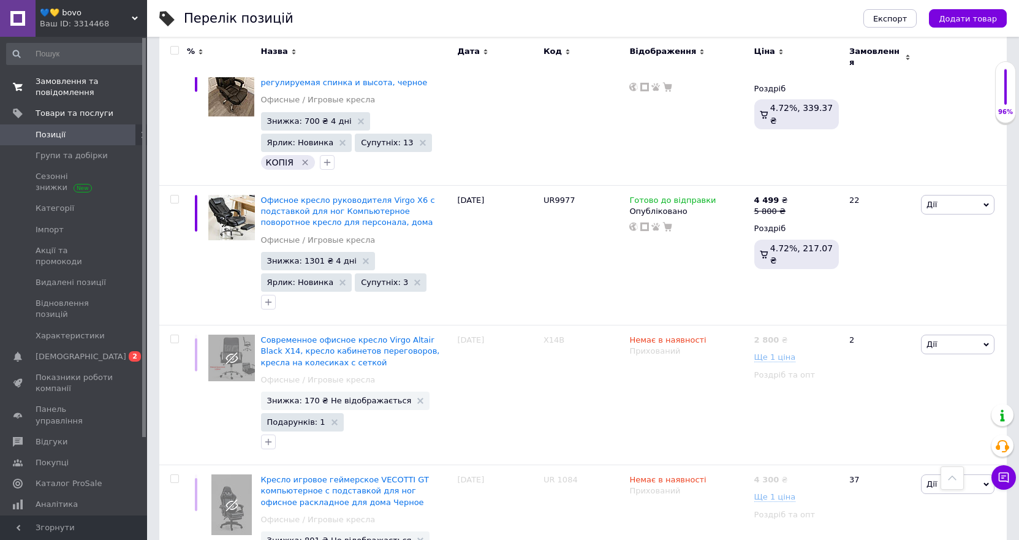
click at [85, 88] on span "Замовлення та повідомлення" at bounding box center [75, 87] width 78 height 22
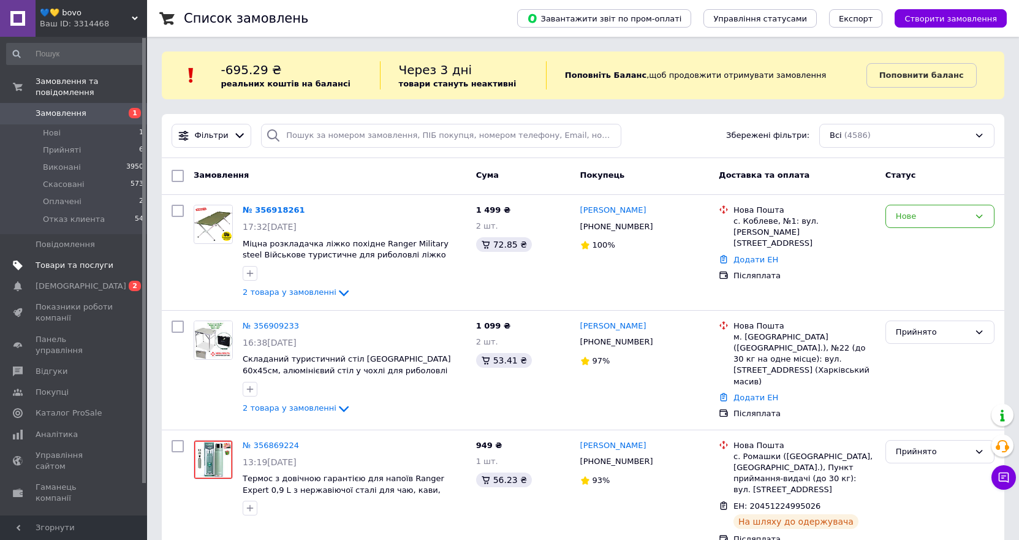
click at [68, 255] on link "Товари та послуги" at bounding box center [75, 265] width 151 height 21
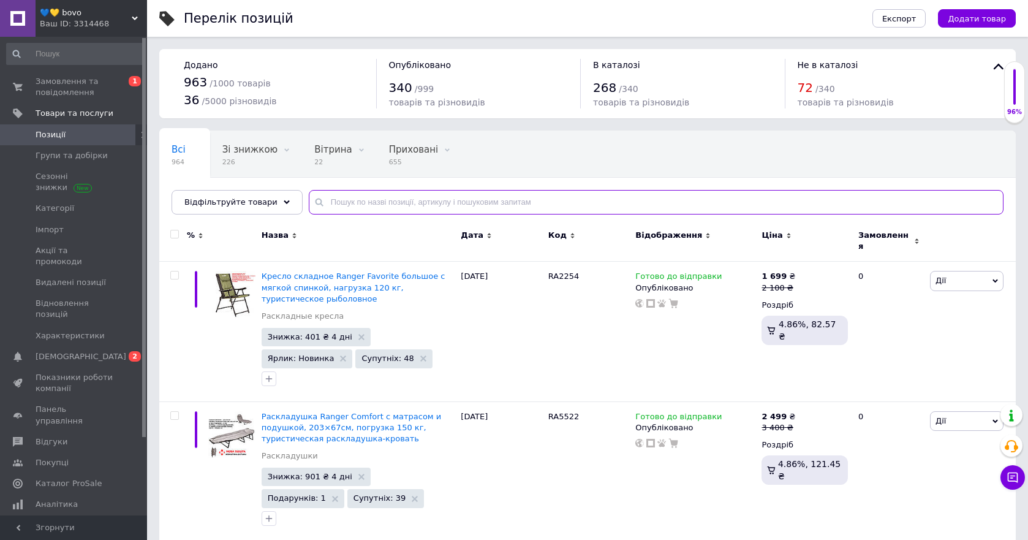
click at [335, 204] on input "text" at bounding box center [656, 202] width 695 height 25
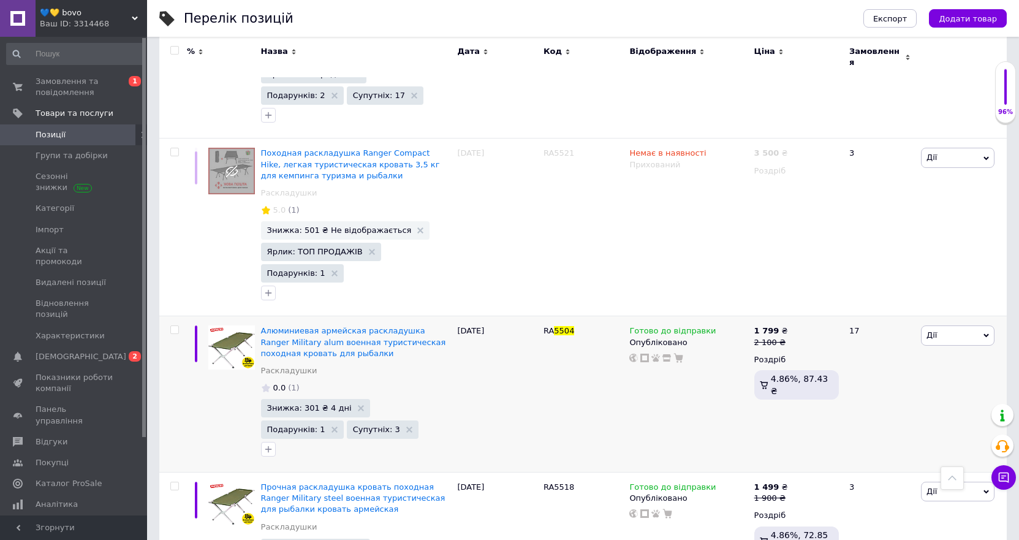
scroll to position [2083, 0]
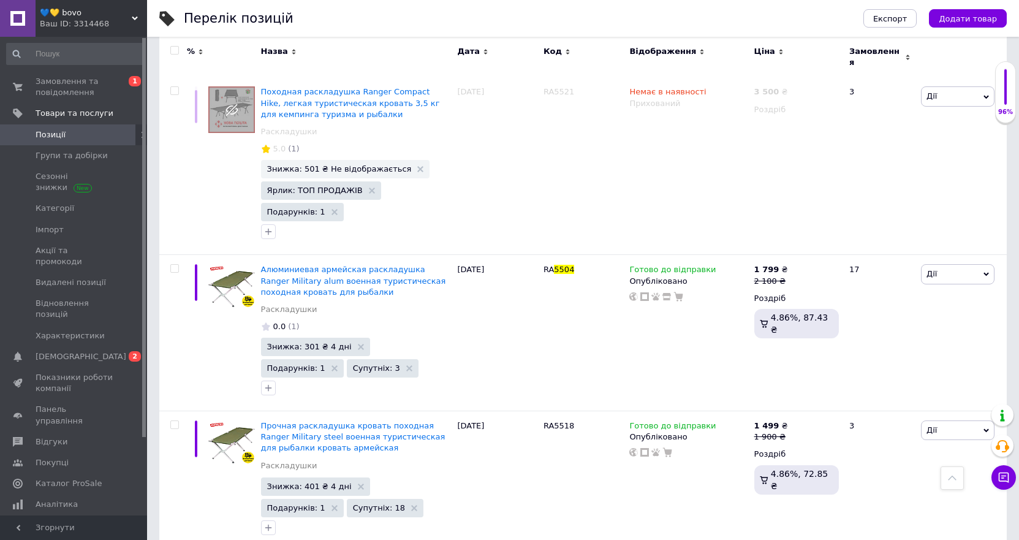
type input "5504"
click at [55, 85] on span "Замовлення та повідомлення" at bounding box center [75, 87] width 78 height 22
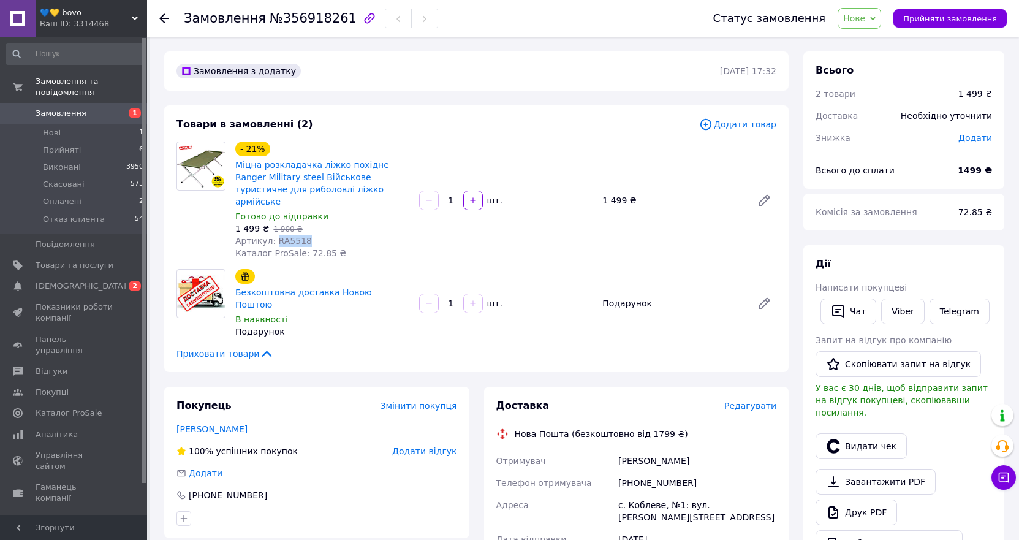
drag, startPoint x: 314, startPoint y: 229, endPoint x: 272, endPoint y: 231, distance: 41.7
click at [272, 235] on div "Артикул: RA5518" at bounding box center [322, 241] width 174 height 12
copy span "RA5518"
click at [950, 19] on span "Прийняти замовлення" at bounding box center [950, 18] width 94 height 9
click at [708, 528] on div "[DATE]" at bounding box center [697, 539] width 163 height 22
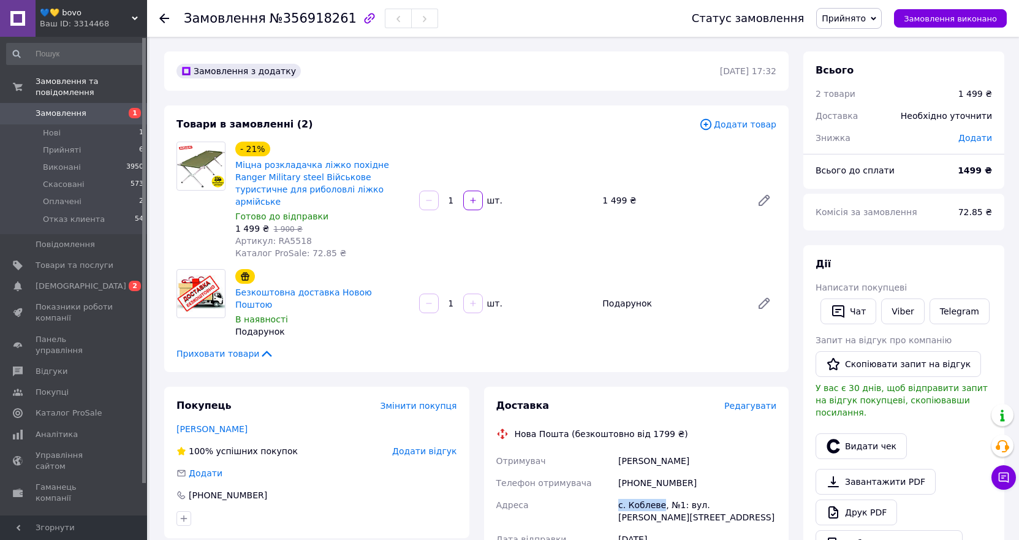
drag, startPoint x: 617, startPoint y: 480, endPoint x: 658, endPoint y: 477, distance: 40.6
click at [658, 494] on div "с. Коблеве, №1: вул. [PERSON_NAME][STREET_ADDRESS]" at bounding box center [697, 511] width 163 height 34
copy div "с. Коблеве"
drag, startPoint x: 695, startPoint y: 457, endPoint x: 635, endPoint y: 461, distance: 60.2
click at [635, 472] on div "[PHONE_NUMBER]" at bounding box center [697, 483] width 163 height 22
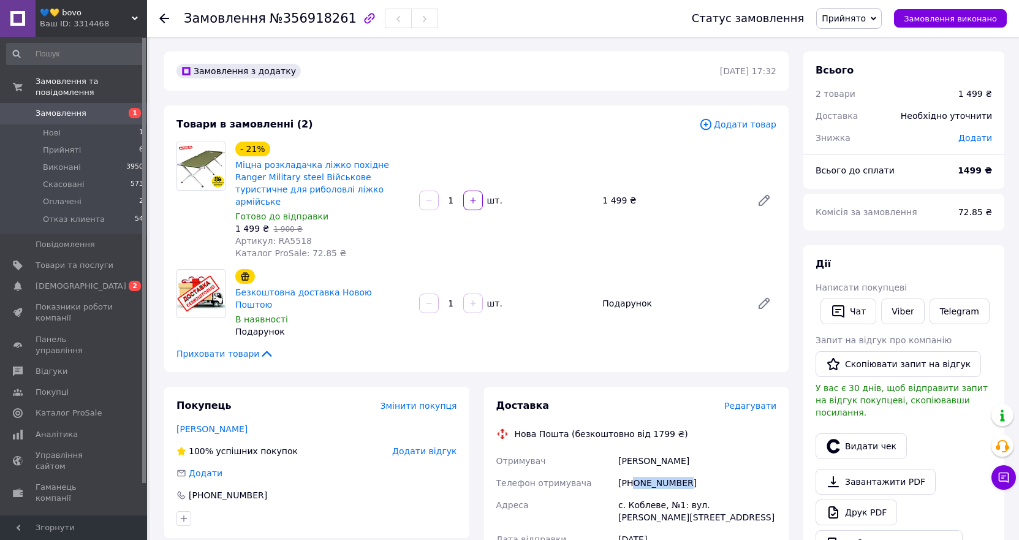
copy div "0990795118"
click at [701, 528] on div "[DATE]" at bounding box center [697, 539] width 163 height 22
drag, startPoint x: 700, startPoint y: 438, endPoint x: 610, endPoint y: 437, distance: 90.1
copy div "Отримувач [PERSON_NAME]"
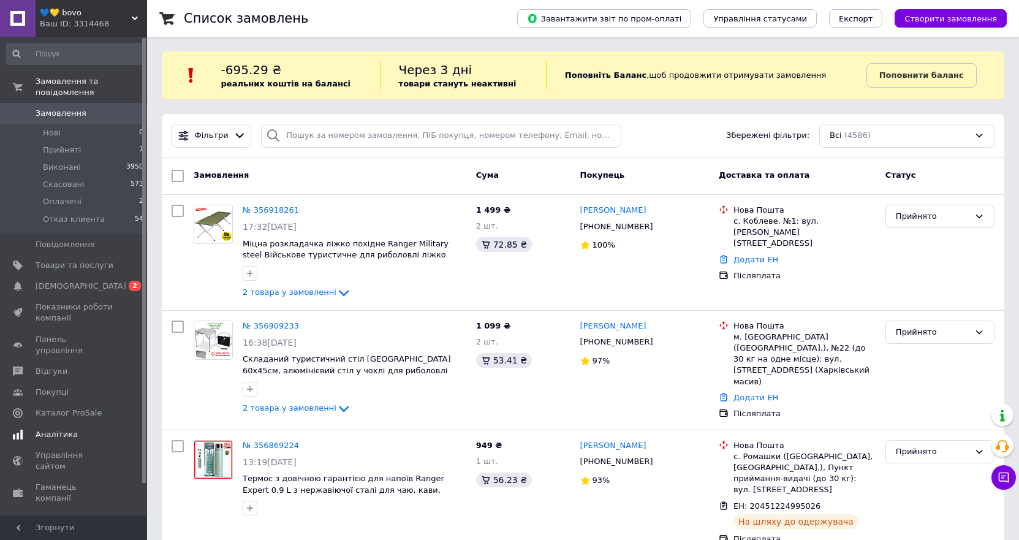
click at [53, 429] on span "Аналітика" at bounding box center [57, 434] width 42 height 11
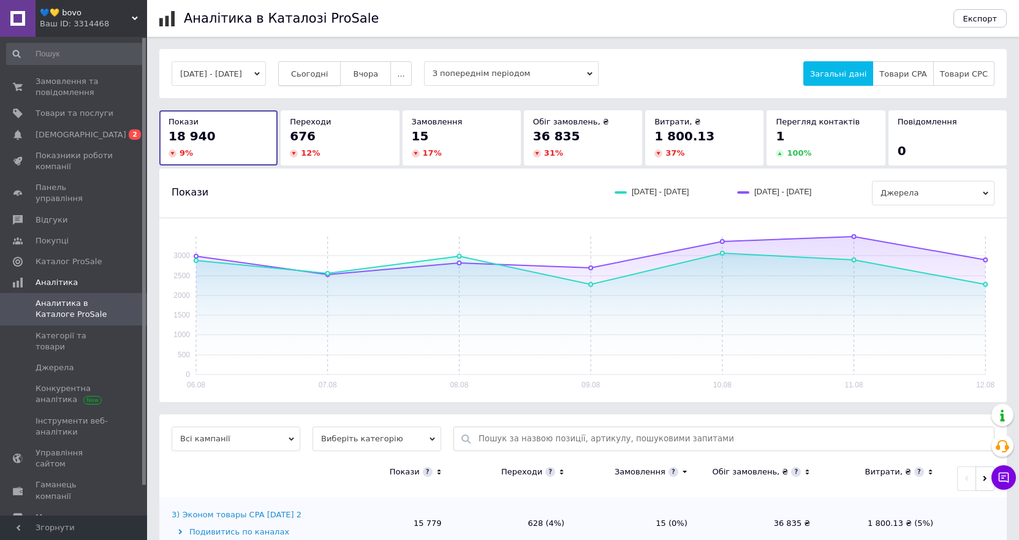
click at [326, 67] on button "Сьогодні" at bounding box center [309, 73] width 63 height 25
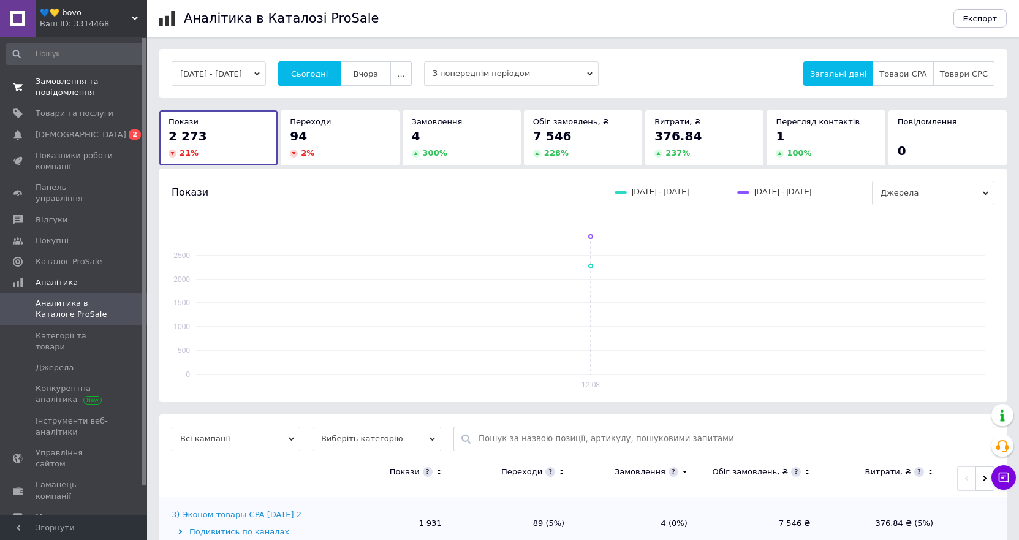
click at [58, 78] on span "Замовлення та повідомлення" at bounding box center [75, 87] width 78 height 22
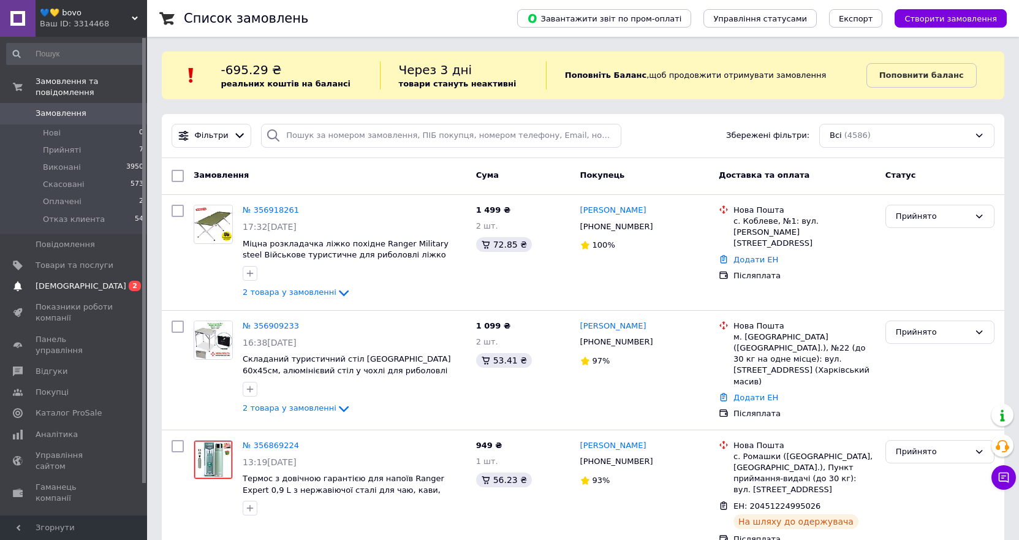
click at [61, 281] on span "[DEMOGRAPHIC_DATA]" at bounding box center [81, 286] width 91 height 11
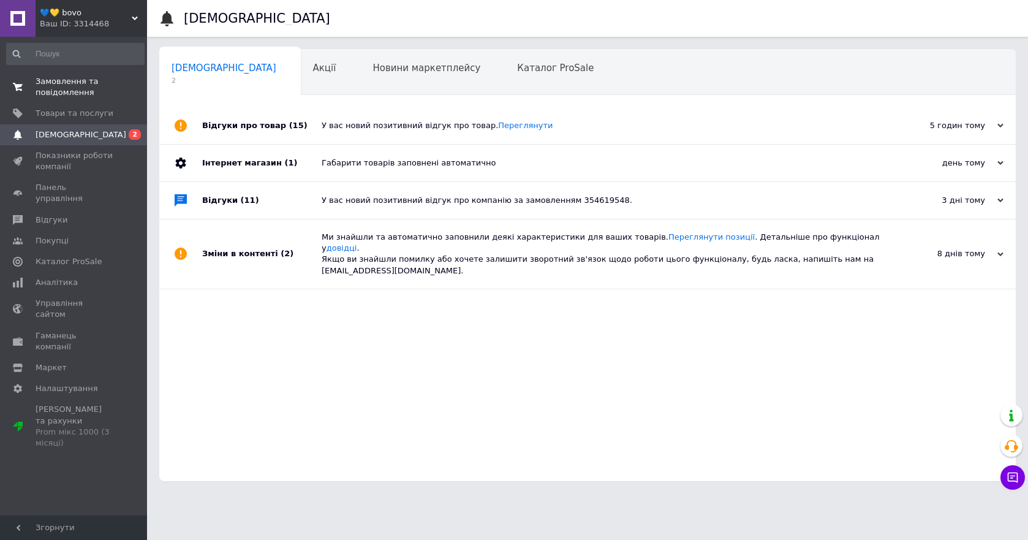
click at [61, 88] on span "Замовлення та повідомлення" at bounding box center [75, 87] width 78 height 22
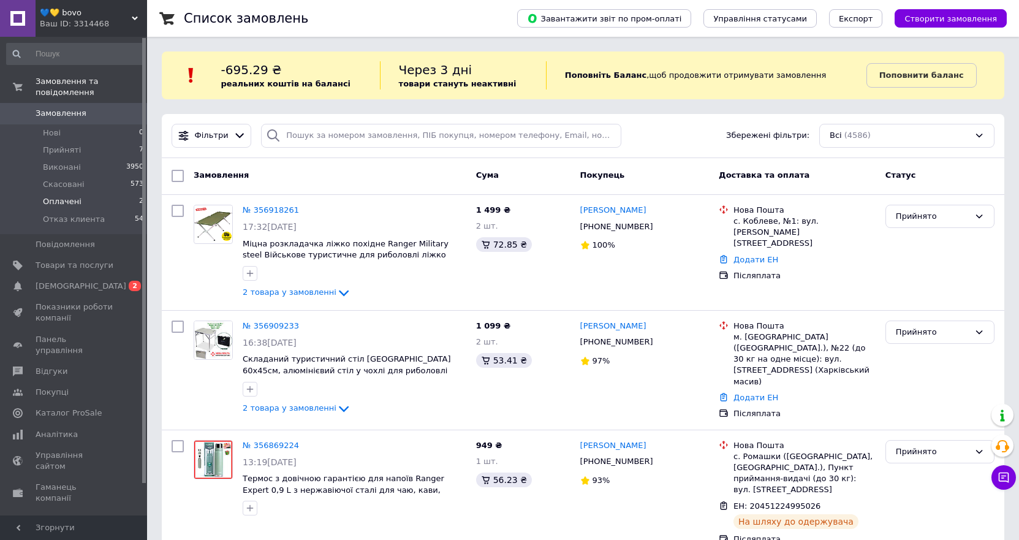
click at [70, 196] on span "Оплачені" at bounding box center [62, 201] width 39 height 11
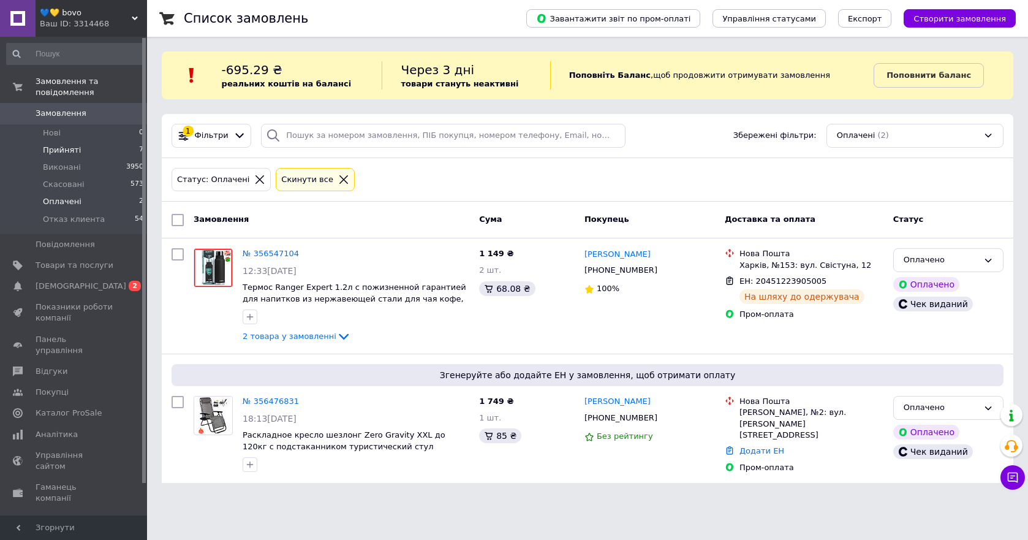
click at [59, 145] on li "Прийняті 7" at bounding box center [75, 150] width 151 height 17
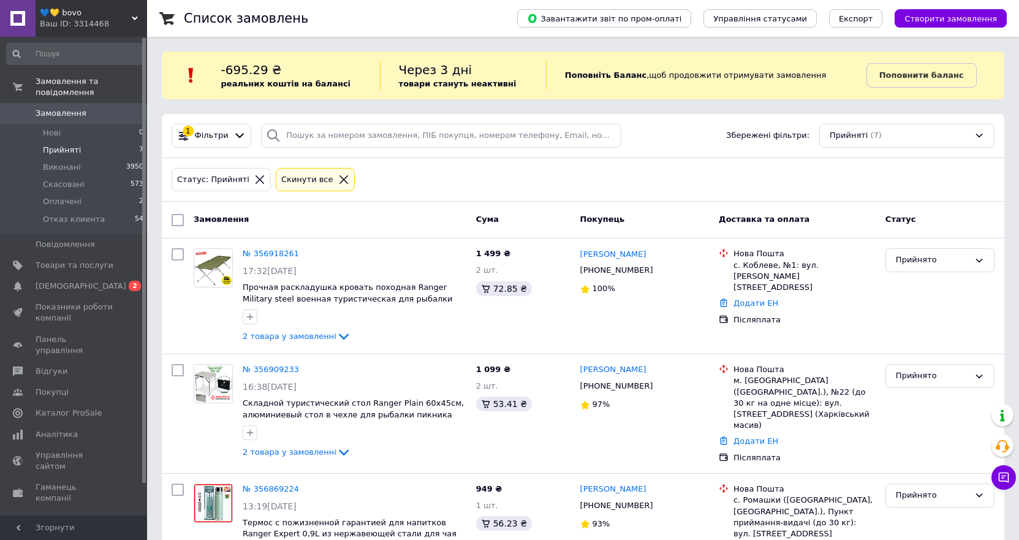
click at [64, 108] on span "Замовлення" at bounding box center [61, 113] width 51 height 11
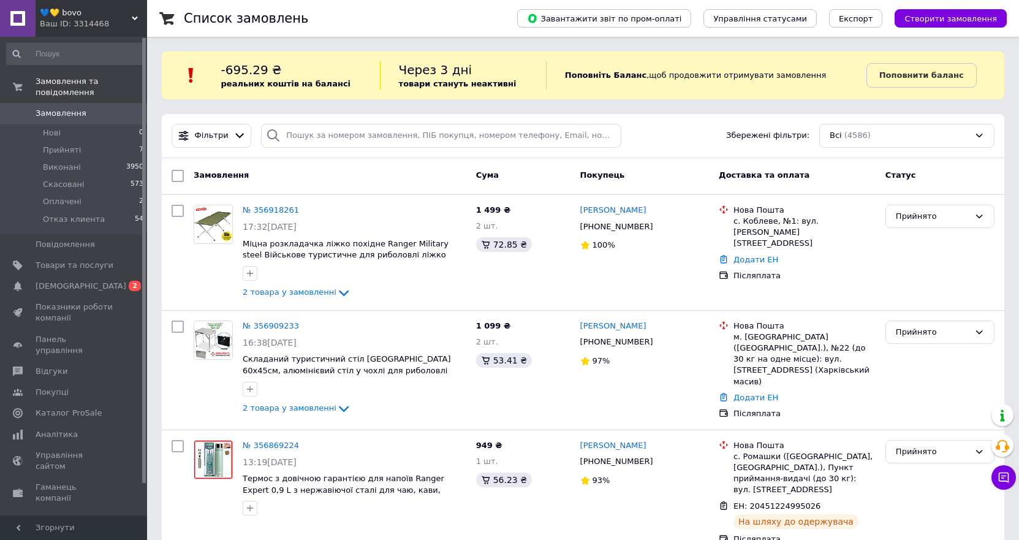
click at [64, 108] on span "Замовлення" at bounding box center [61, 113] width 51 height 11
click at [75, 196] on span "Оплачені" at bounding box center [62, 201] width 39 height 11
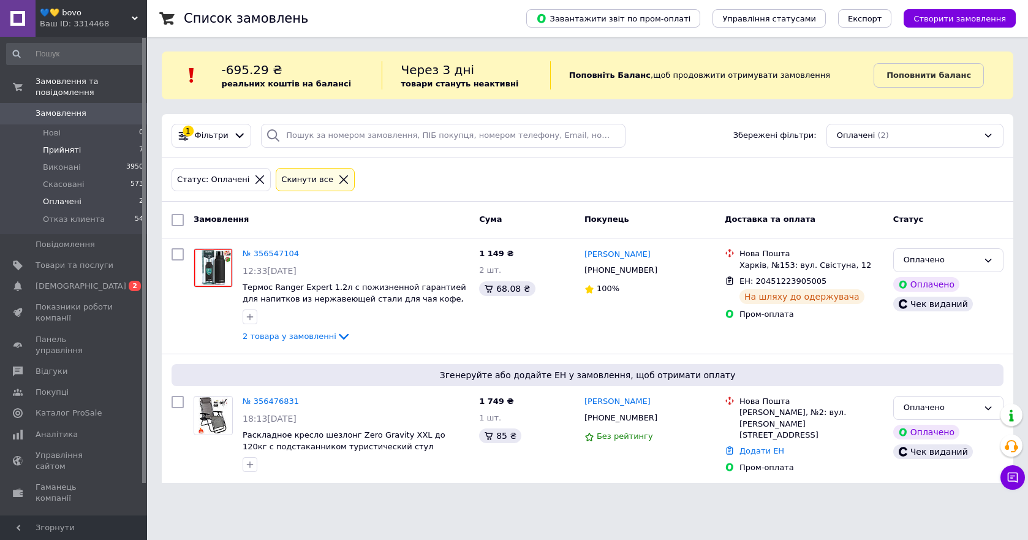
click at [54, 145] on span "Прийняті" at bounding box center [62, 150] width 38 height 11
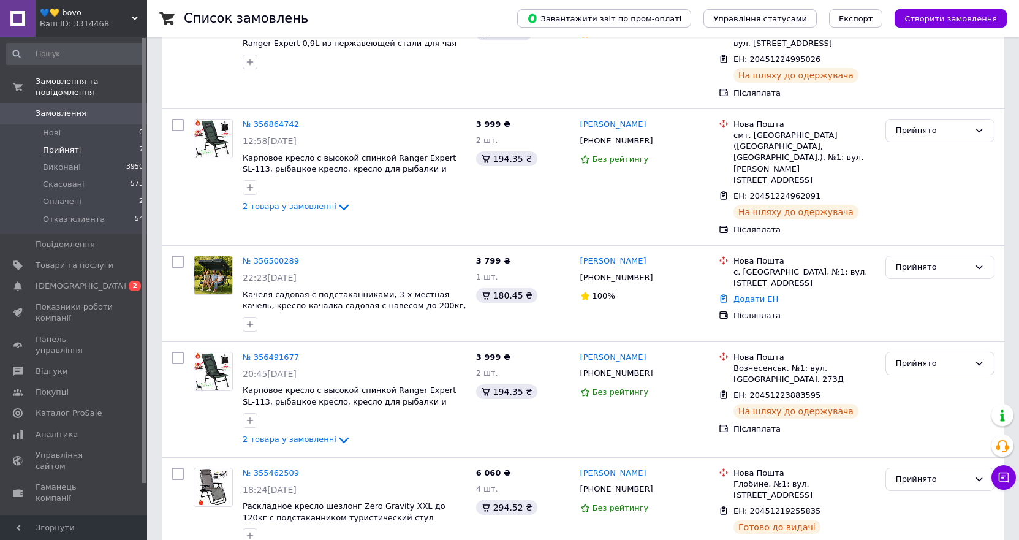
scroll to position [500, 0]
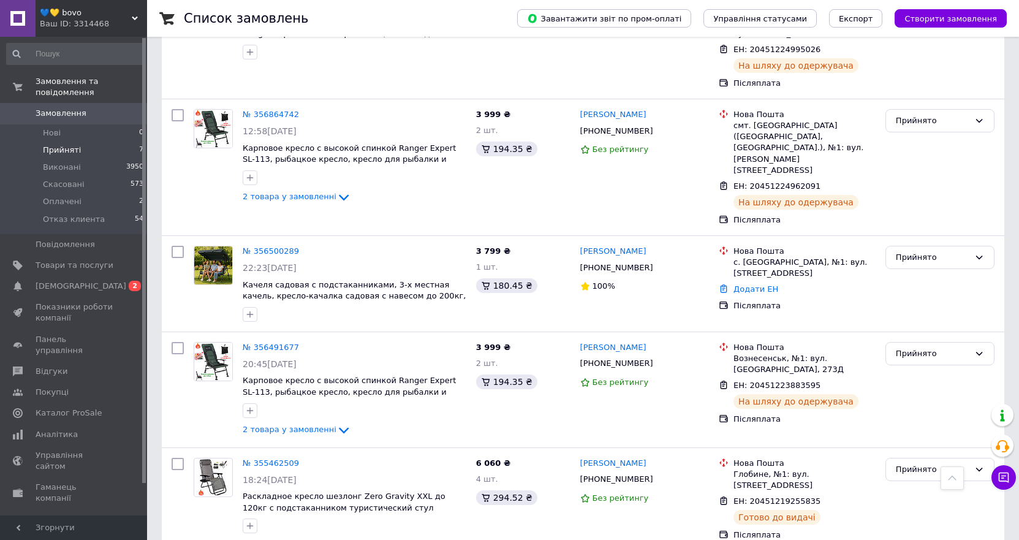
click at [72, 108] on span "Замовлення" at bounding box center [61, 113] width 51 height 11
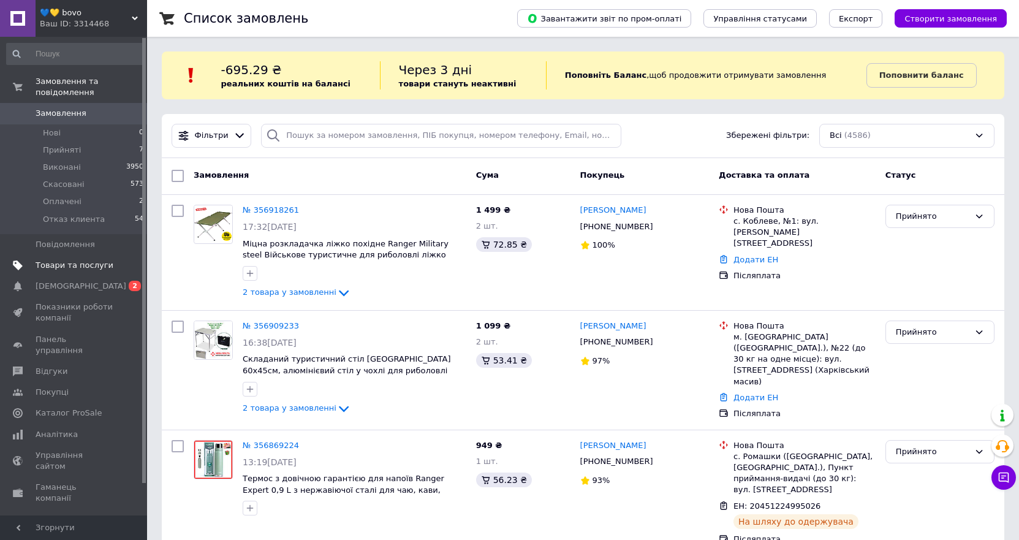
click at [76, 260] on span "Товари та послуги" at bounding box center [75, 265] width 78 height 11
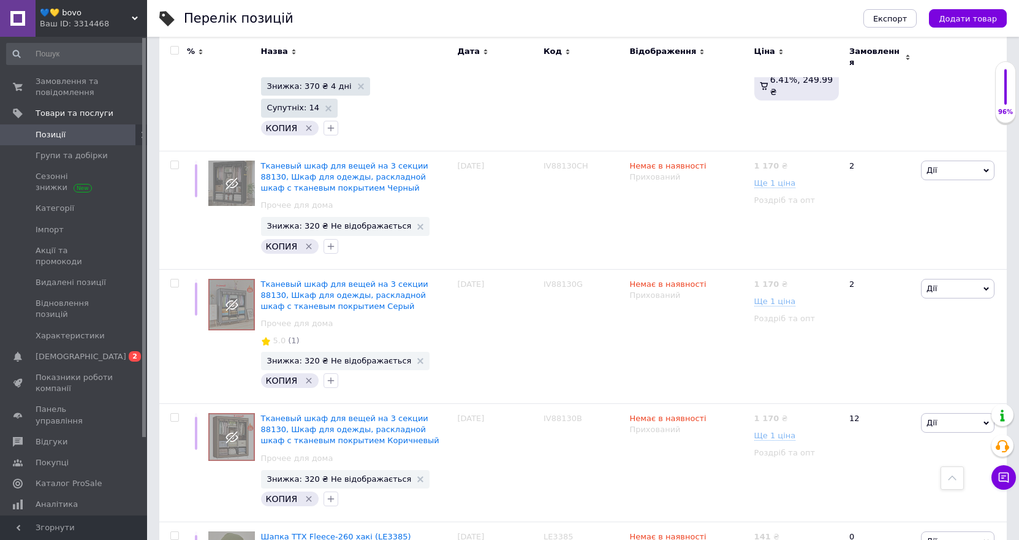
scroll to position [11804, 0]
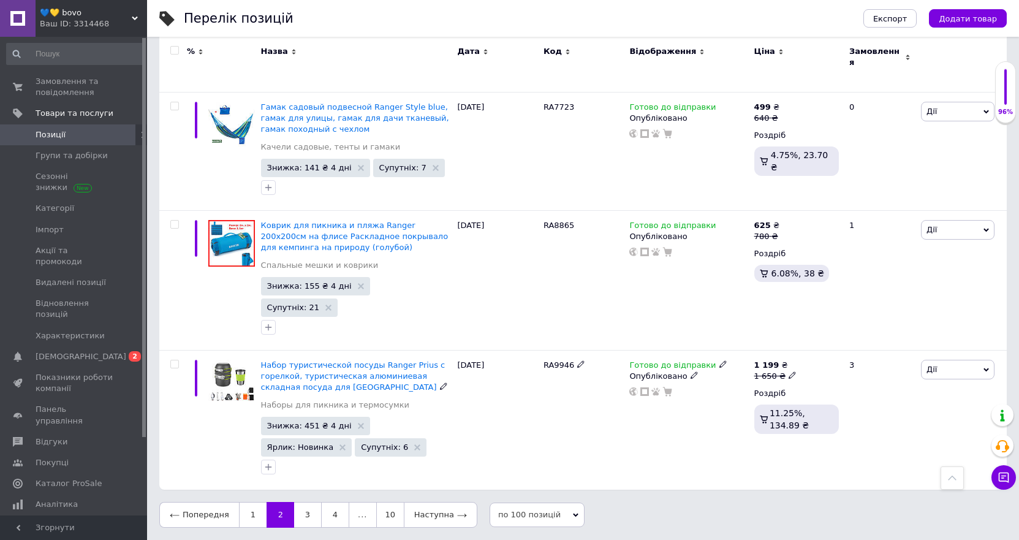
scroll to position [9999, 0]
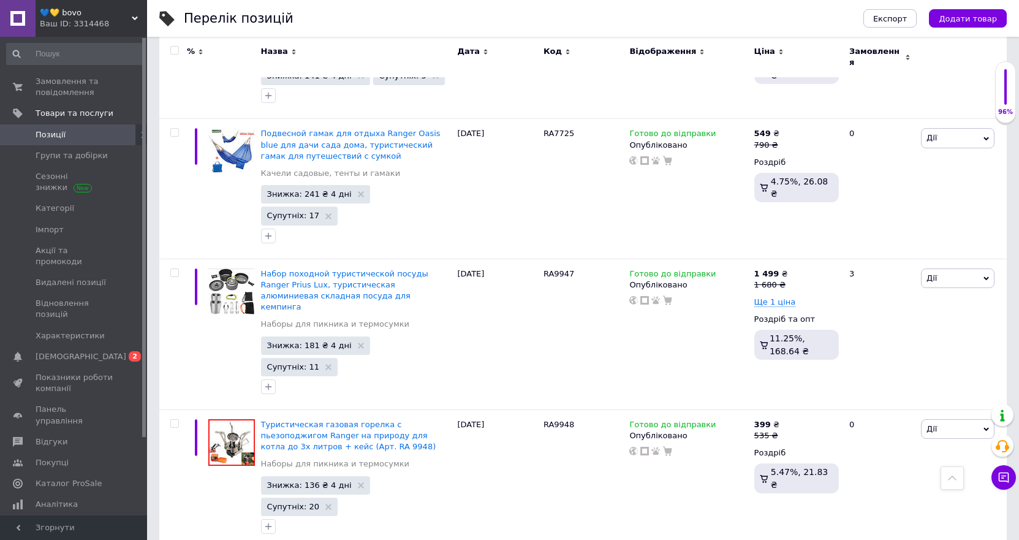
drag, startPoint x: 553, startPoint y: 249, endPoint x: 570, endPoint y: 252, distance: 18.0
copy div "RA8865"
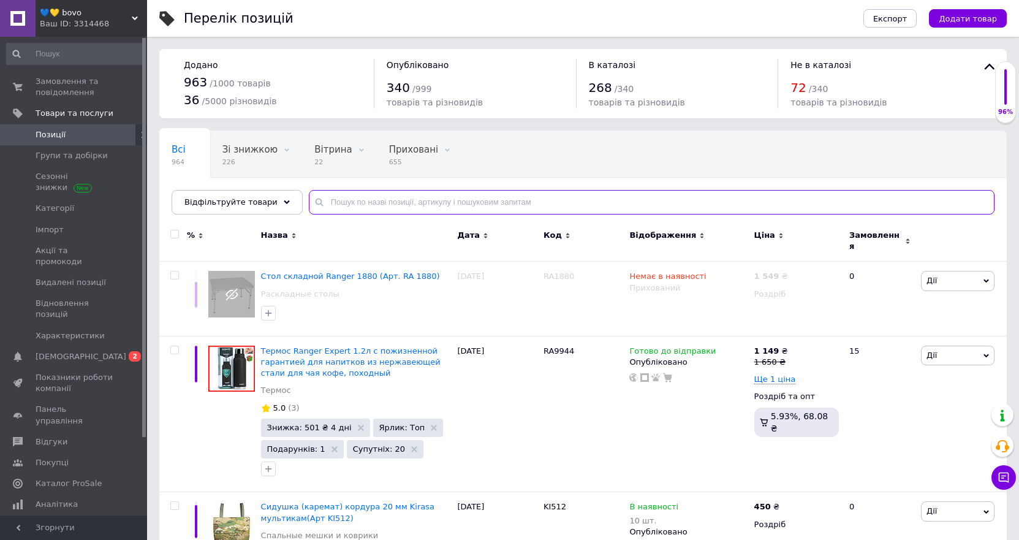
click at [403, 206] on input "text" at bounding box center [652, 202] width 686 height 25
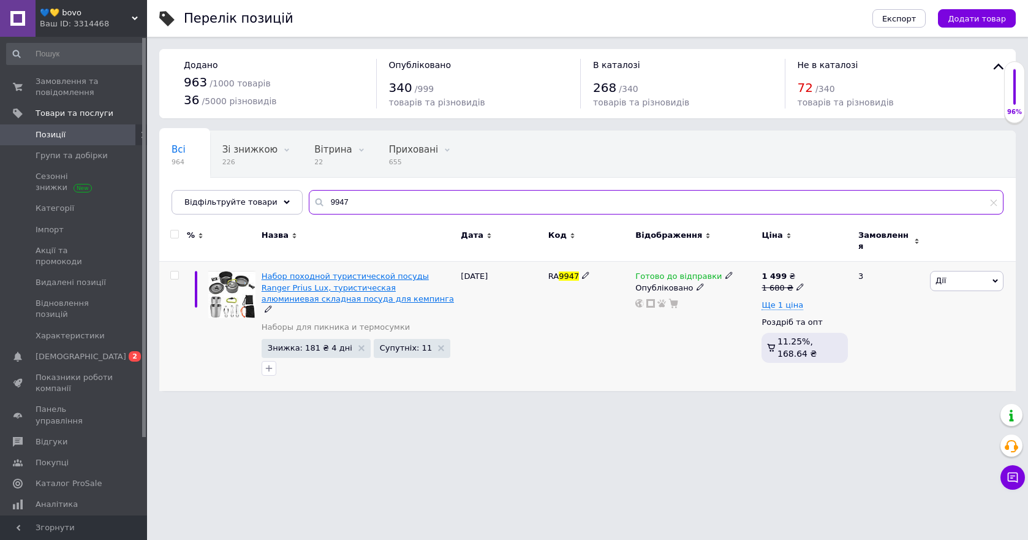
type input "9947"
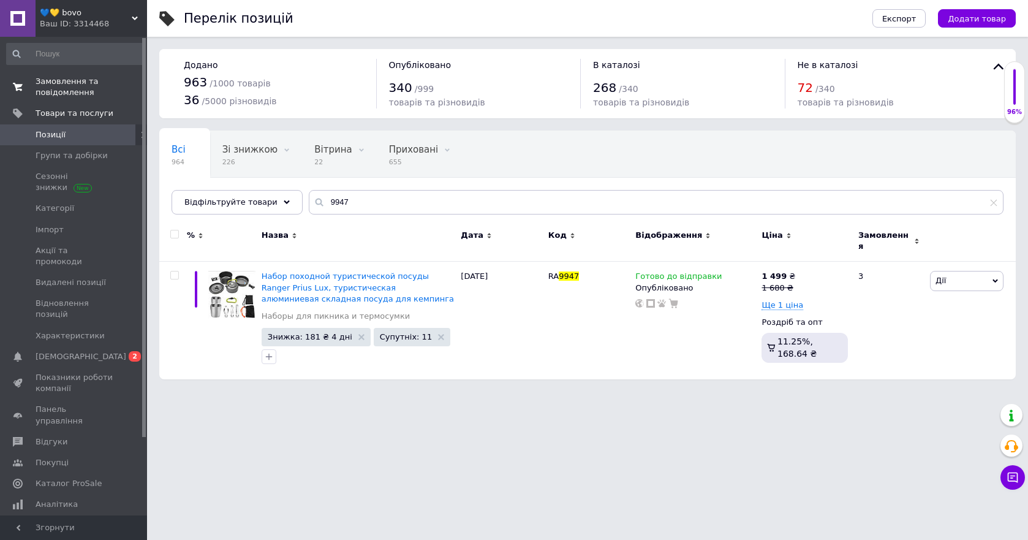
click at [61, 88] on span "Замовлення та повідомлення" at bounding box center [75, 87] width 78 height 22
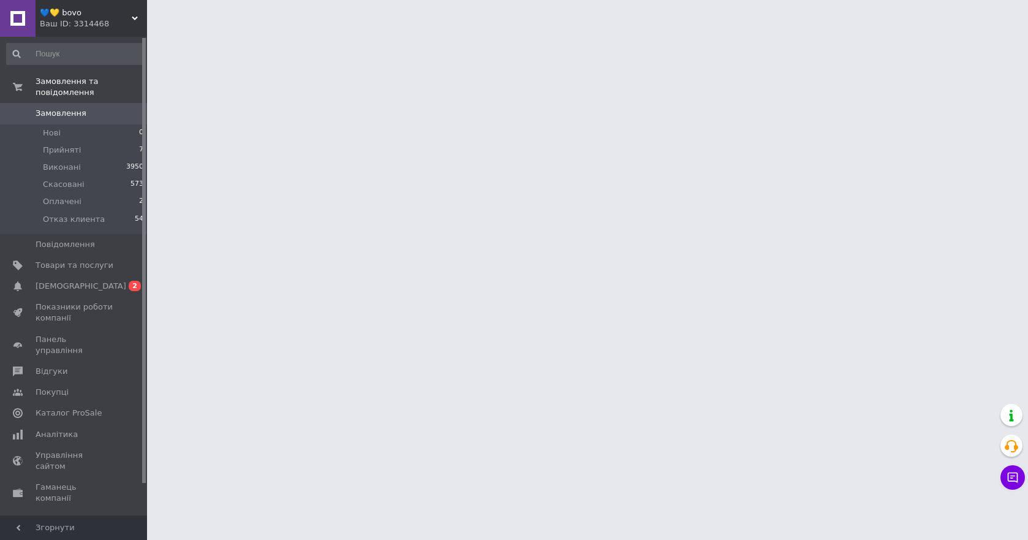
click at [66, 108] on span "Замовлення" at bounding box center [61, 113] width 51 height 11
